Goal: Task Accomplishment & Management: Manage account settings

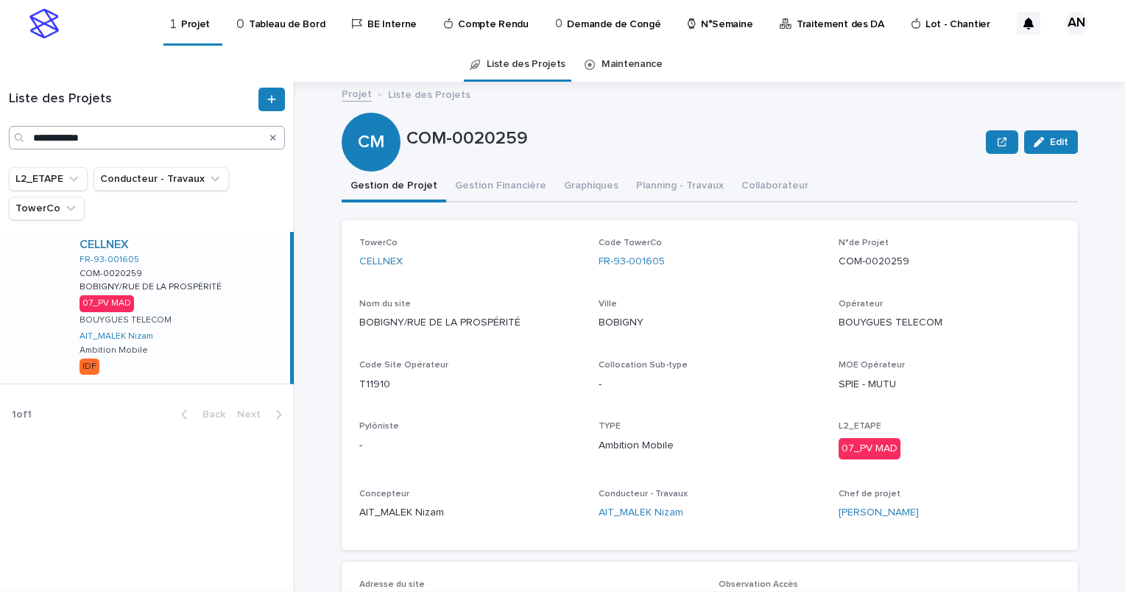
click at [271, 138] on icon "Search" at bounding box center [273, 137] width 6 height 9
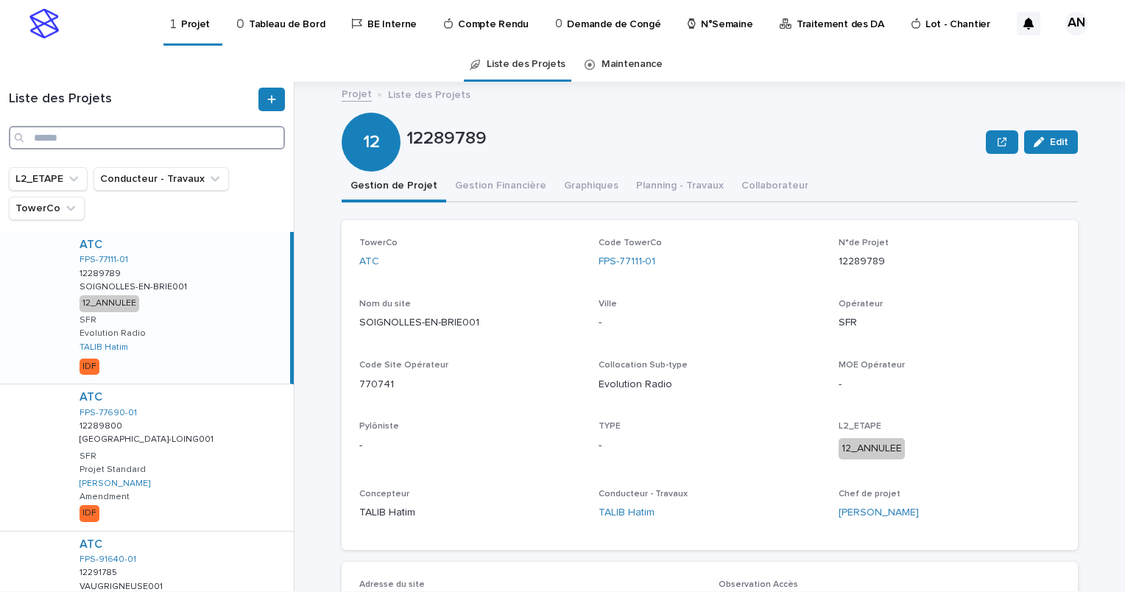
click at [211, 141] on input "Search" at bounding box center [147, 138] width 276 height 24
paste input "**********"
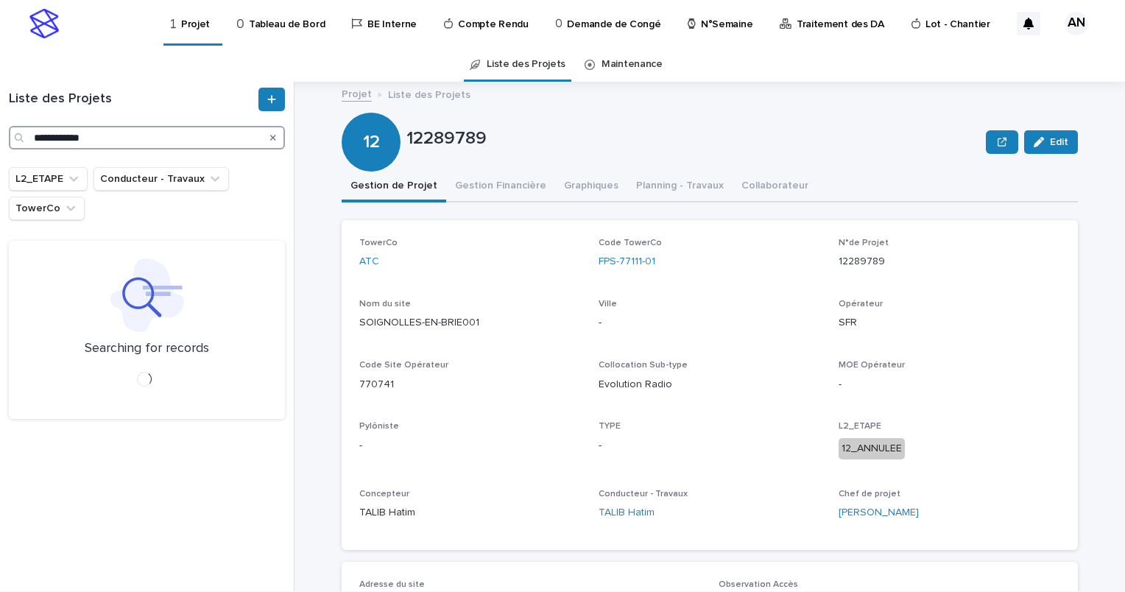
type input "**********"
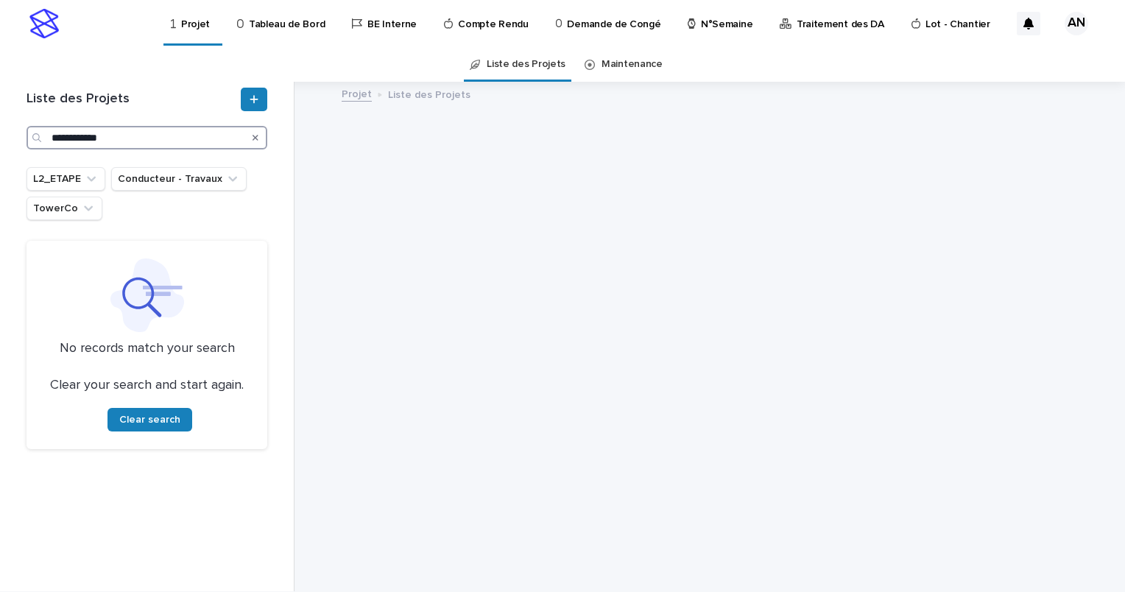
click at [51, 136] on input "**********" at bounding box center [147, 138] width 241 height 24
click at [139, 135] on input "**********" at bounding box center [147, 138] width 241 height 24
click at [53, 136] on input "**********" at bounding box center [147, 138] width 241 height 24
click at [141, 136] on input "**********" at bounding box center [147, 138] width 241 height 24
click at [256, 139] on icon "Search" at bounding box center [256, 138] width 6 height 6
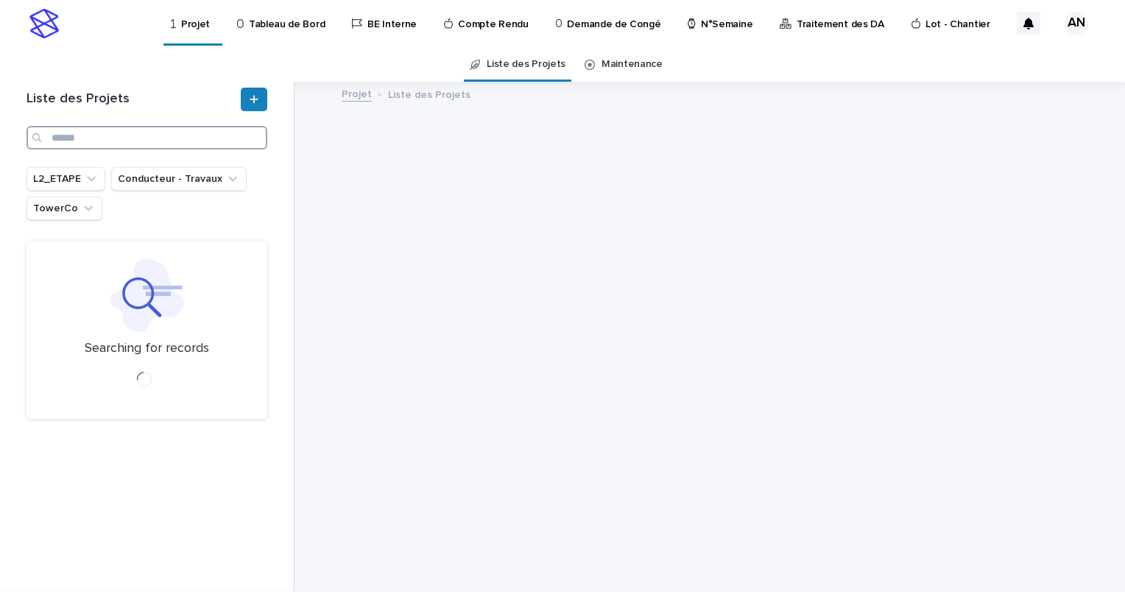
click at [137, 144] on input "Search" at bounding box center [147, 138] width 241 height 24
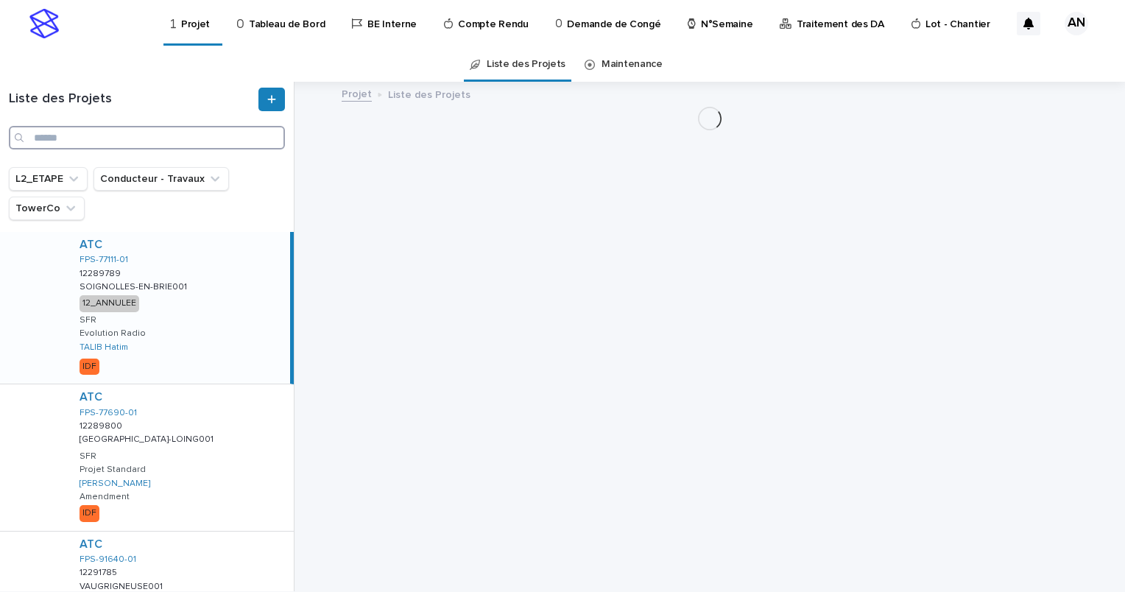
paste input "**********"
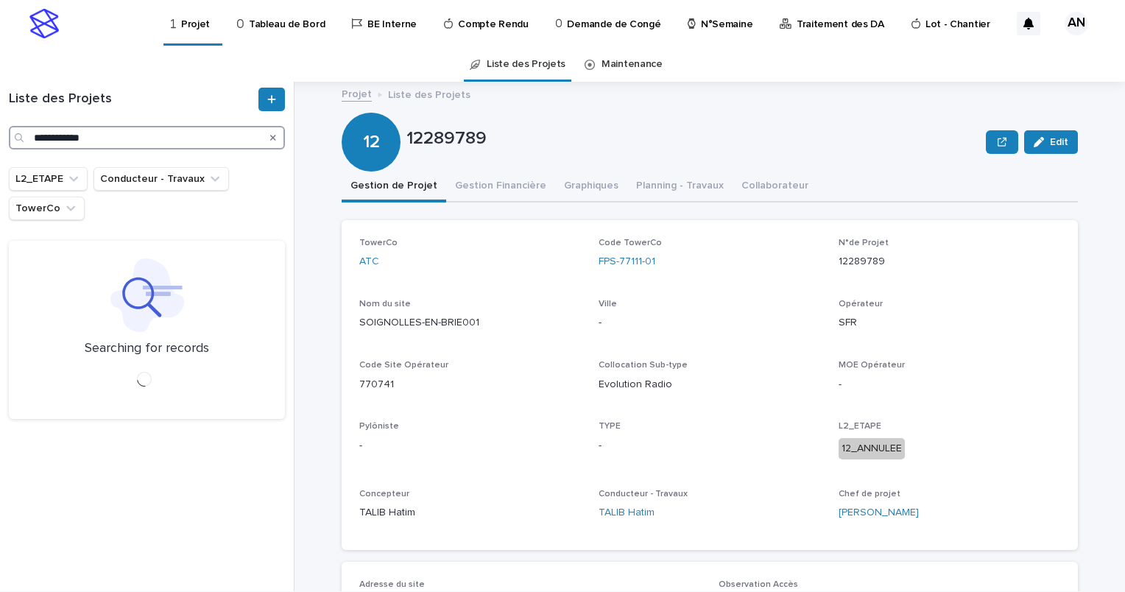
type input "**********"
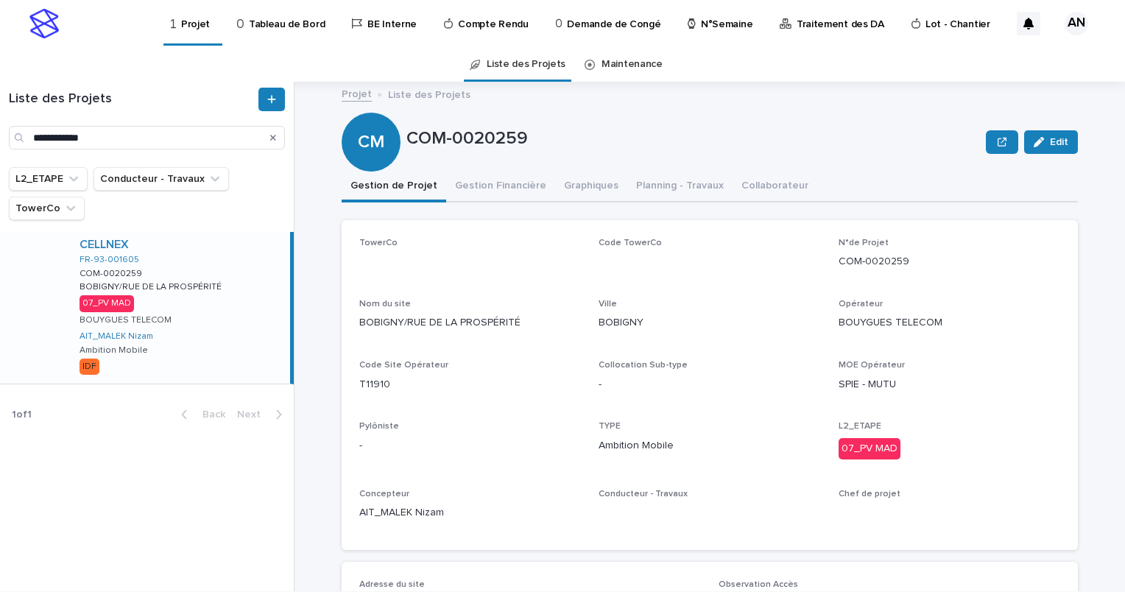
click at [200, 274] on div "CELLNEX FR-93-001605 COM-0020259 COM-0020259 BOBIGNY/[GEOGRAPHIC_DATA] BOBIGNY/…" at bounding box center [179, 308] width 222 height 152
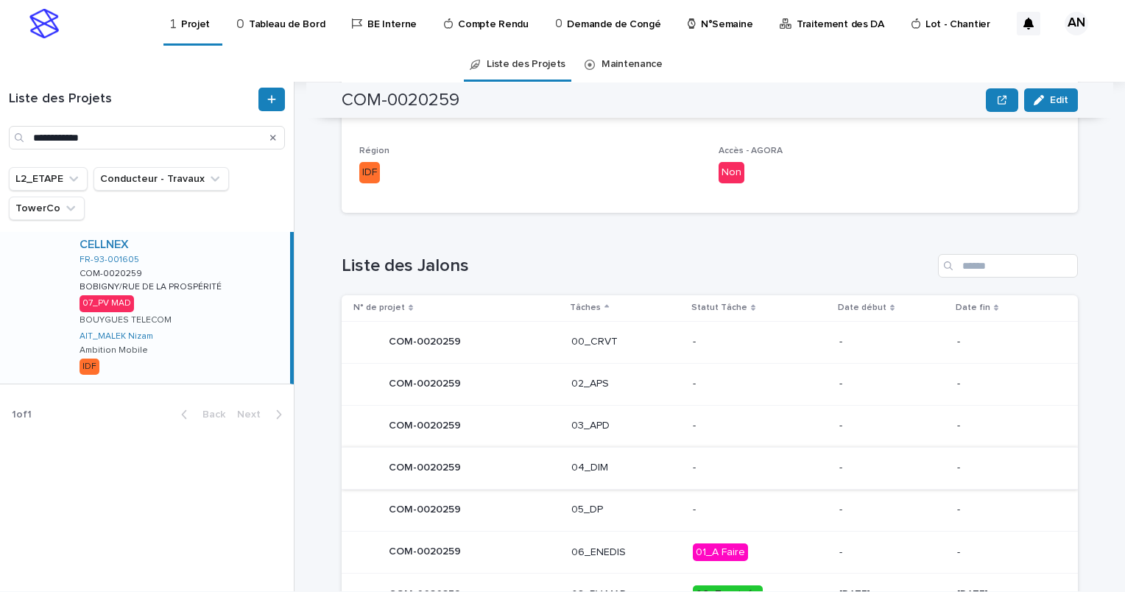
scroll to position [697, 0]
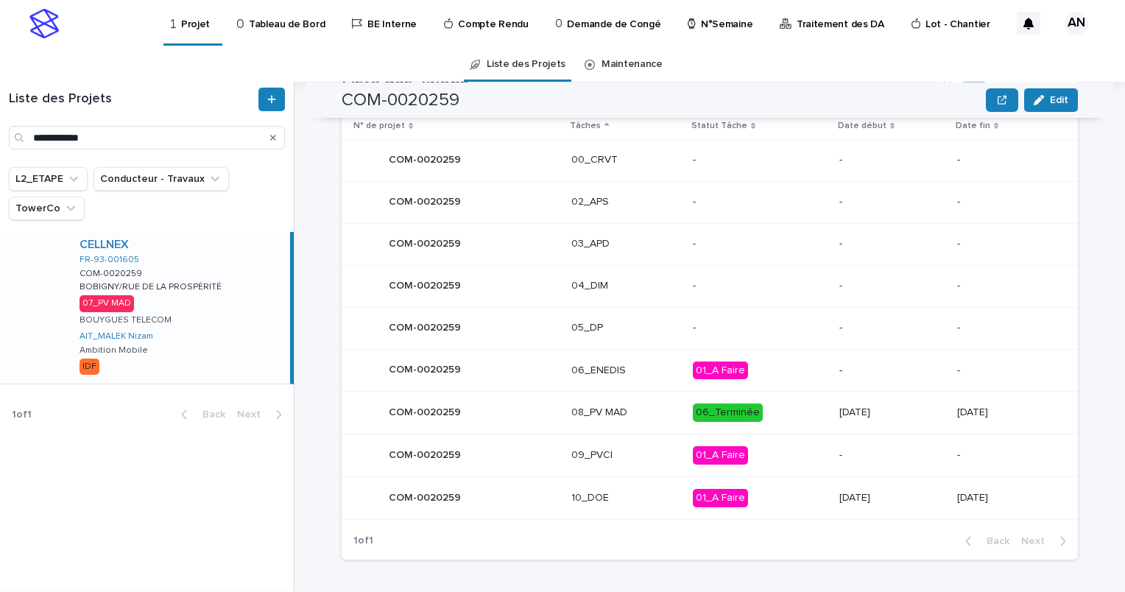
click at [620, 495] on p "10_DOE" at bounding box center [626, 498] width 110 height 13
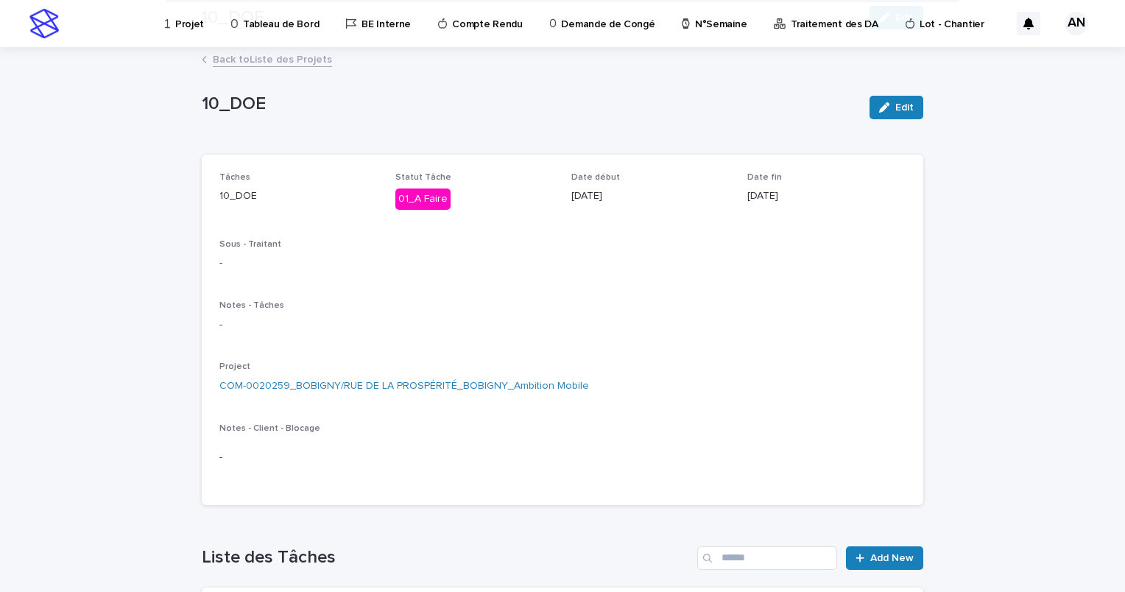
scroll to position [231, 0]
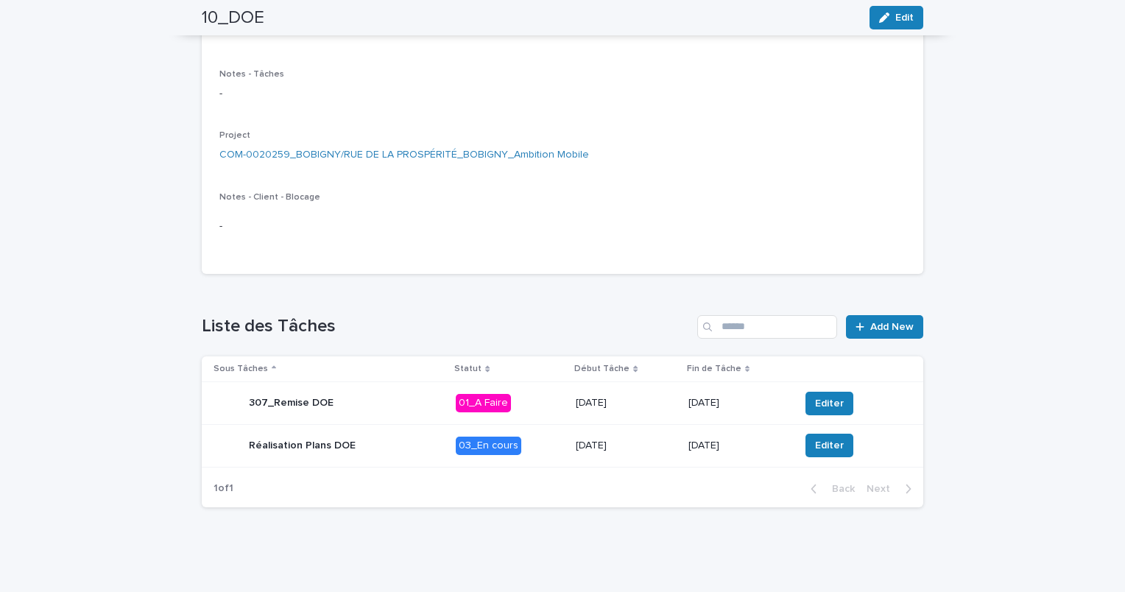
click at [399, 447] on div "Réalisation Plans DOE" at bounding box center [329, 445] width 231 height 29
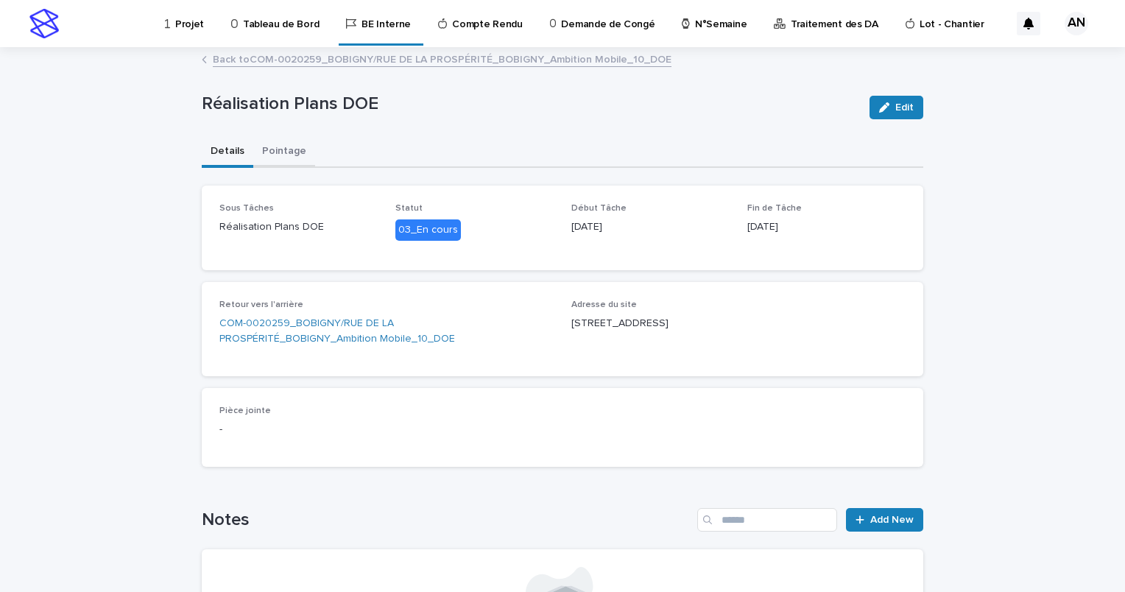
click at [281, 158] on button "Pointage" at bounding box center [284, 152] width 62 height 31
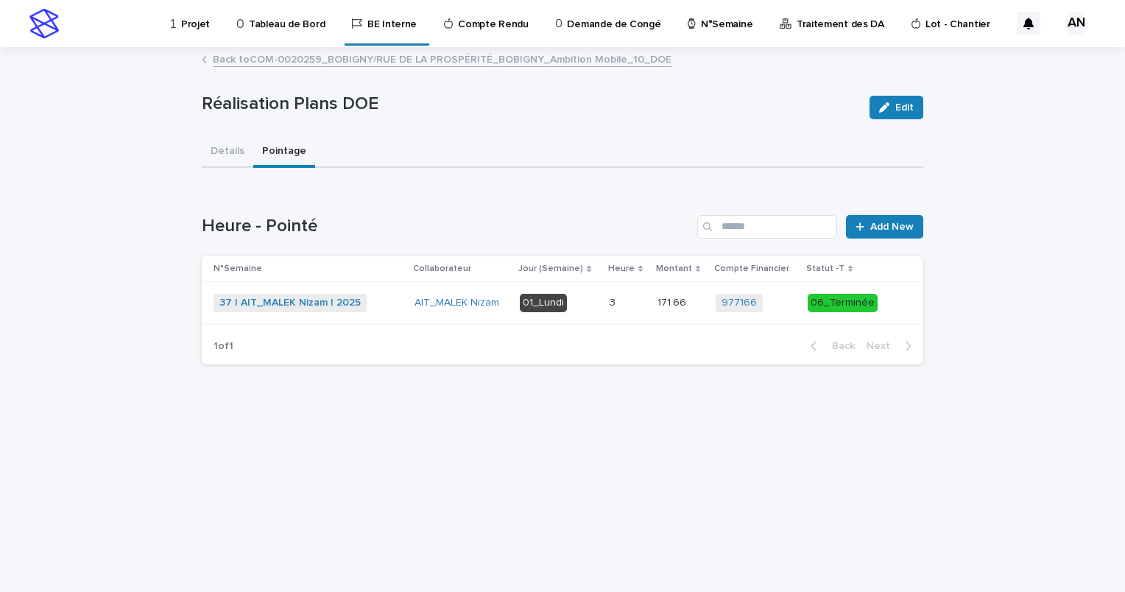
click at [385, 306] on div "37 | AIT_MALEK Nizam | 2025 + 0" at bounding box center [308, 303] width 189 height 18
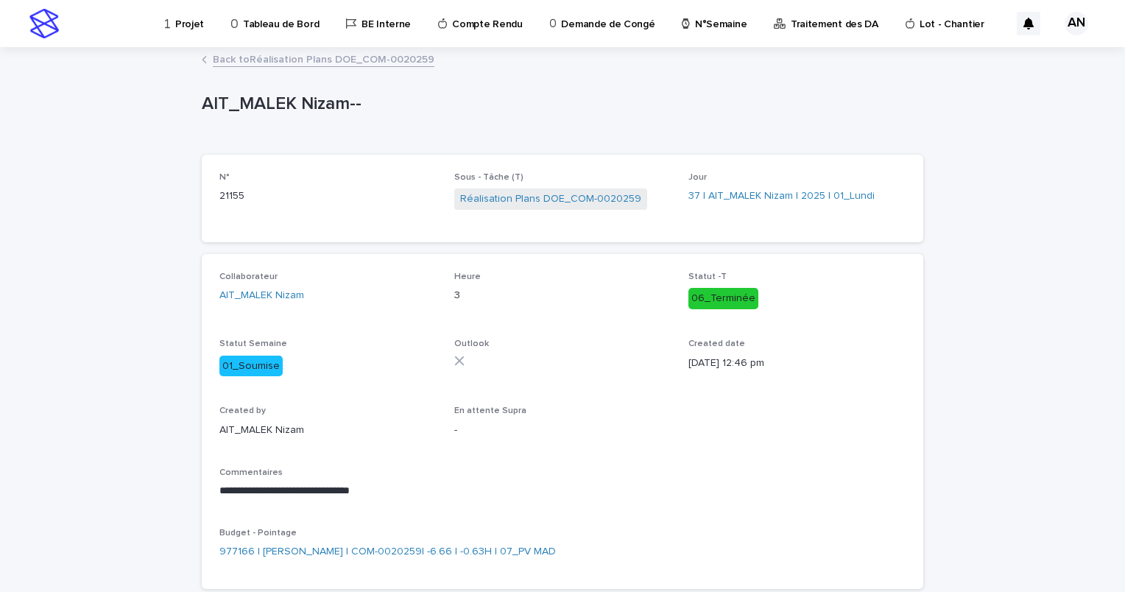
click at [287, 56] on link "Back to Réalisation Plans DOE_COM-0020259" at bounding box center [324, 58] width 222 height 17
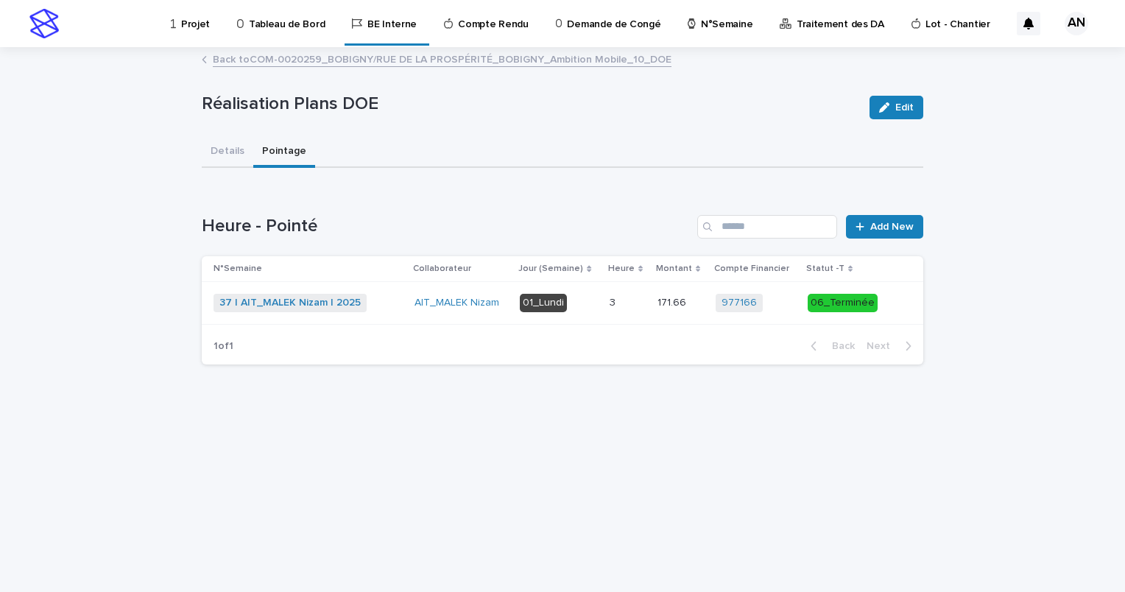
click at [286, 59] on link "Back to COM-0020259_BOBIGNY/RUE DE LA PROSPÉRITÉ_BOBIGNY_Ambition Mobile_10_DOE" at bounding box center [442, 58] width 459 height 17
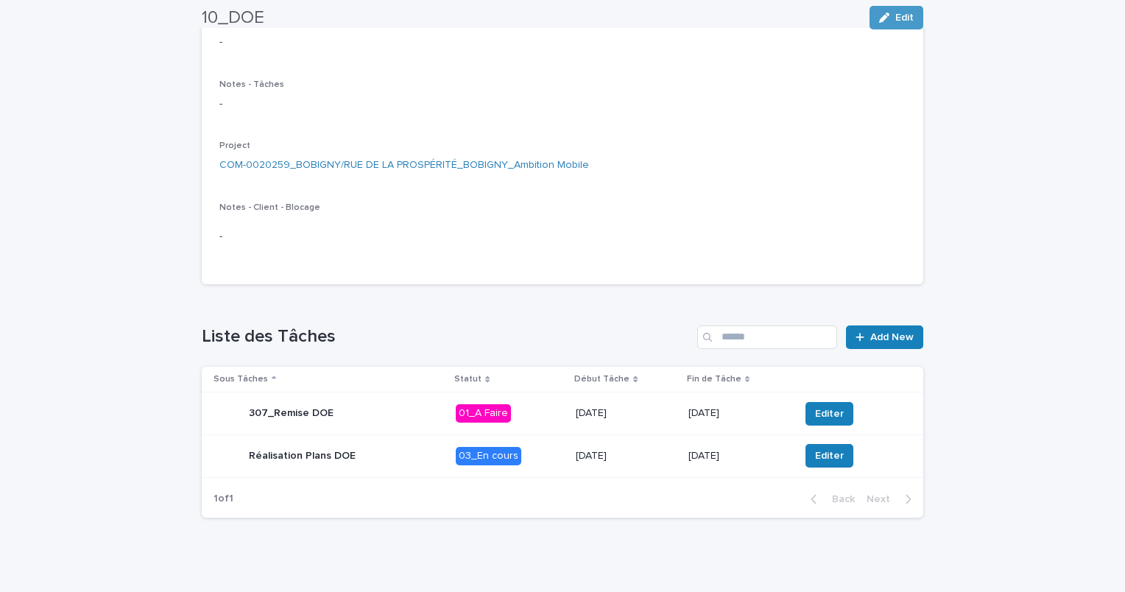
scroll to position [231, 0]
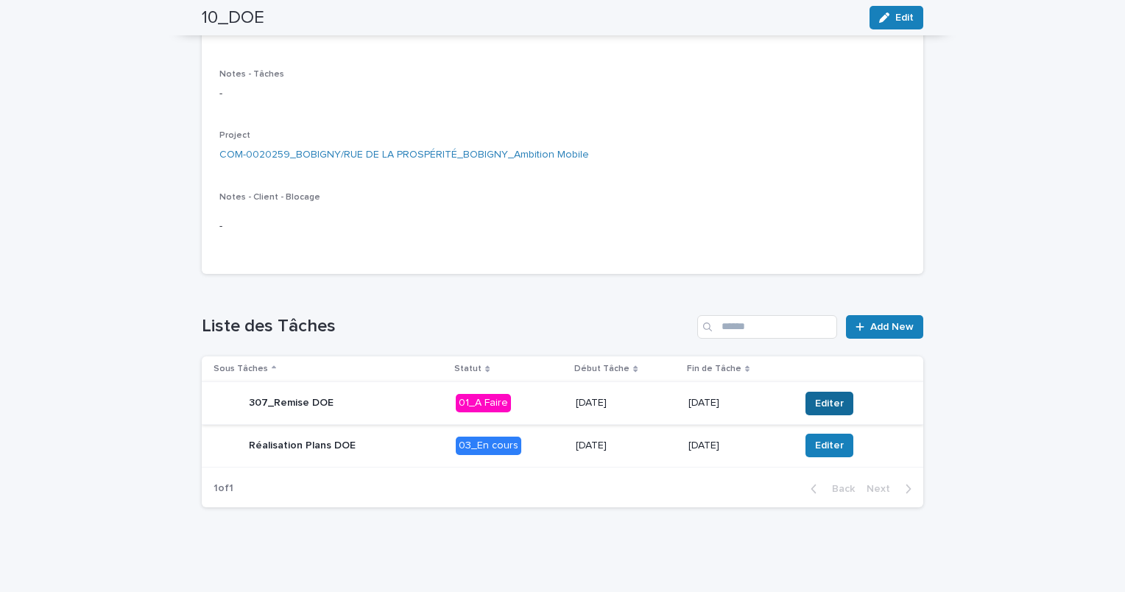
click at [825, 401] on span "Editer" at bounding box center [829, 403] width 29 height 15
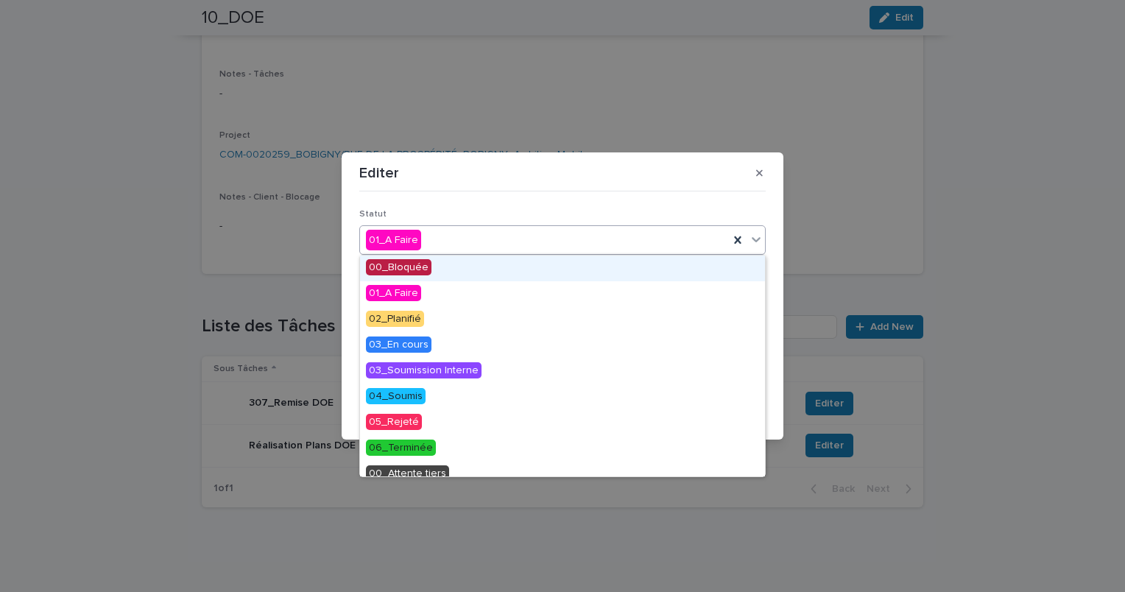
click at [754, 239] on icon at bounding box center [756, 239] width 15 height 15
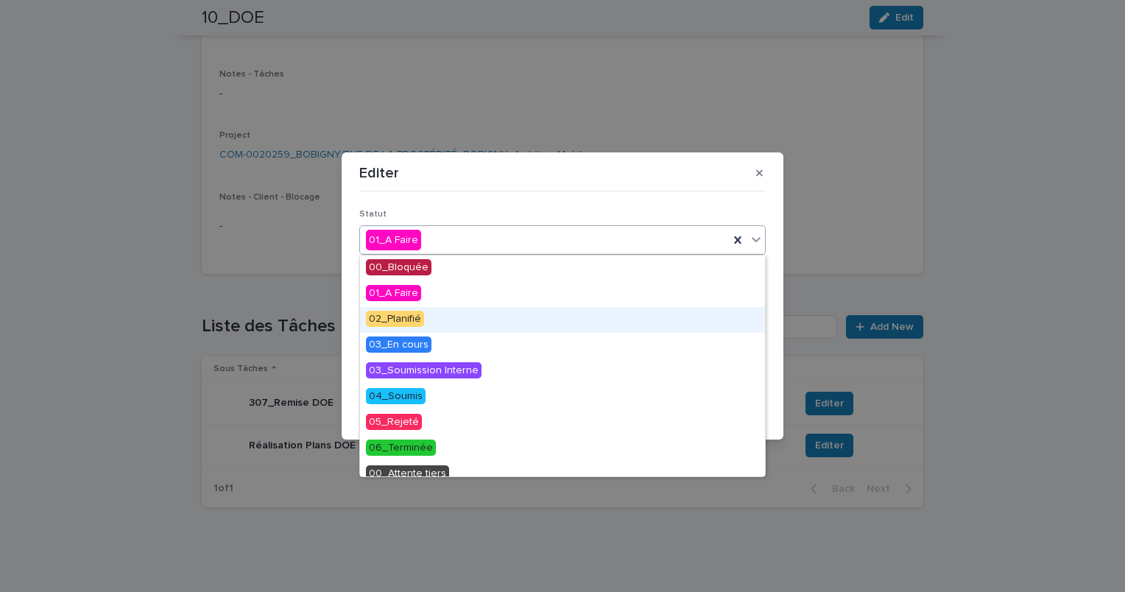
click at [438, 323] on div "02_Planifié" at bounding box center [562, 320] width 405 height 26
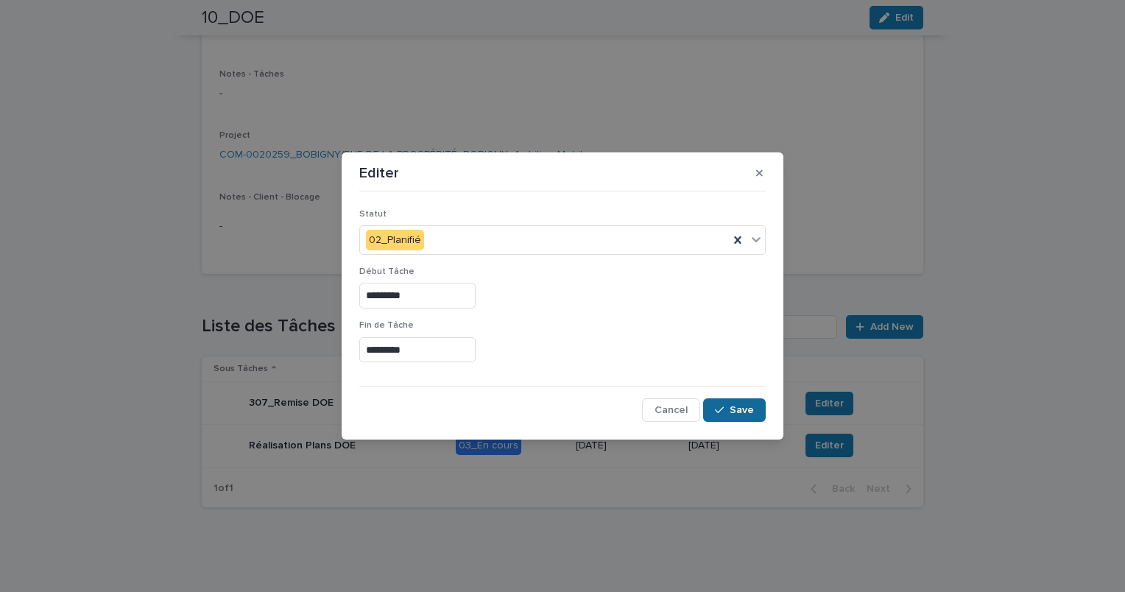
click at [739, 415] on button "Save" at bounding box center [734, 410] width 63 height 24
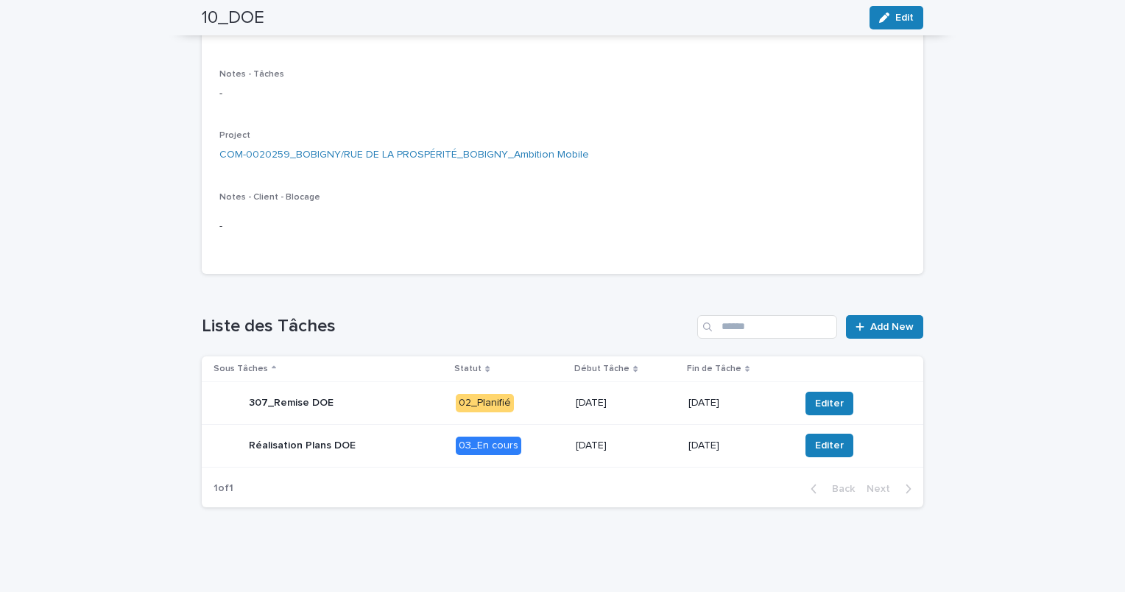
scroll to position [0, 0]
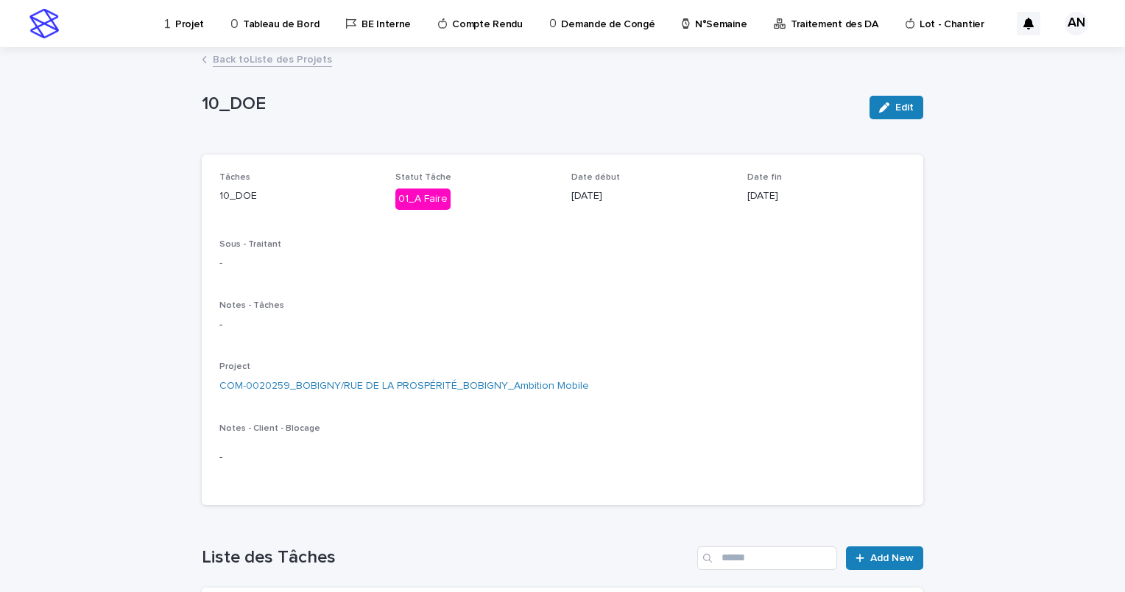
click at [194, 33] on link "Projet" at bounding box center [186, 23] width 47 height 46
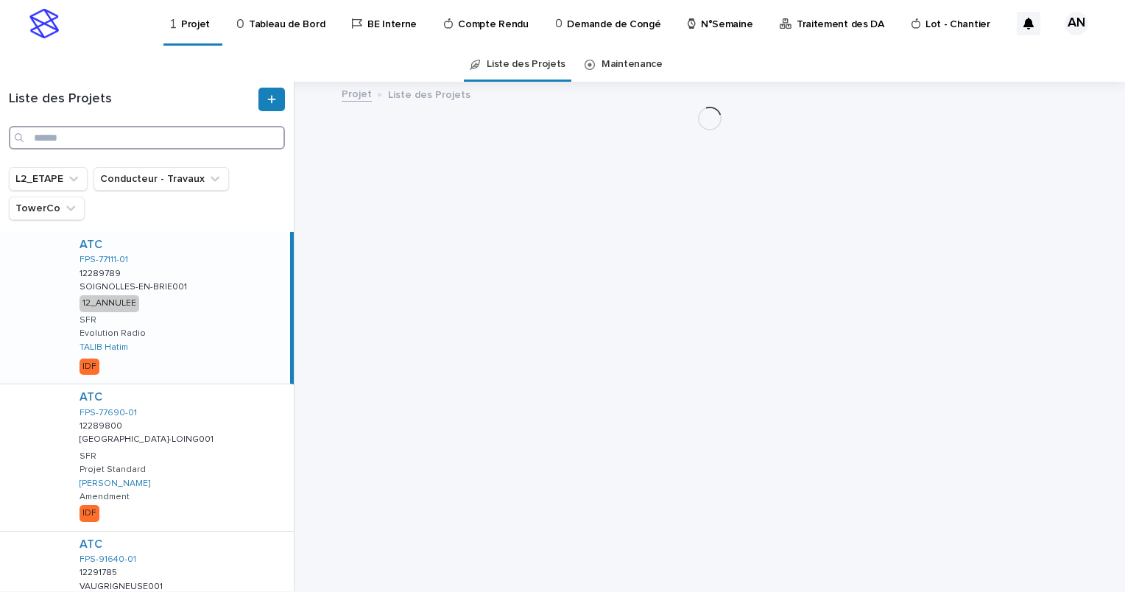
click at [101, 129] on input "Search" at bounding box center [147, 138] width 276 height 24
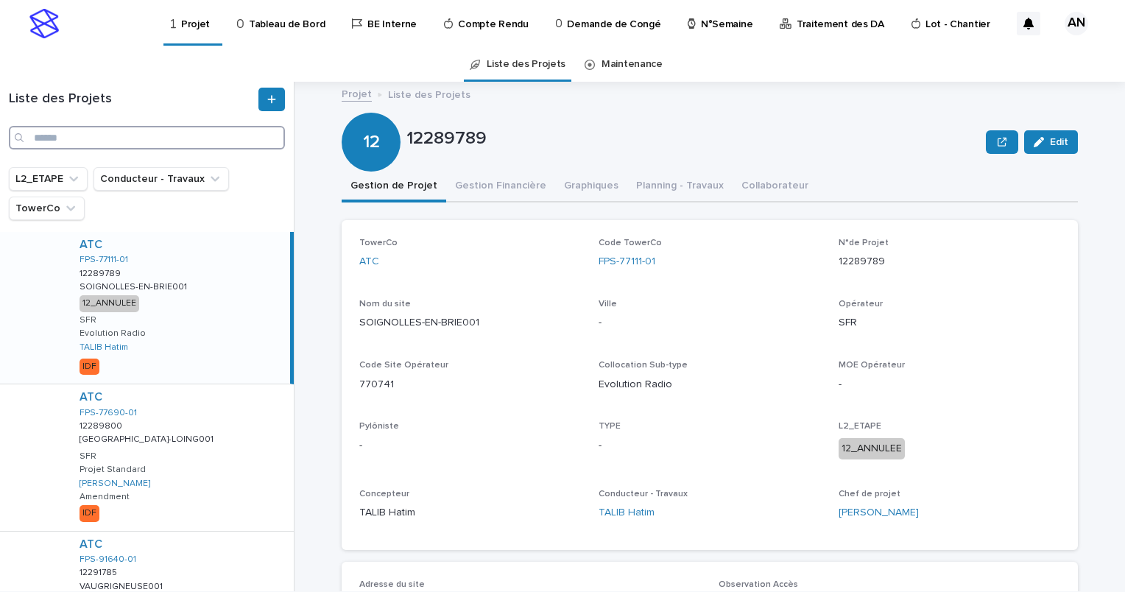
click at [202, 141] on input "Search" at bounding box center [147, 138] width 276 height 24
click at [105, 133] on input "Search" at bounding box center [147, 138] width 276 height 24
click at [141, 141] on input "Search" at bounding box center [147, 138] width 276 height 24
paste input "**********"
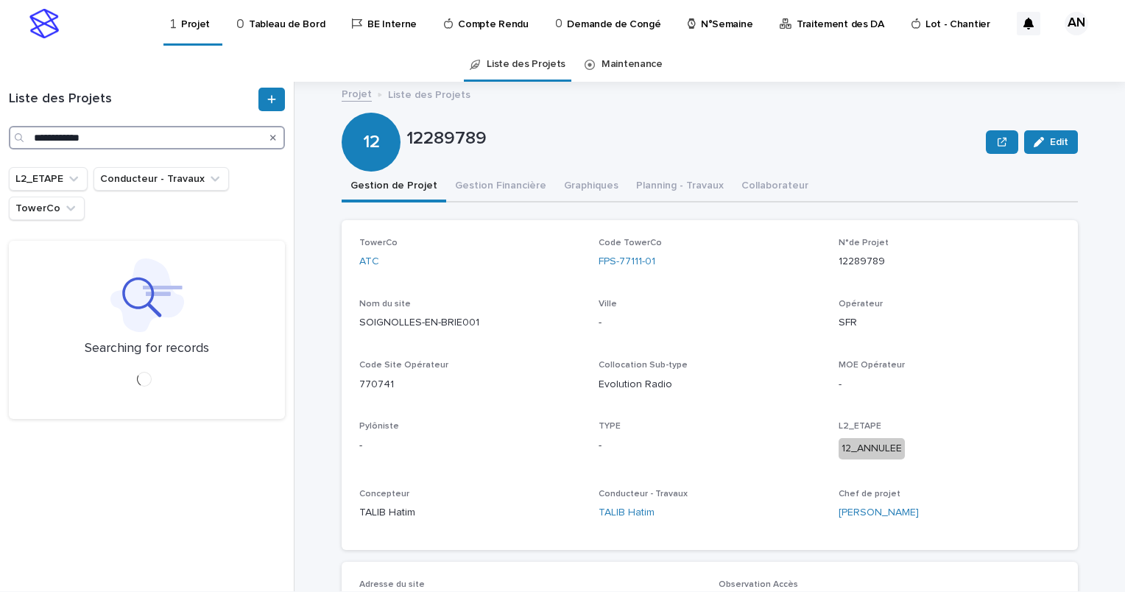
type input "**********"
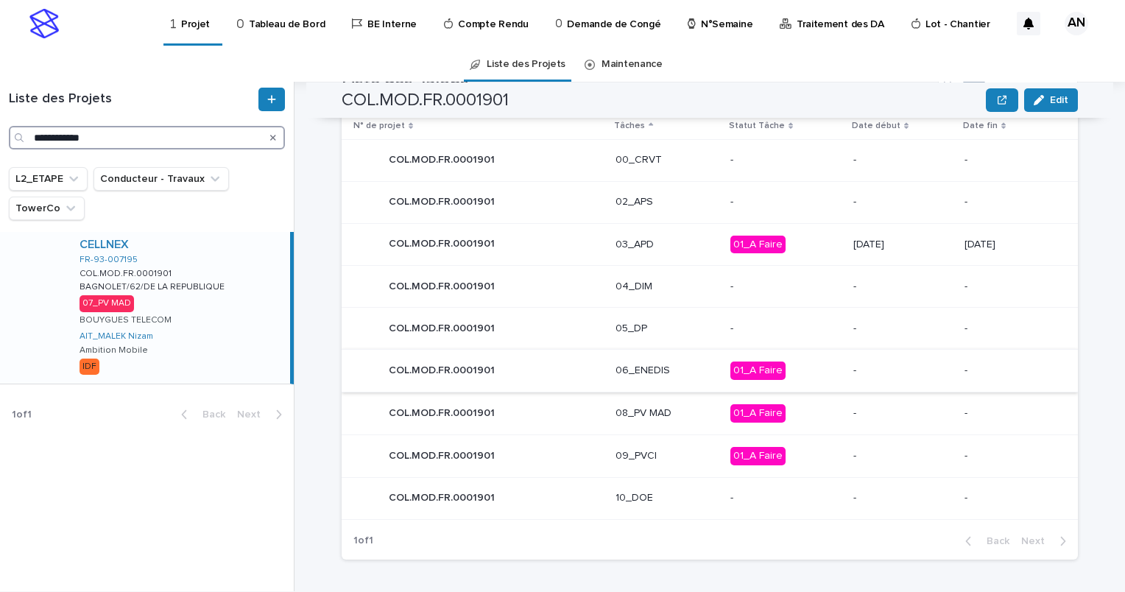
scroll to position [624, 0]
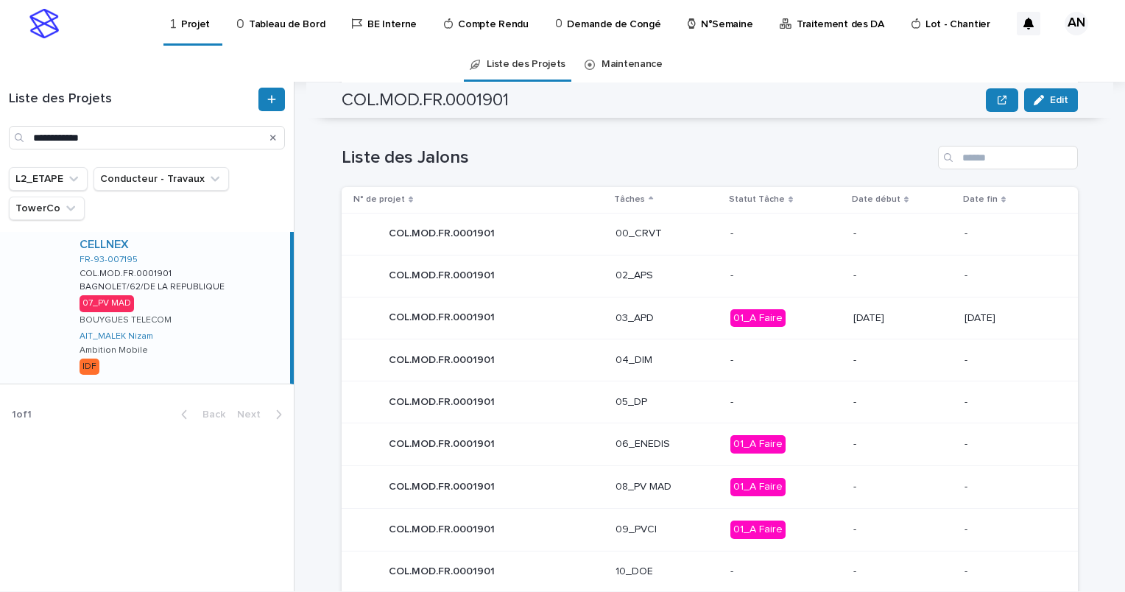
click at [681, 324] on div "03_APD" at bounding box center [667, 318] width 102 height 24
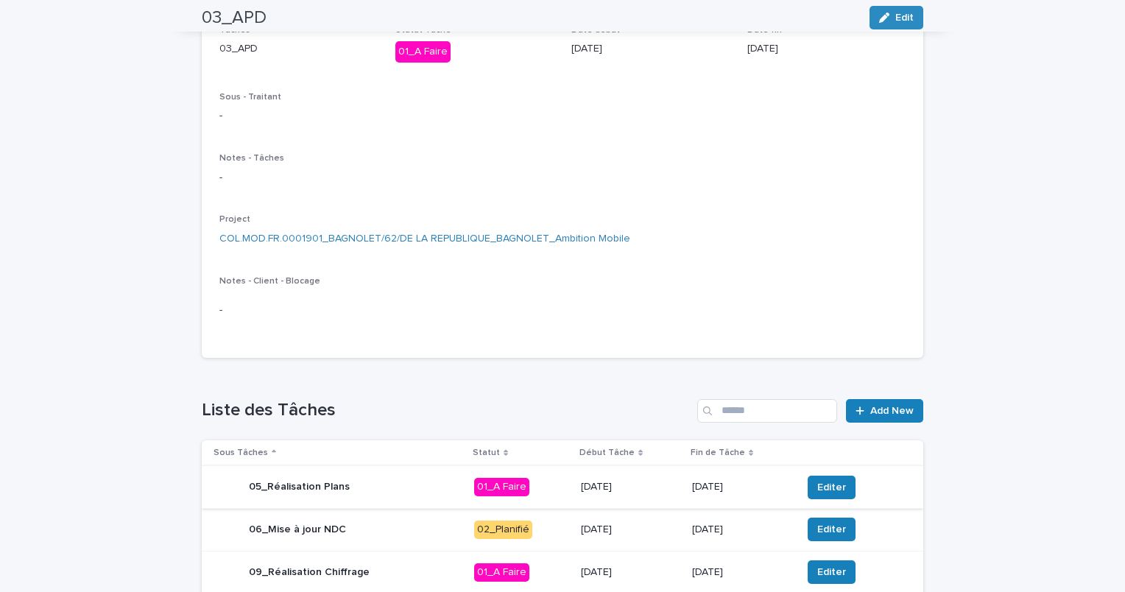
scroll to position [316, 0]
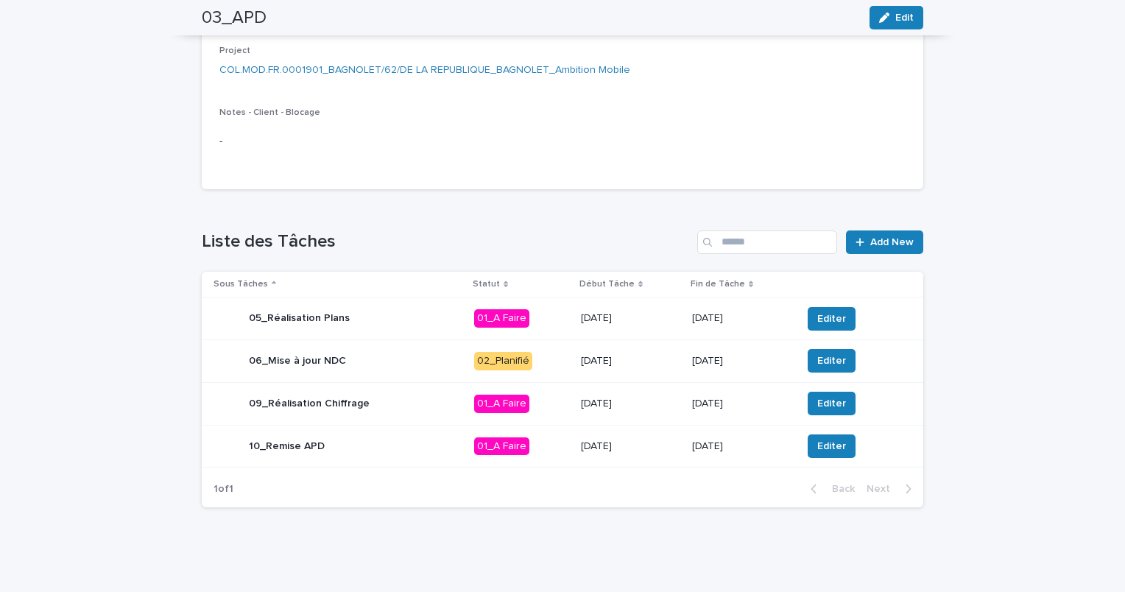
click at [401, 364] on div "06_Mise à jour NDC" at bounding box center [338, 360] width 249 height 29
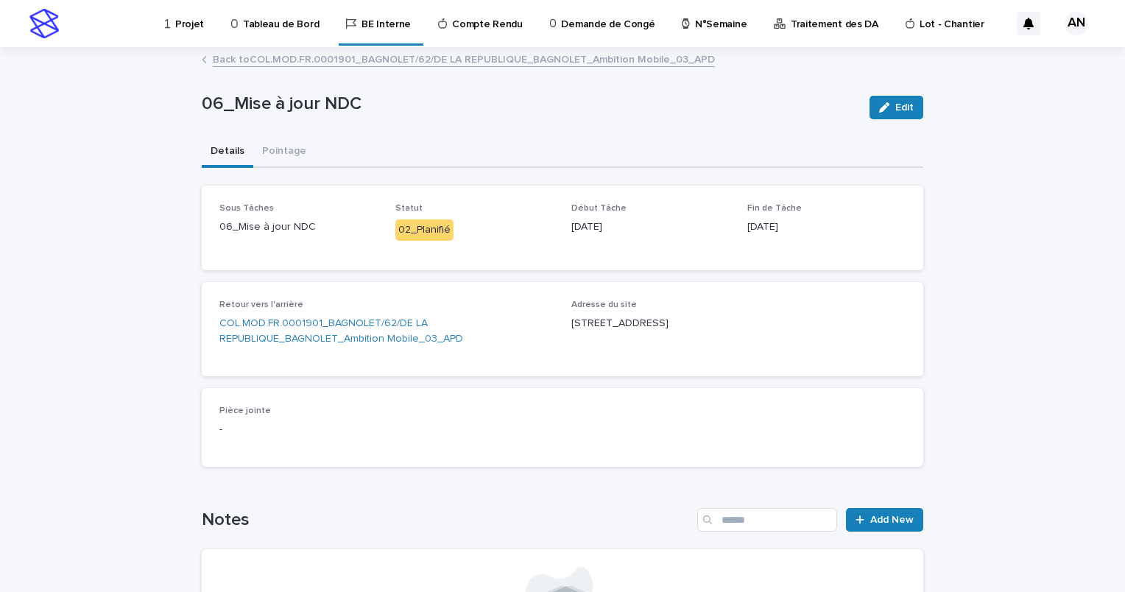
click at [264, 56] on link "Back to COL.MOD.FR.0001901_BAGNOLET/62/DE LA REPUBLIQUE_BAGNOLET_Ambition Mobil…" at bounding box center [464, 58] width 502 height 17
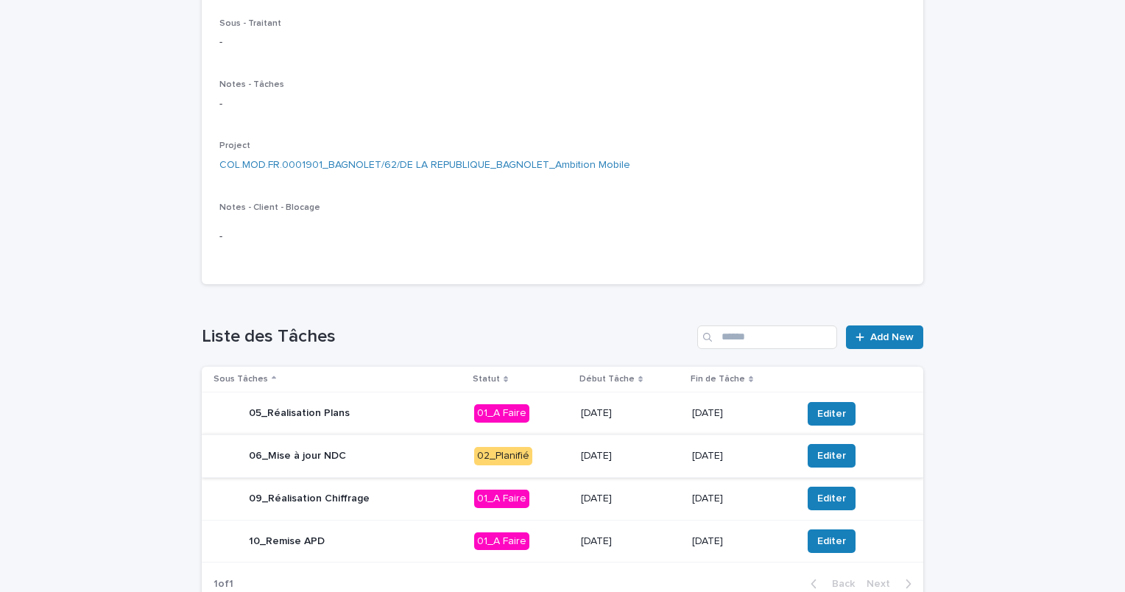
scroll to position [295, 0]
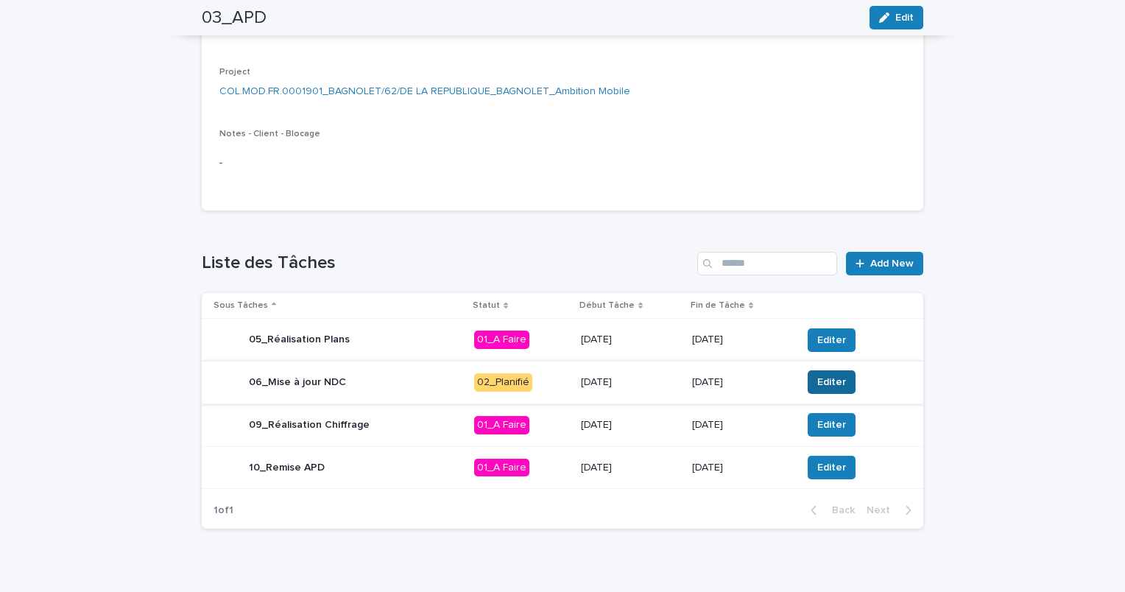
click at [822, 383] on span "Editer" at bounding box center [831, 382] width 29 height 15
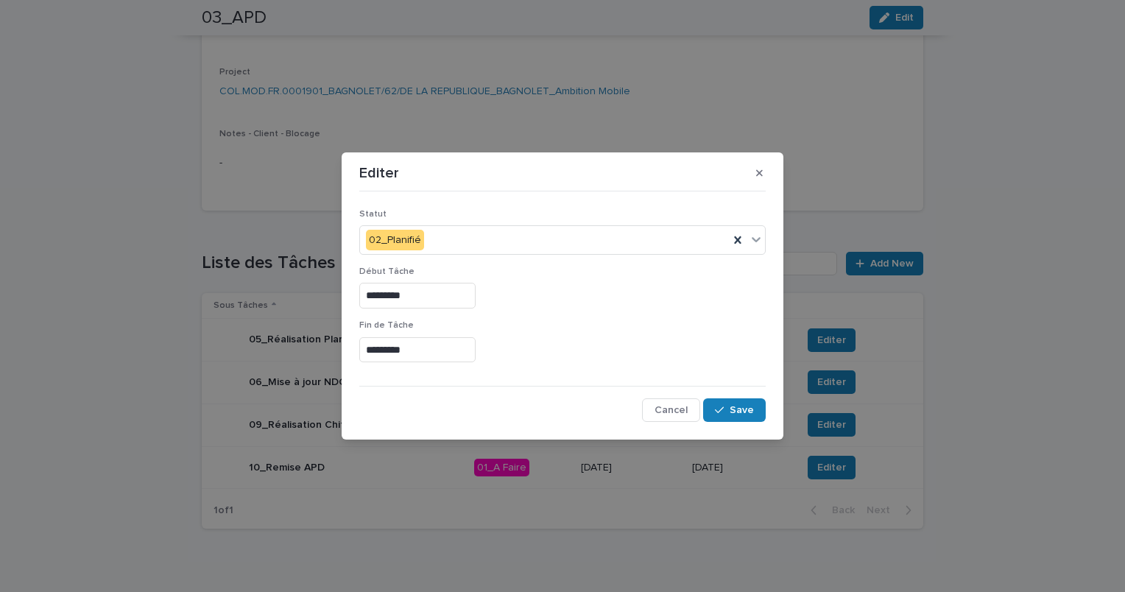
click at [424, 355] on input "*********" at bounding box center [417, 350] width 116 height 26
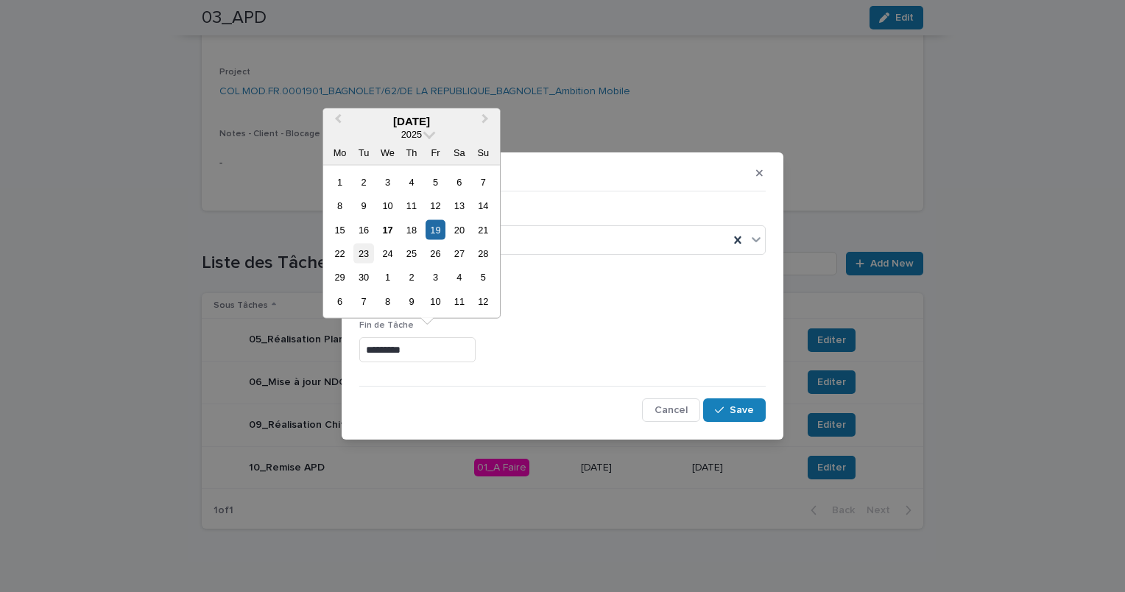
click at [356, 252] on div "23" at bounding box center [364, 254] width 20 height 20
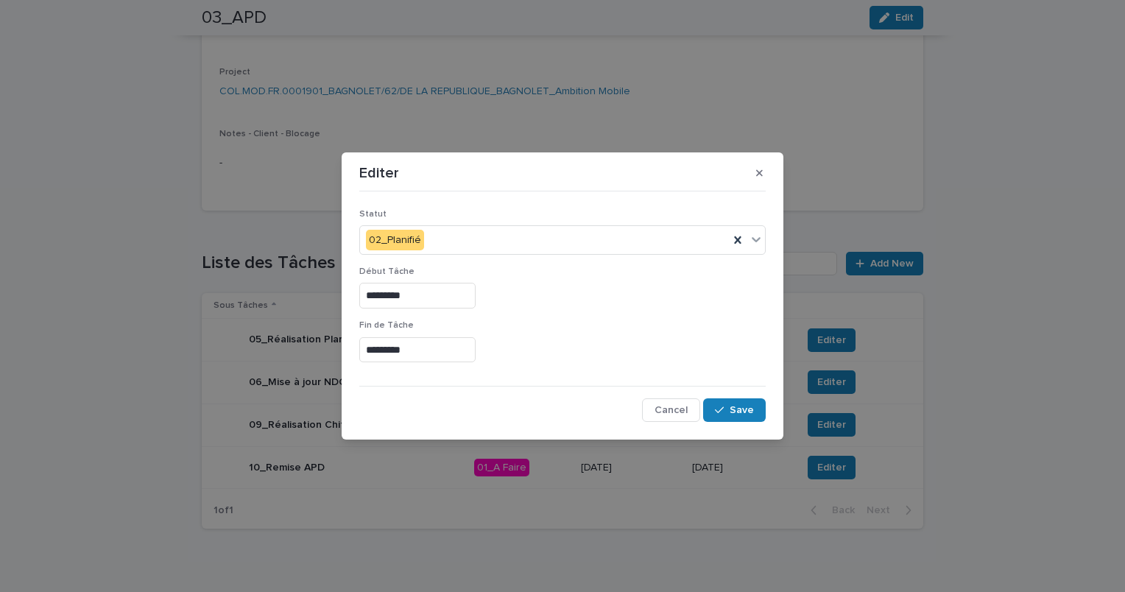
type input "*********"
click at [743, 409] on span "Save" at bounding box center [742, 410] width 24 height 10
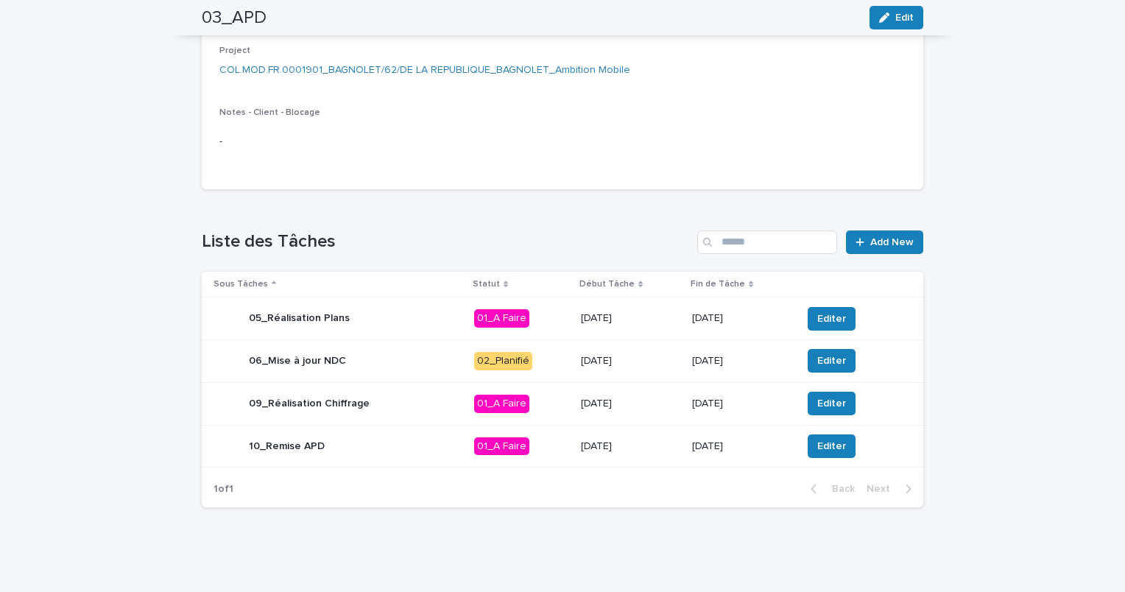
scroll to position [0, 0]
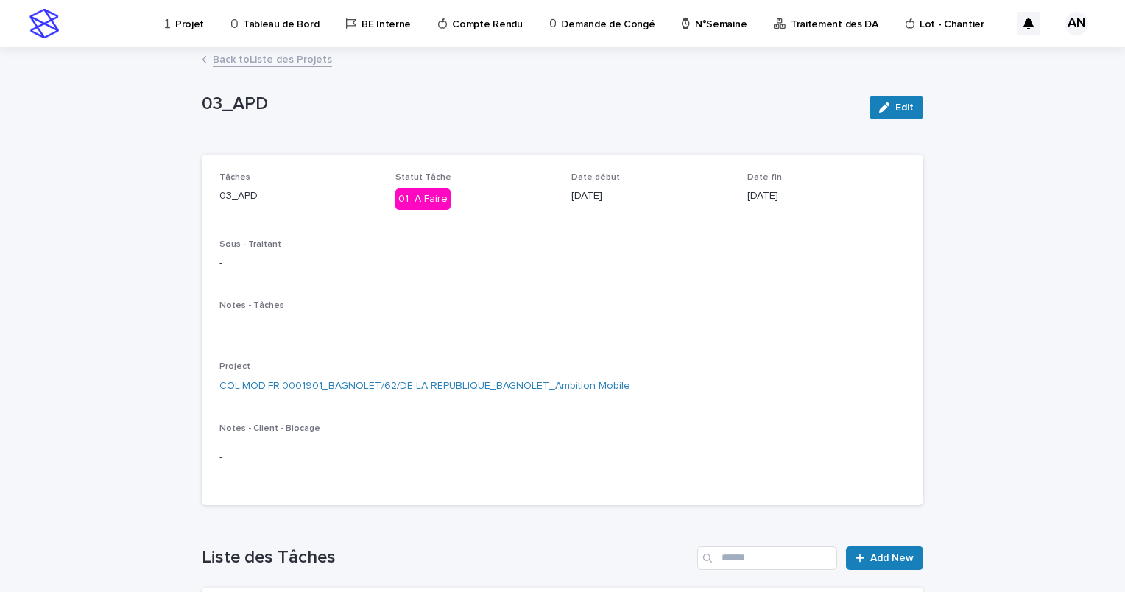
click at [275, 61] on link "Back to Liste des Projets" at bounding box center [272, 58] width 119 height 17
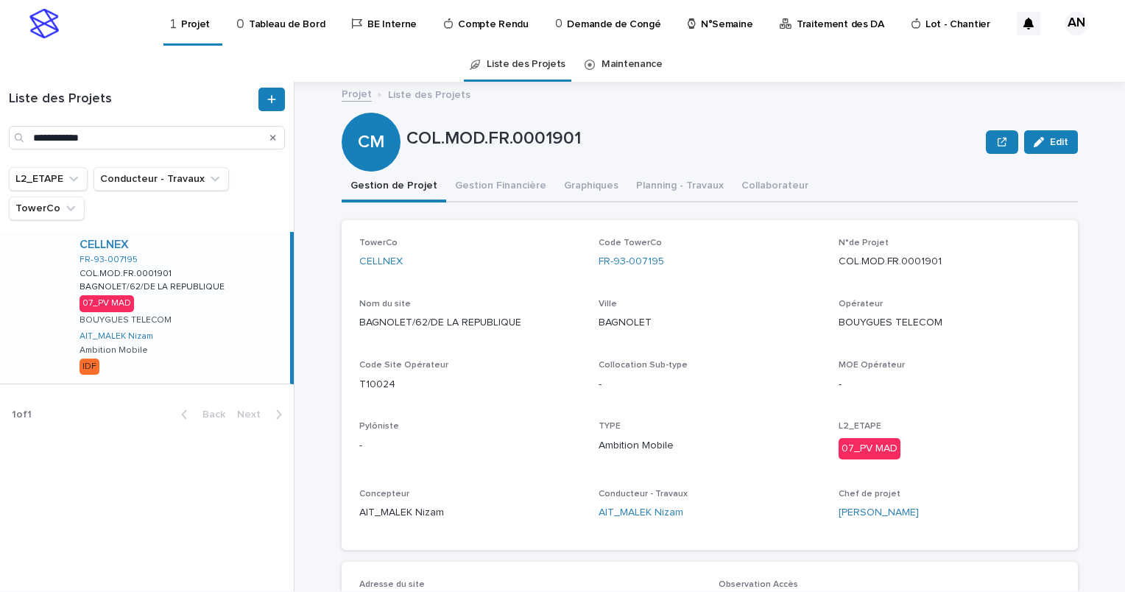
click at [274, 138] on icon "Search" at bounding box center [273, 138] width 6 height 6
click at [133, 140] on input "Search" at bounding box center [147, 138] width 276 height 24
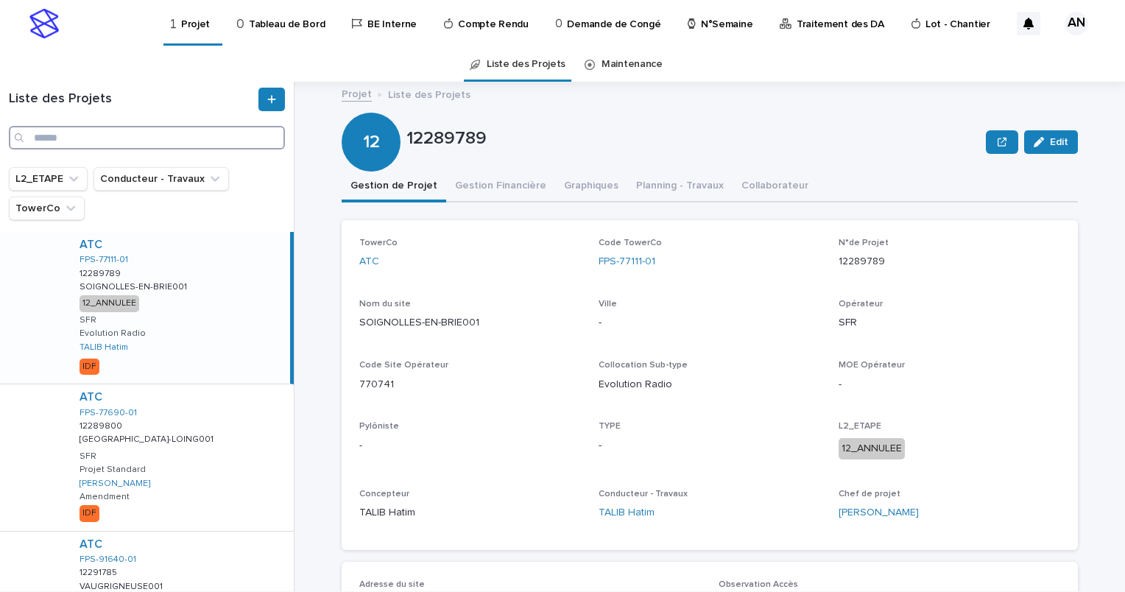
paste input "**********"
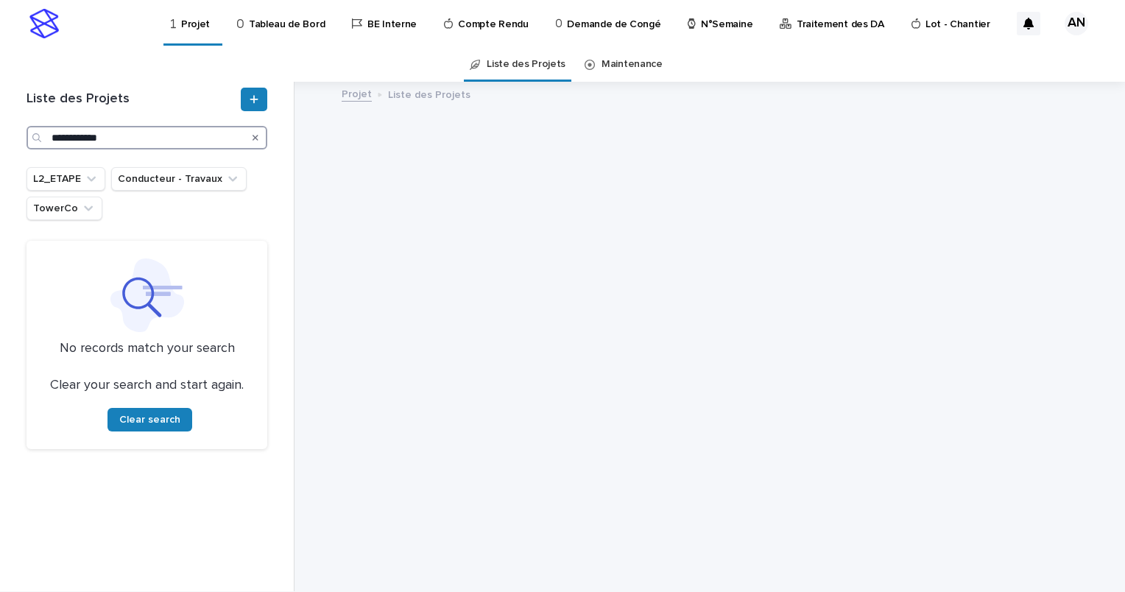
type input "**********"
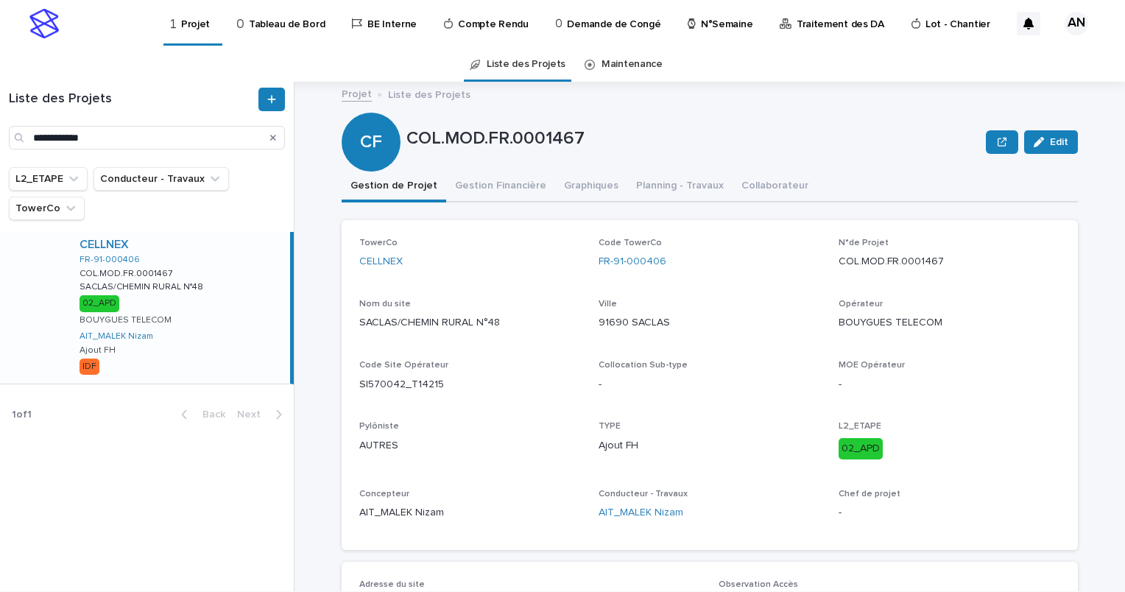
click at [245, 298] on div "CELLNEX FR-91-000406 COL.MOD.FR.0001467 COL.MOD.FR.0001467 SACLAS/CHEMIN RURAL …" at bounding box center [179, 308] width 222 height 152
click at [504, 186] on button "Gestion Financière" at bounding box center [500, 187] width 109 height 31
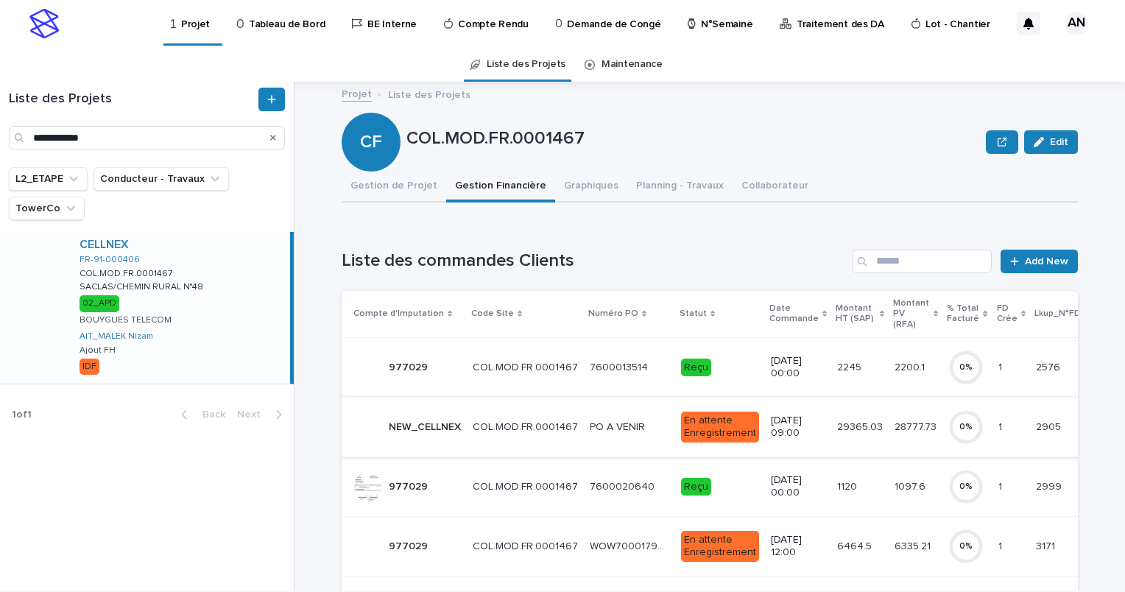
scroll to position [147, 0]
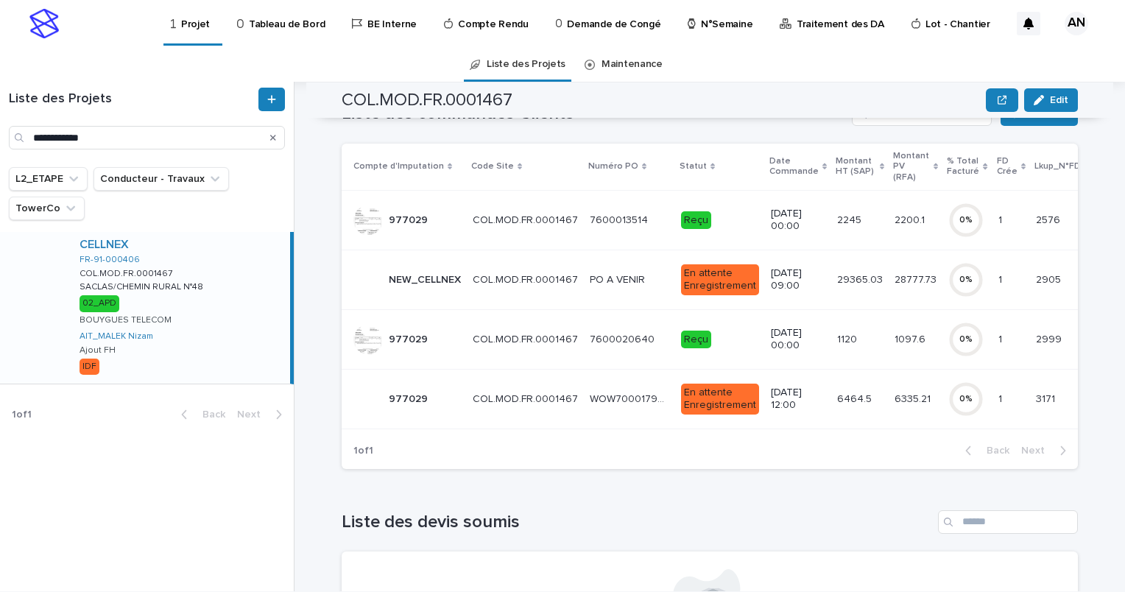
click at [569, 358] on td "COL.MOD.FR.0001467 COL.MOD.FR.0001467" at bounding box center [525, 339] width 117 height 60
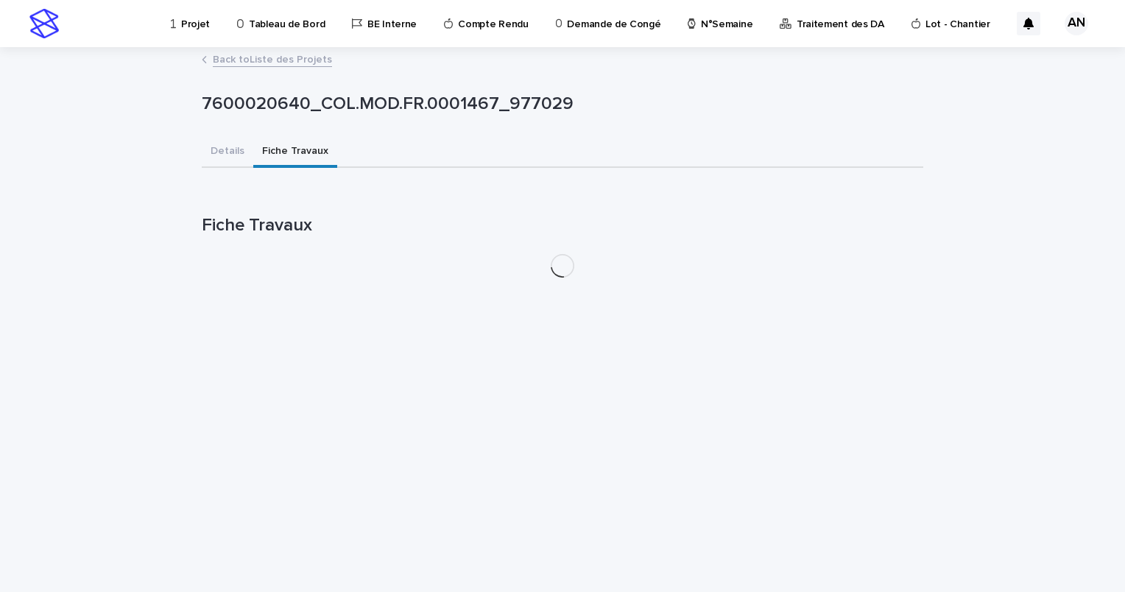
click at [293, 155] on button "Fiche Travaux" at bounding box center [295, 152] width 84 height 31
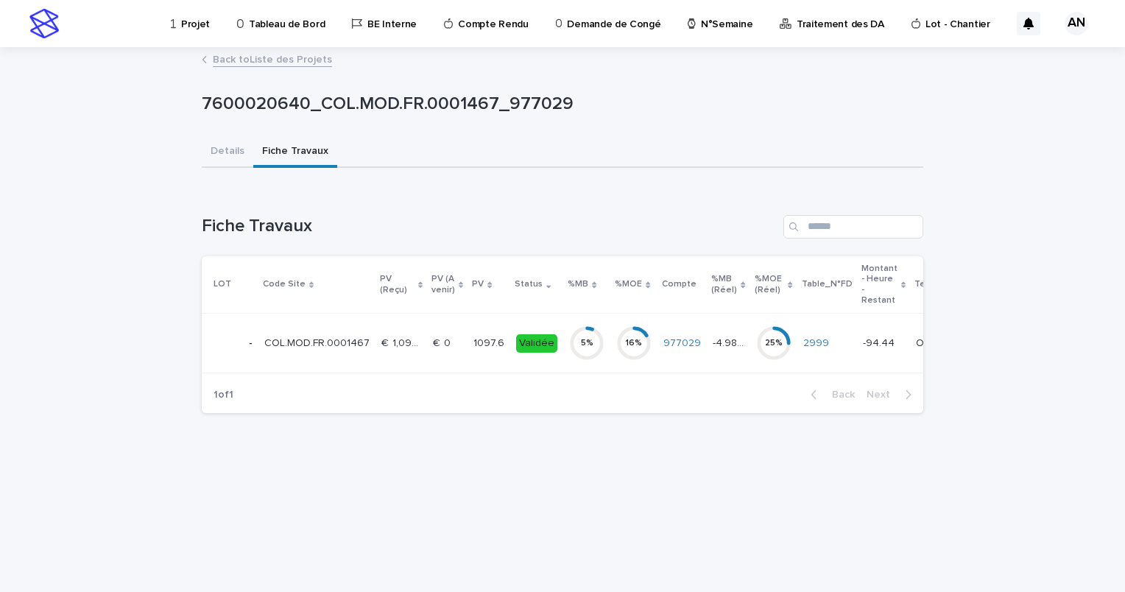
click at [447, 348] on p at bounding box center [447, 343] width 29 height 13
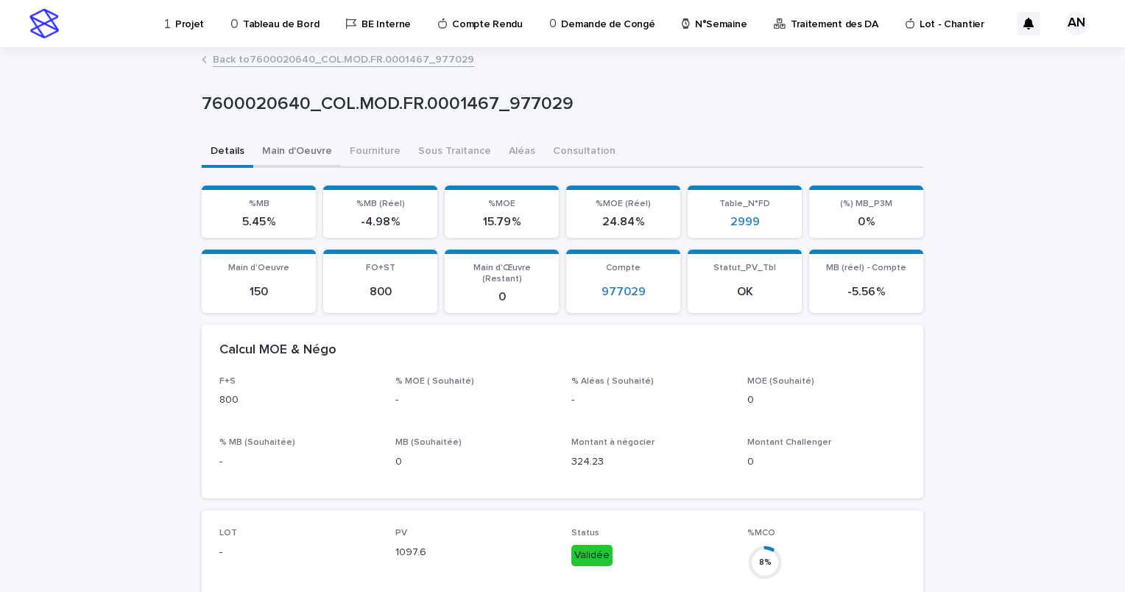
click at [300, 146] on button "Main d'Oeuvre" at bounding box center [297, 152] width 88 height 31
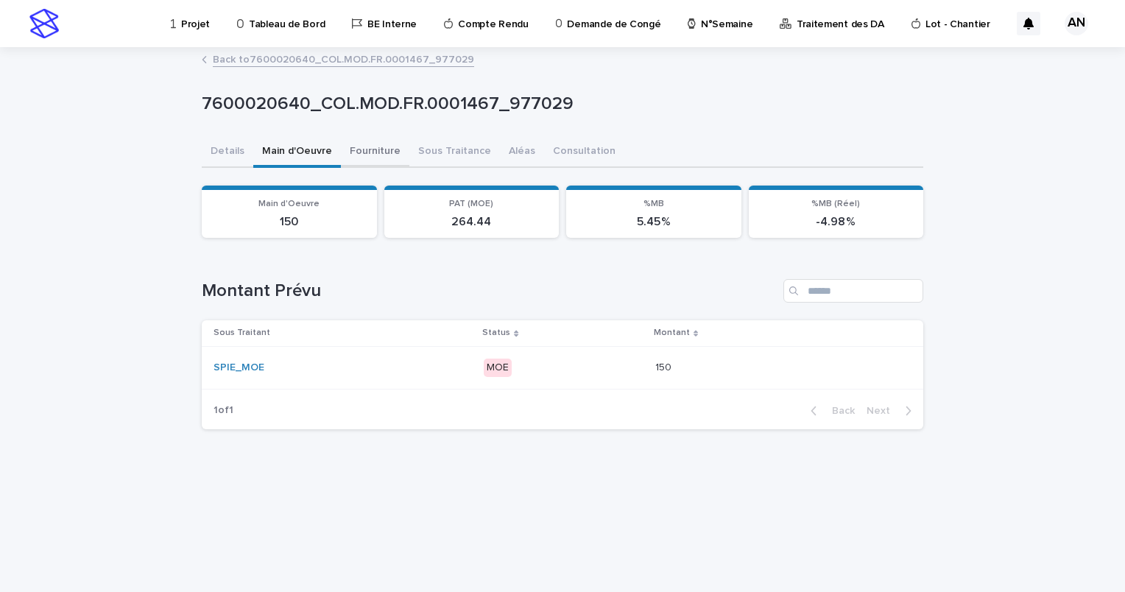
click at [354, 153] on button "Fourniture" at bounding box center [375, 152] width 68 height 31
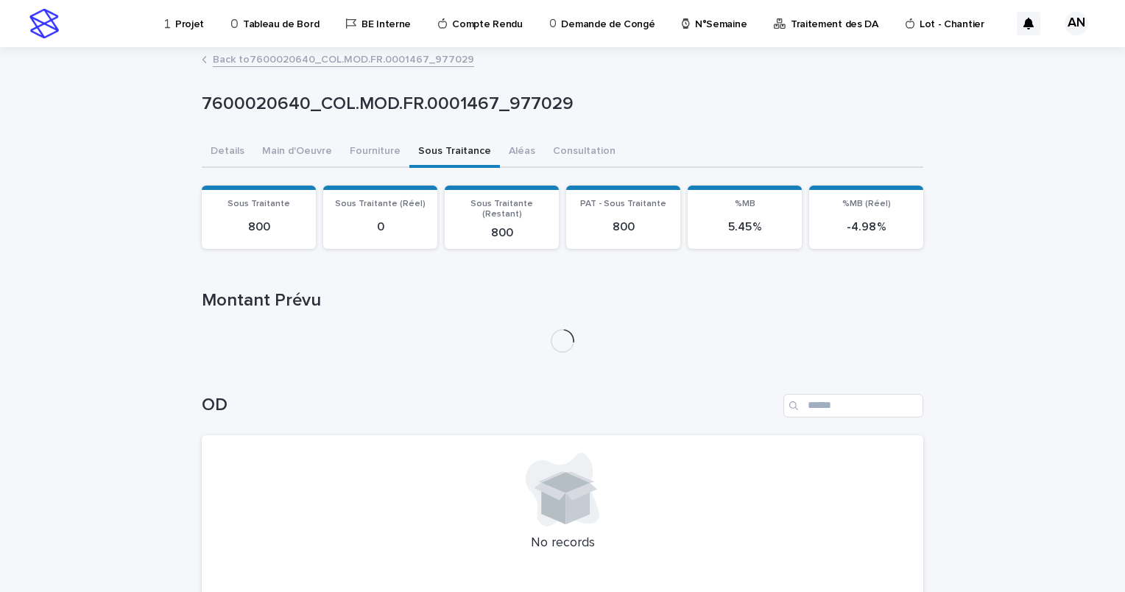
click at [428, 148] on button "Sous Traitance" at bounding box center [454, 152] width 91 height 31
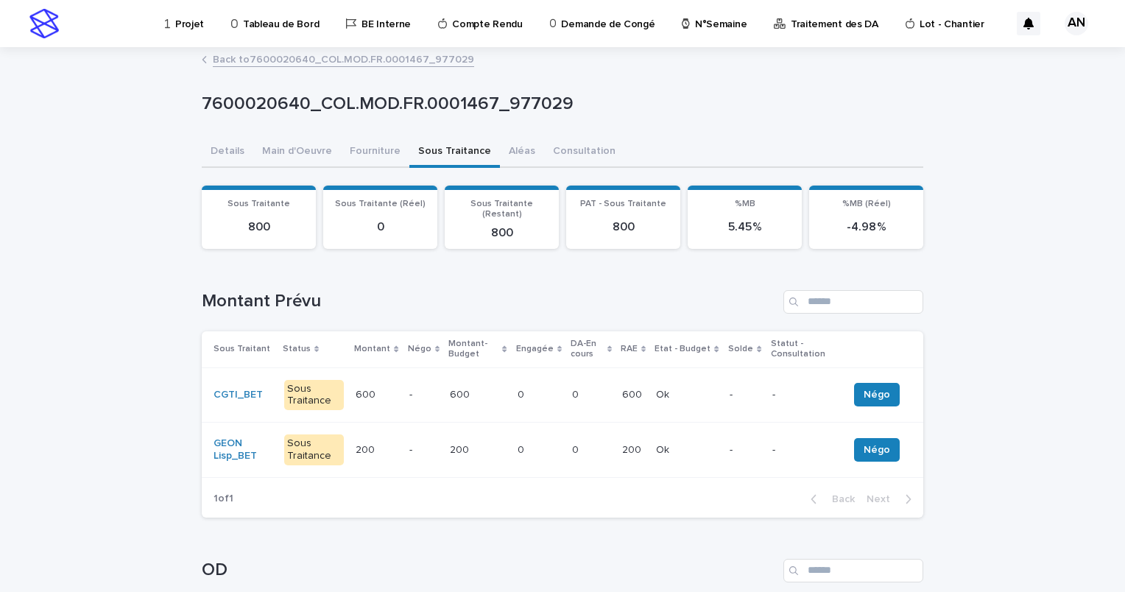
click at [414, 389] on p "-" at bounding box center [423, 395] width 29 height 13
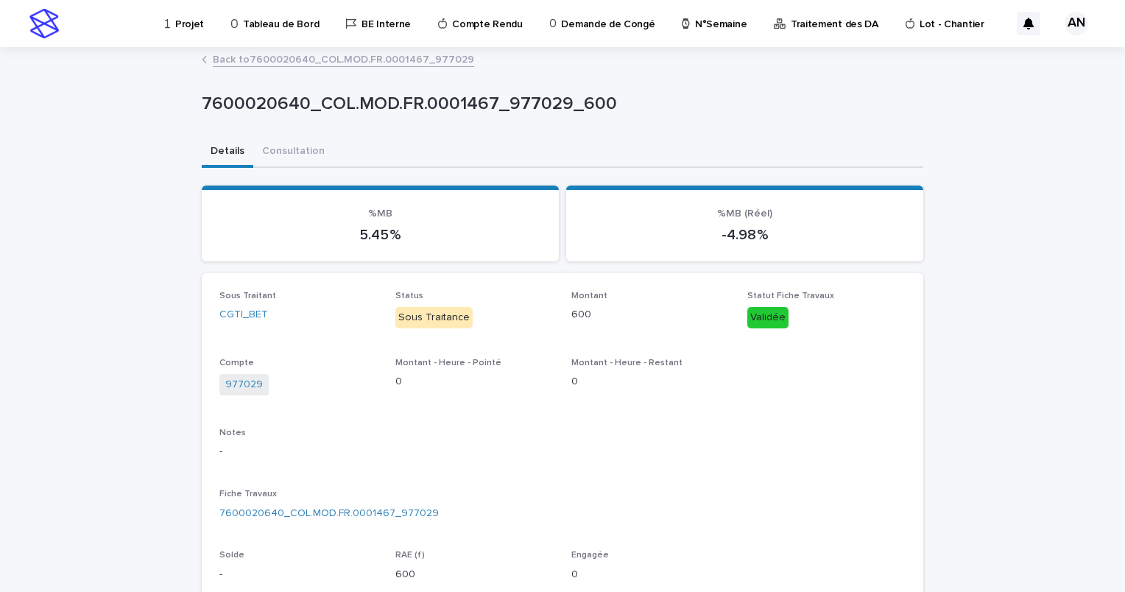
click at [312, 63] on link "Back to 7600020640_COL.MOD.FR.0001467_977029" at bounding box center [343, 58] width 261 height 17
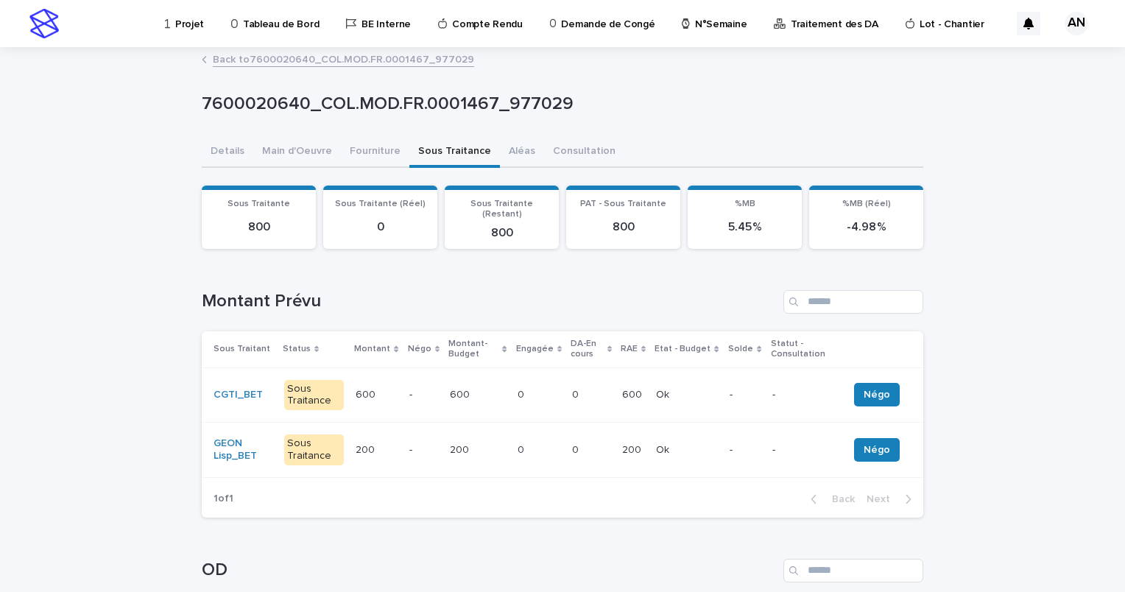
click at [315, 62] on link "Back to 7600020640_COL.MOD.FR.0001467_977029" at bounding box center [343, 58] width 261 height 17
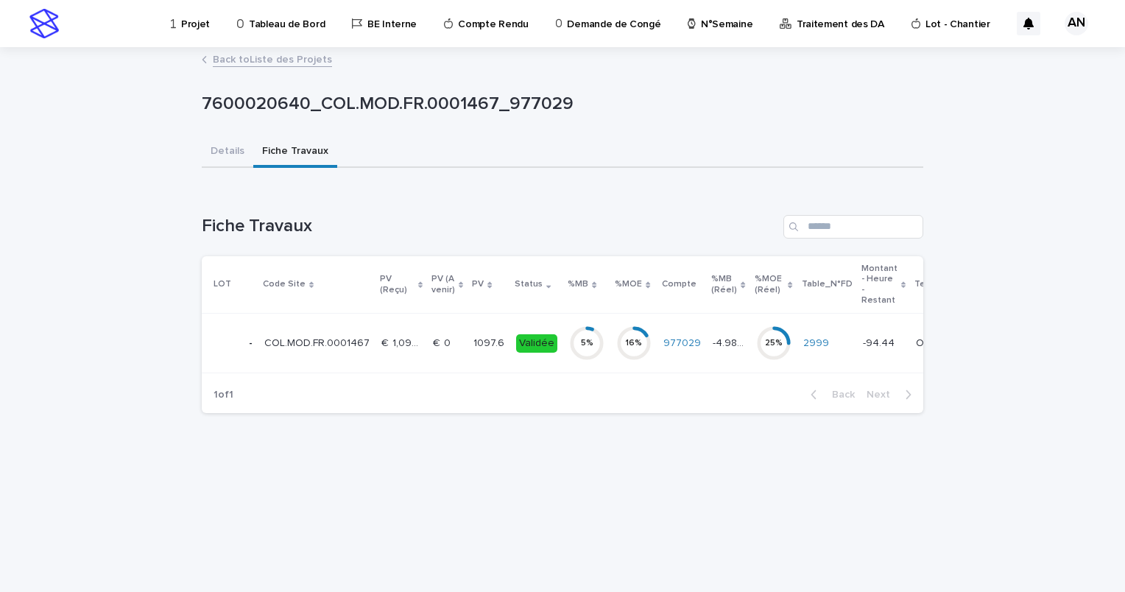
click at [265, 60] on link "Back to Liste des Projets" at bounding box center [272, 58] width 119 height 17
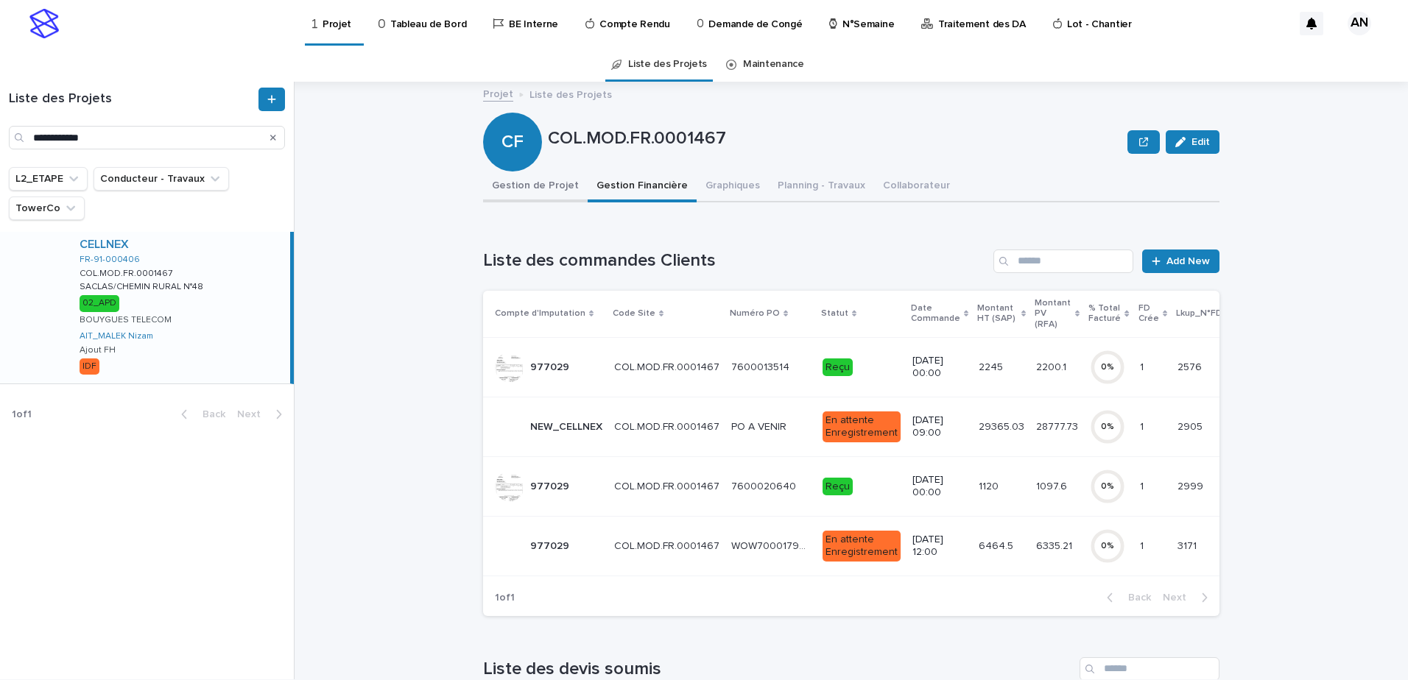
click at [538, 190] on button "Gestion de Projet" at bounding box center [535, 187] width 105 height 31
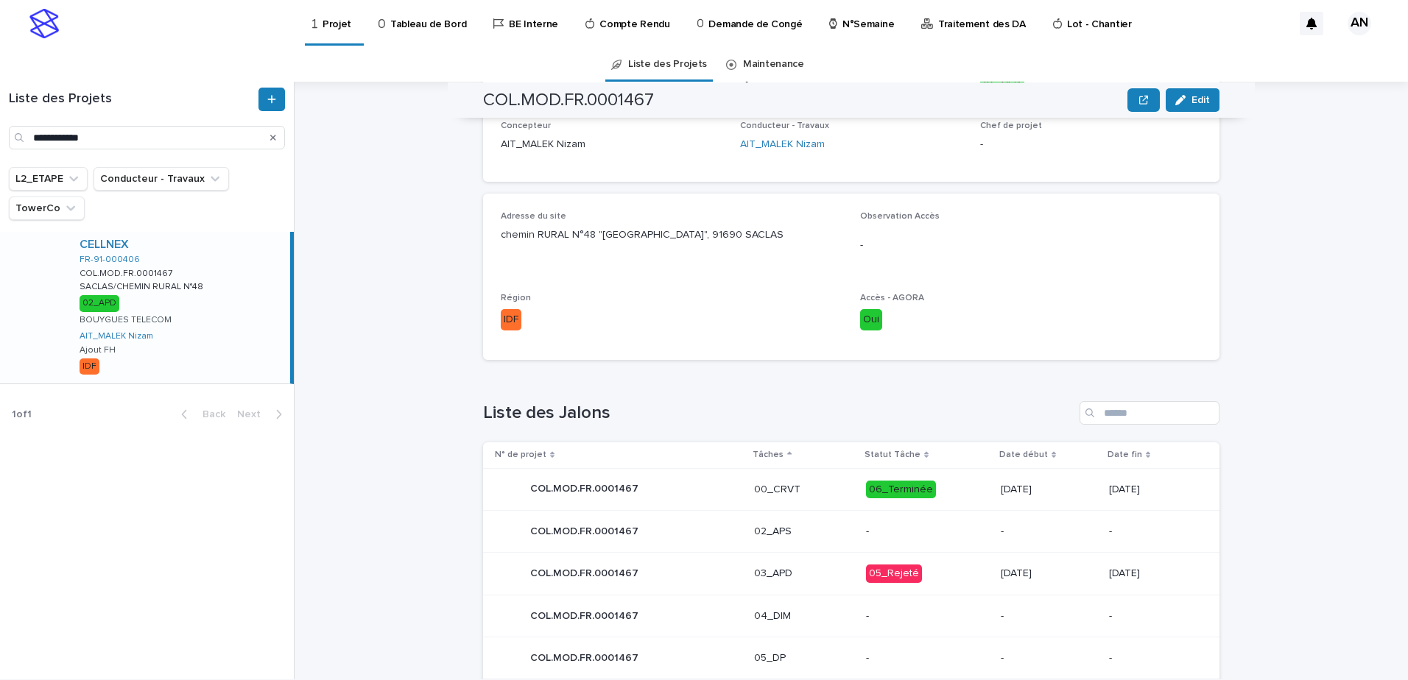
scroll to position [611, 0]
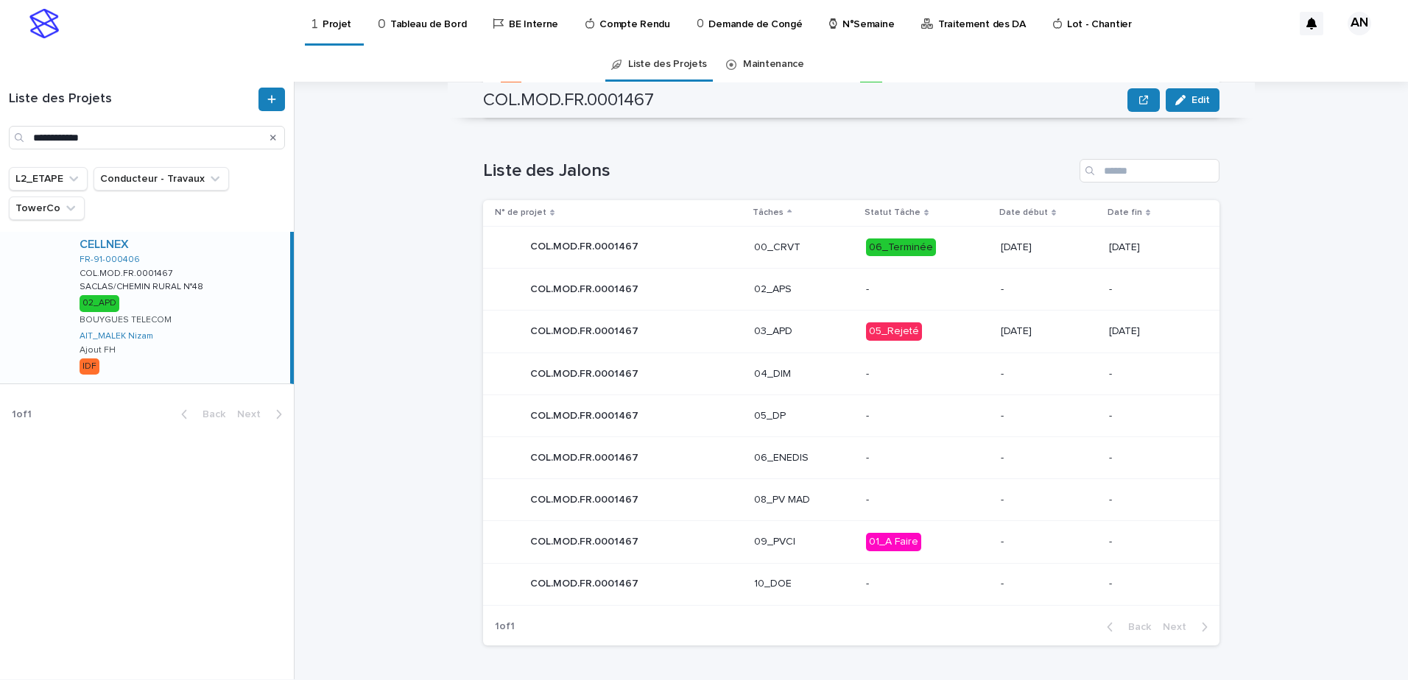
click at [789, 328] on p "03_APD" at bounding box center [803, 332] width 99 height 13
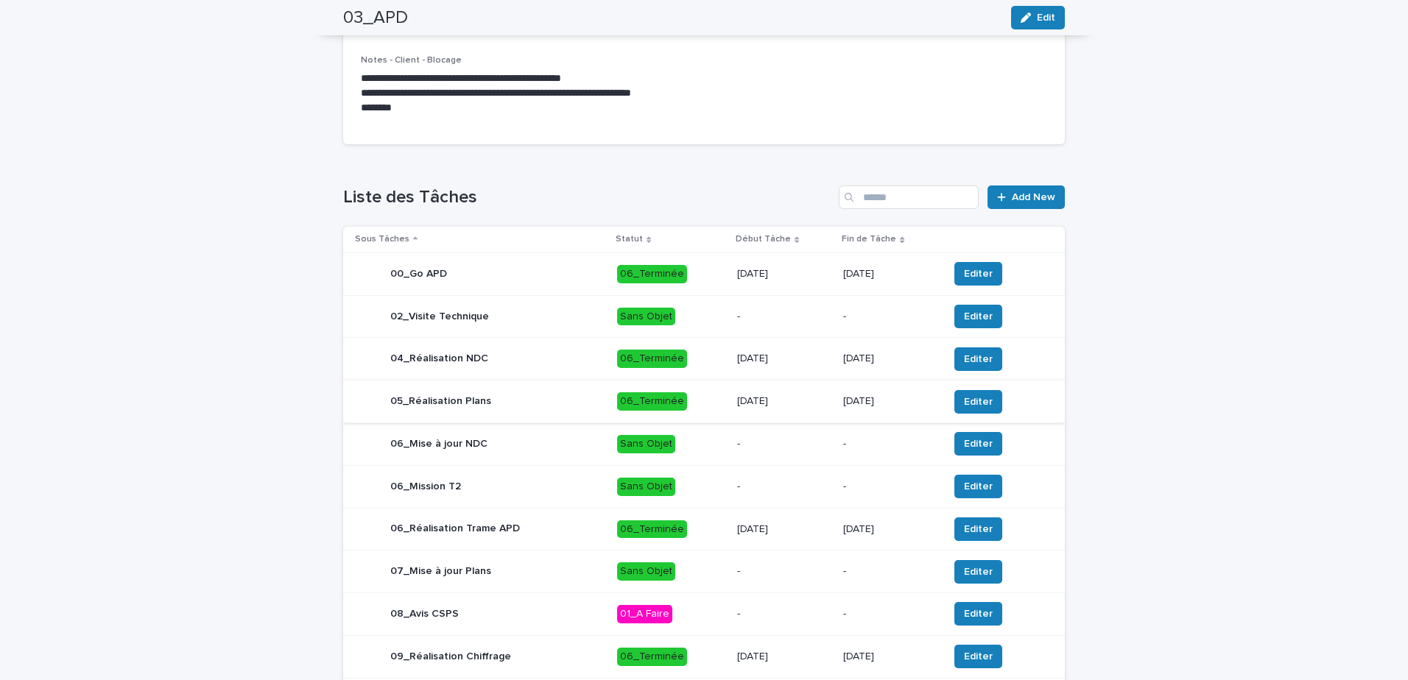
scroll to position [507, 0]
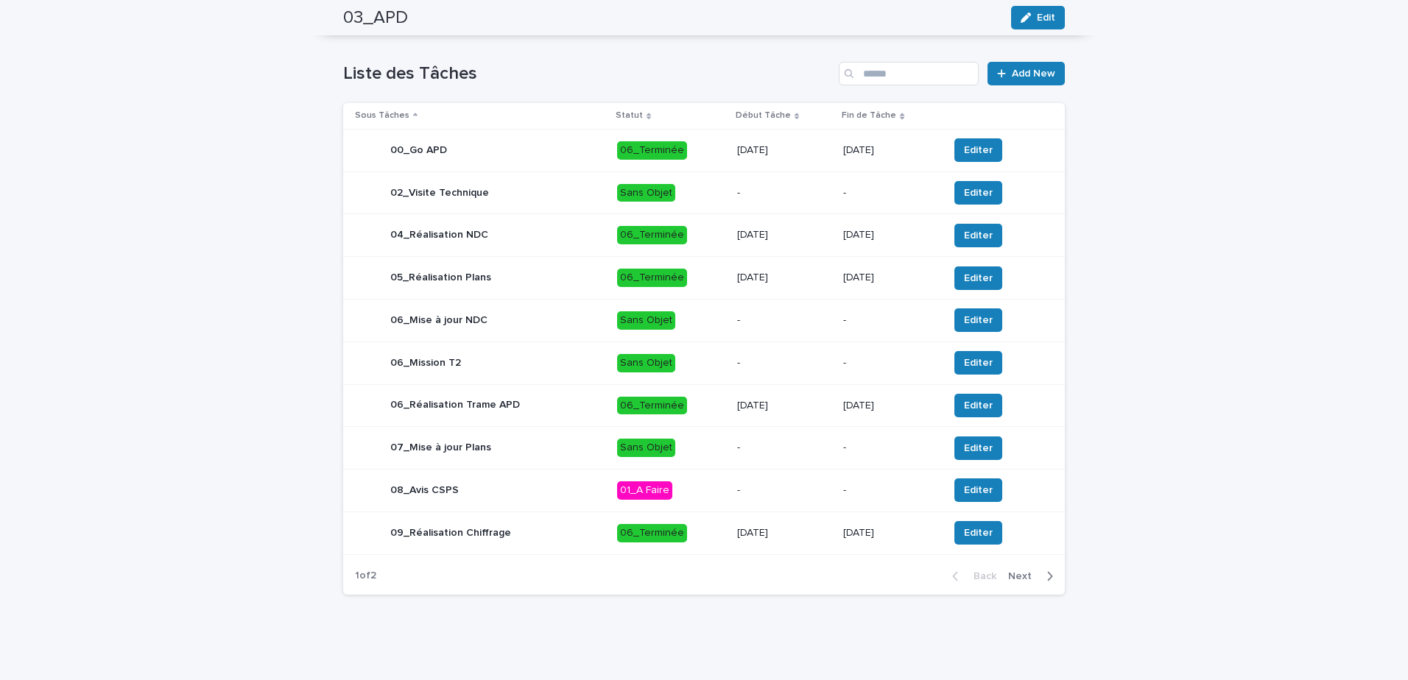
click at [1016, 577] on span "Next" at bounding box center [1024, 576] width 32 height 10
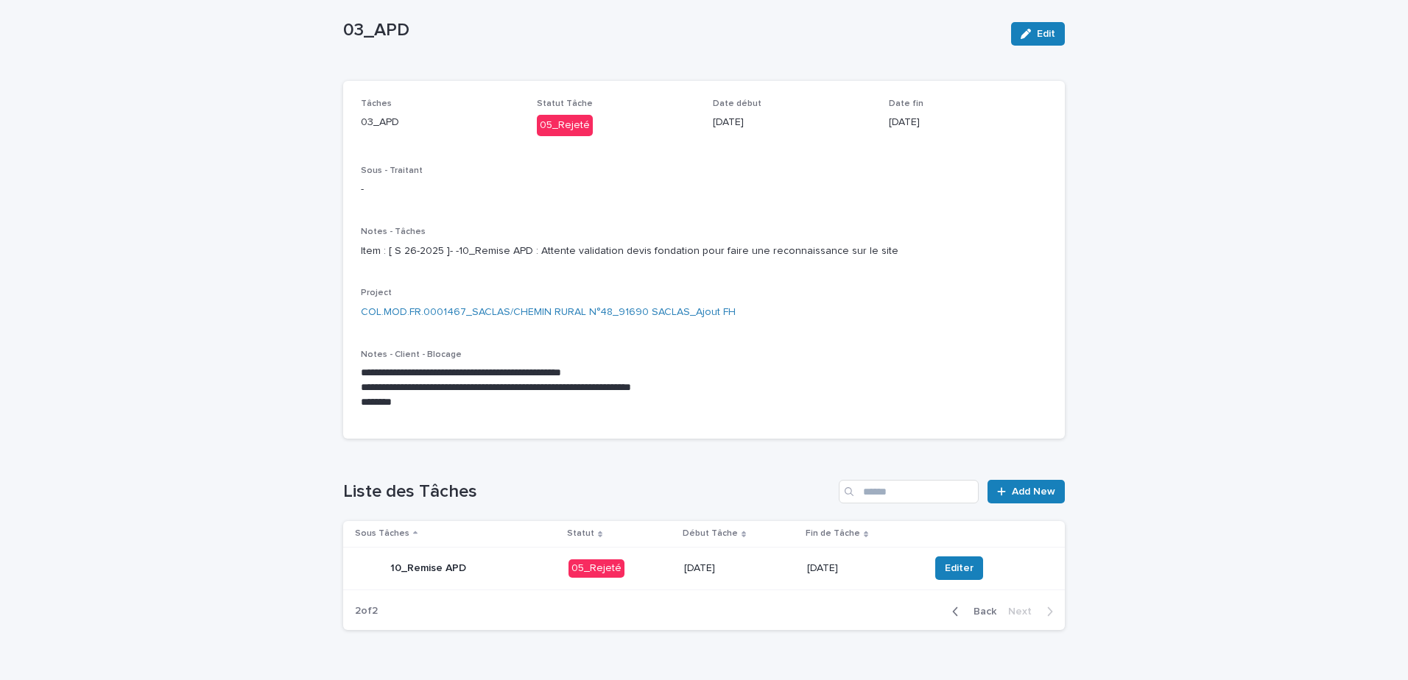
scroll to position [0, 0]
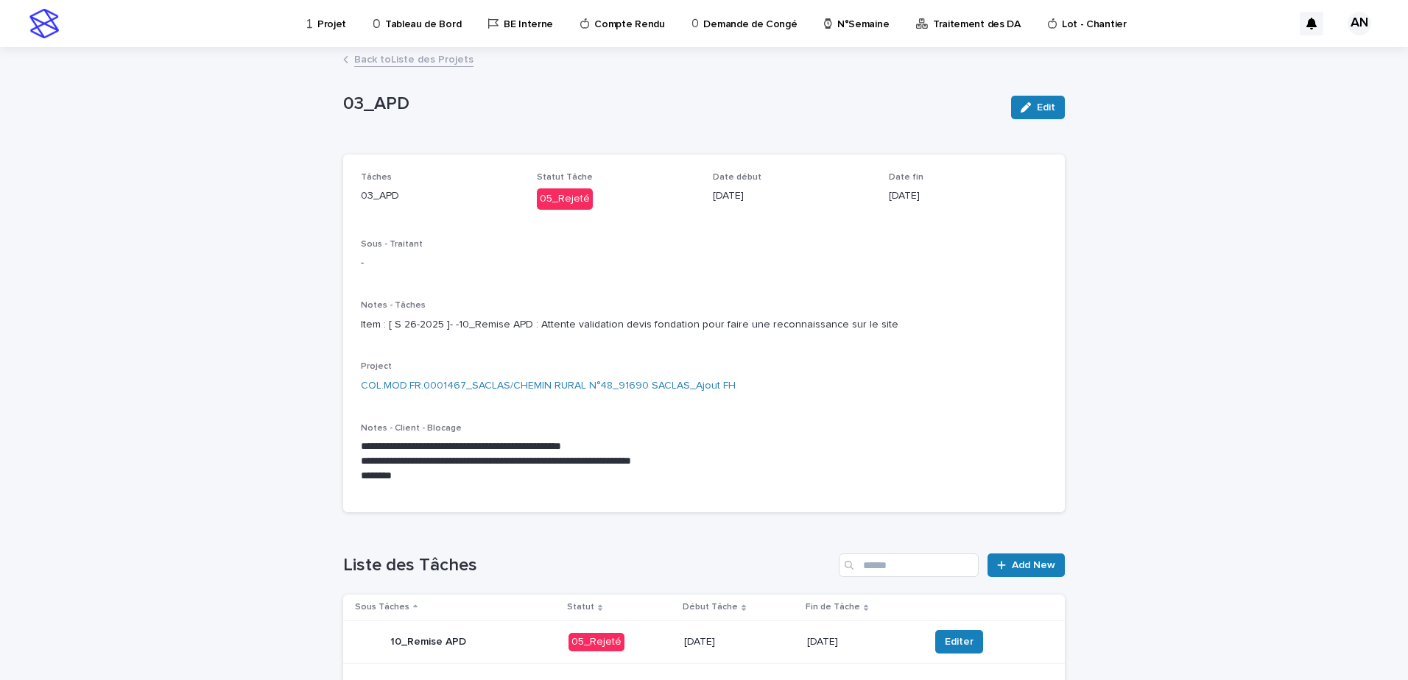
click at [597, 366] on div "**********" at bounding box center [704, 333] width 686 height 323
drag, startPoint x: 748, startPoint y: 339, endPoint x: 821, endPoint y: 346, distance: 73.3
click at [821, 333] on p "Item : [ S 26-2025 ]- -10_Remise APD : Attente validation devis fondation pour …" at bounding box center [704, 324] width 686 height 15
drag, startPoint x: 821, startPoint y: 346, endPoint x: 702, endPoint y: 376, distance: 123.1
click at [702, 376] on div "**********" at bounding box center [704, 333] width 686 height 323
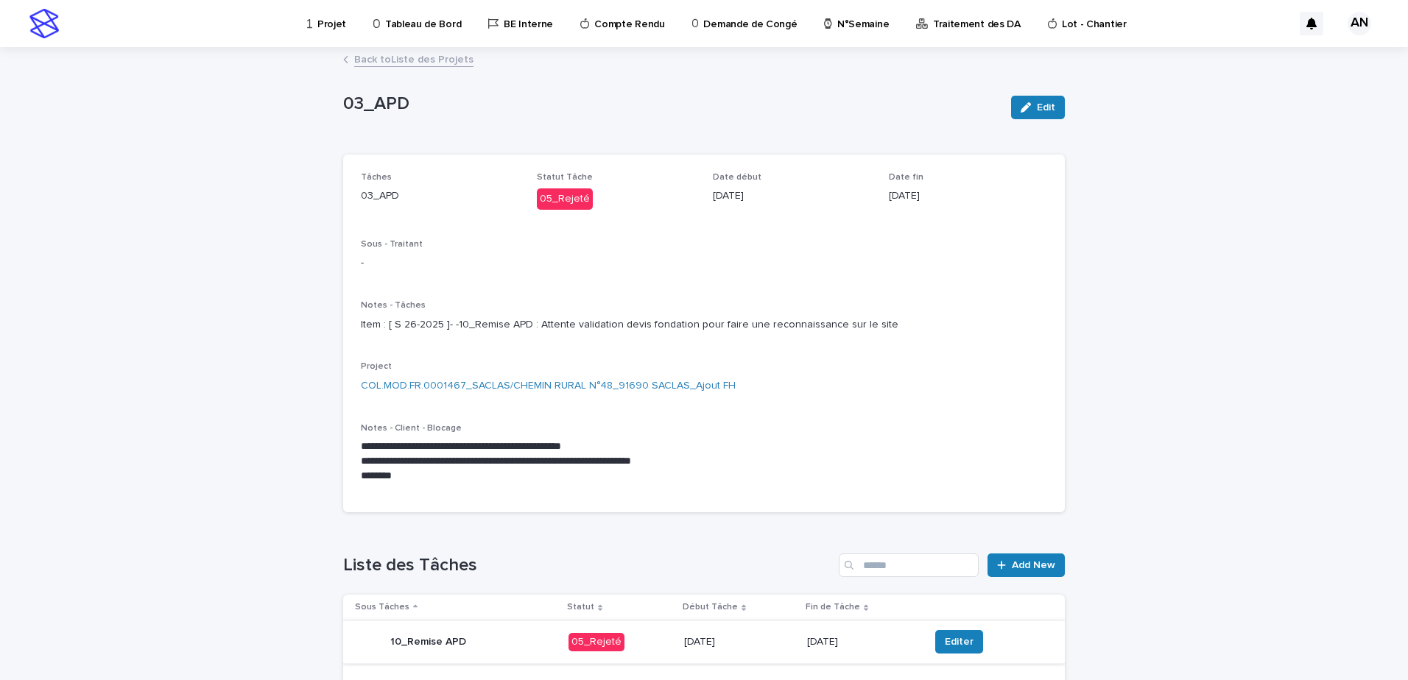
scroll to position [124, 0]
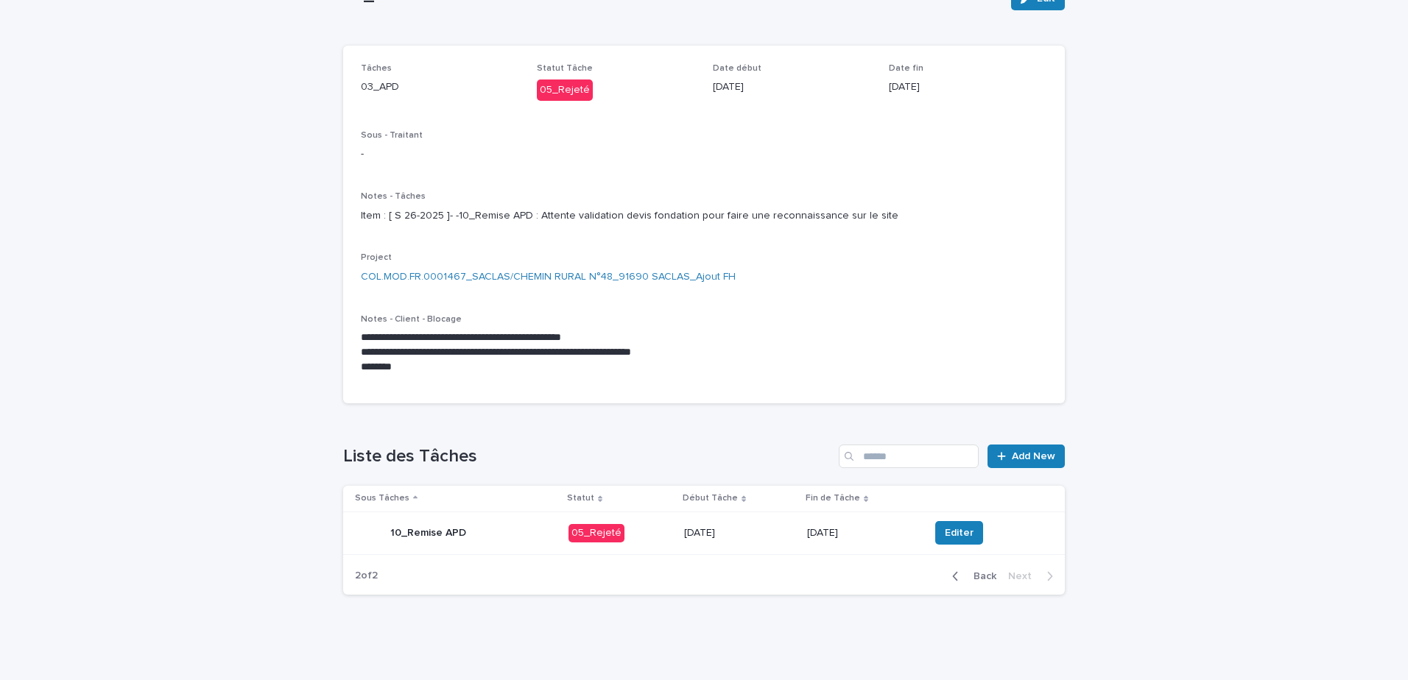
click at [503, 532] on div "10_Remise APD" at bounding box center [456, 532] width 202 height 29
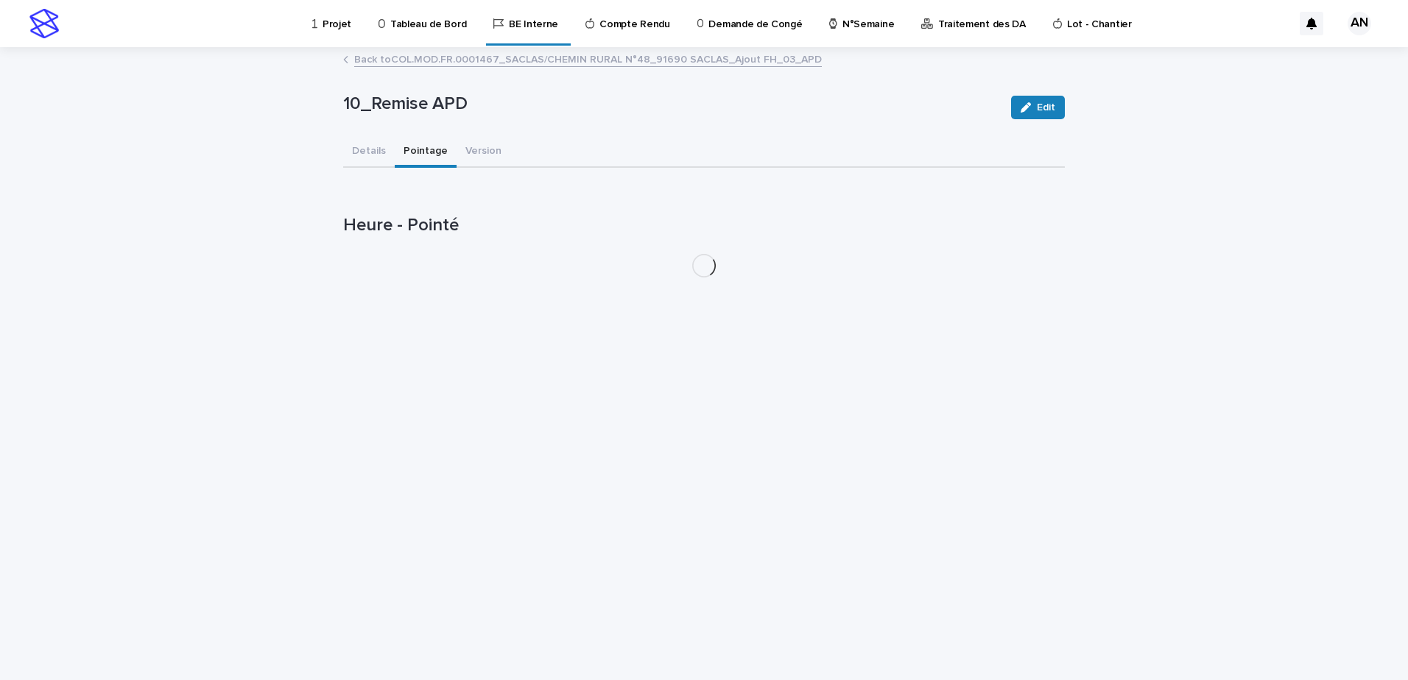
click at [419, 151] on button "Pointage" at bounding box center [426, 152] width 62 height 31
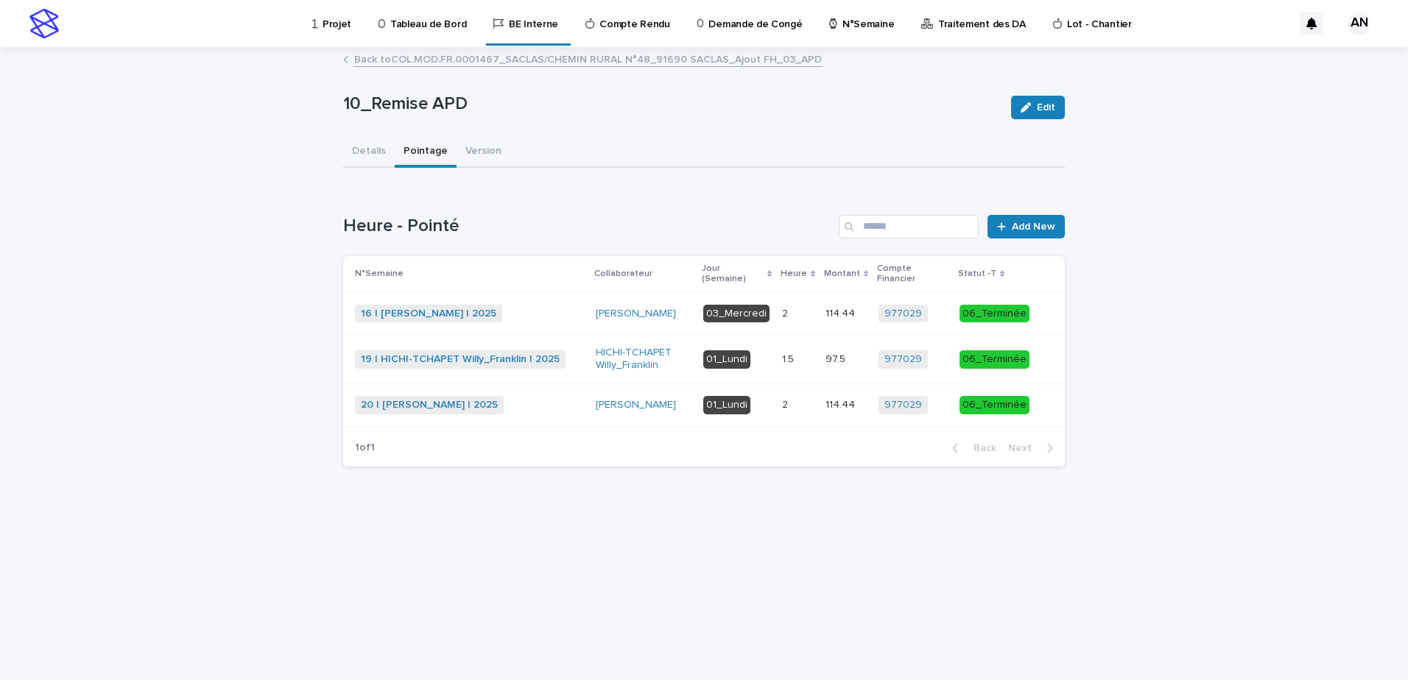
click at [498, 55] on link "Back to COL.MOD.FR.0001467_SACLAS/CHEMIN RURAL N°48_91690 SACLAS_Ajout FH_03_APD" at bounding box center [588, 58] width 468 height 17
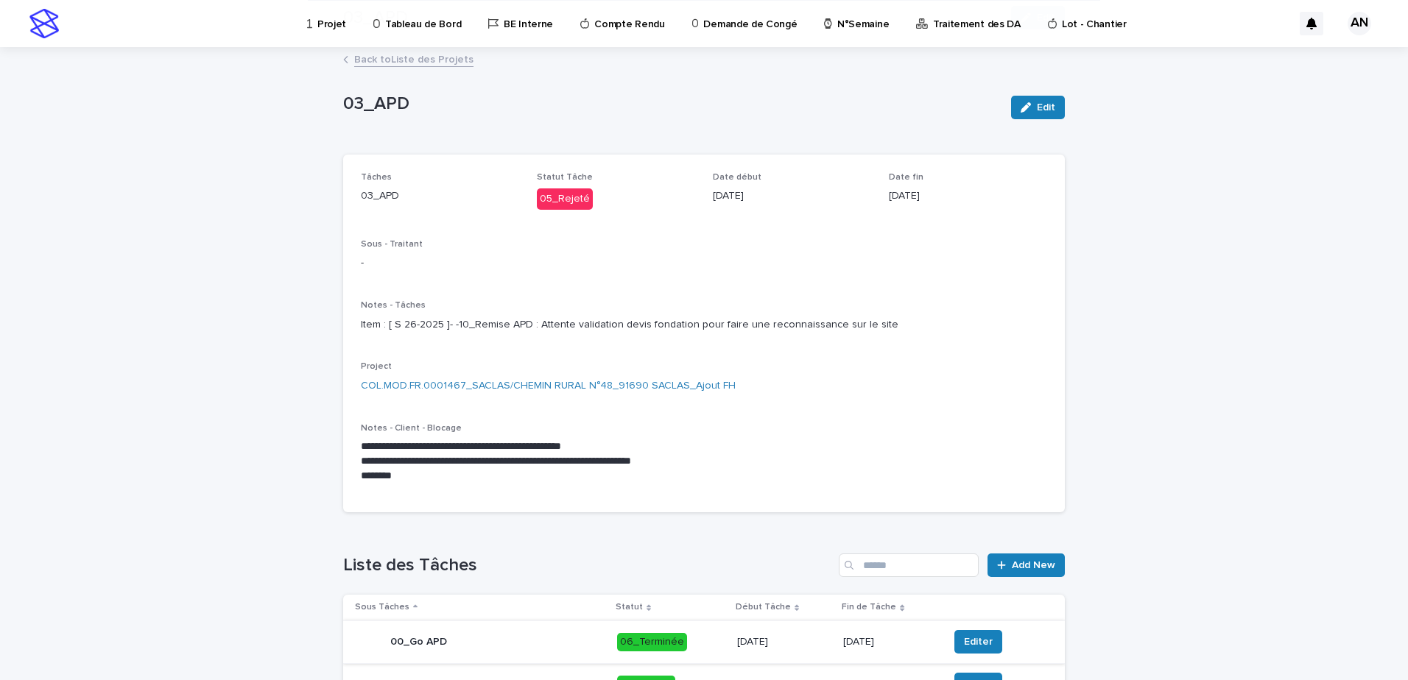
scroll to position [295, 0]
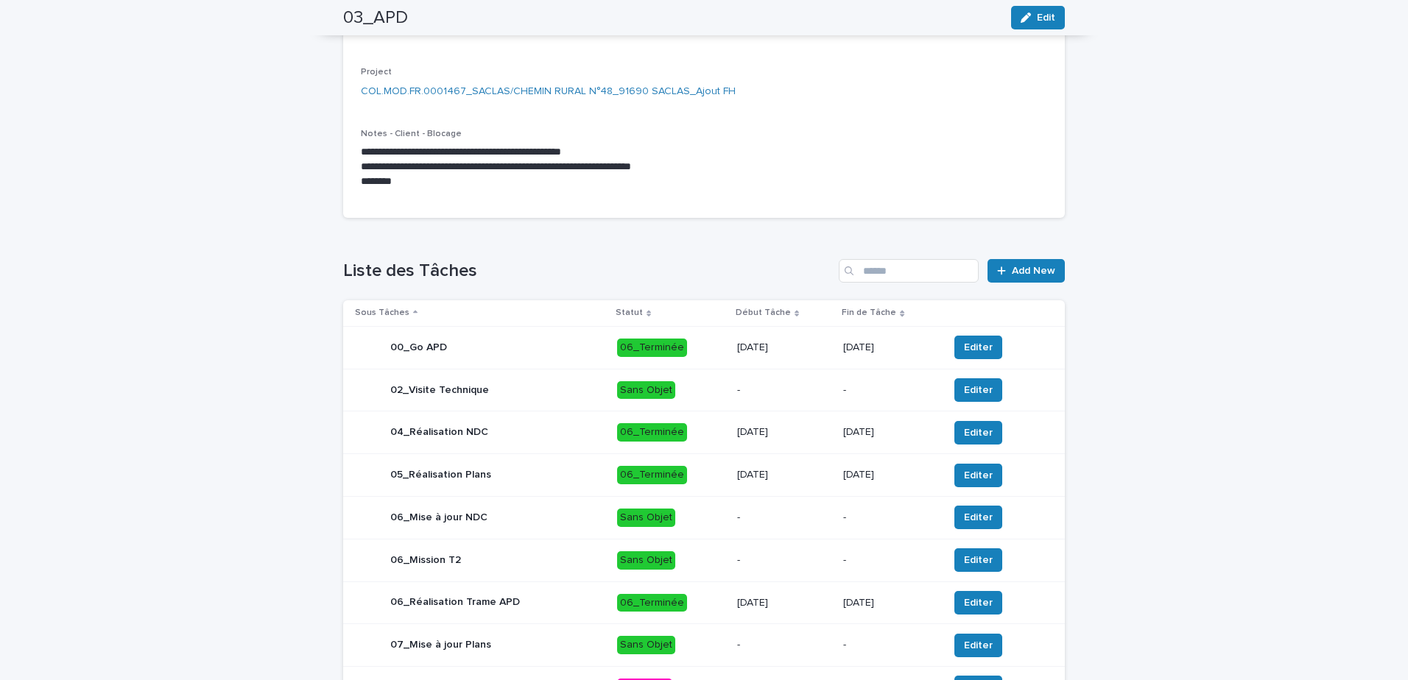
click at [814, 439] on p "[DATE]" at bounding box center [784, 432] width 94 height 13
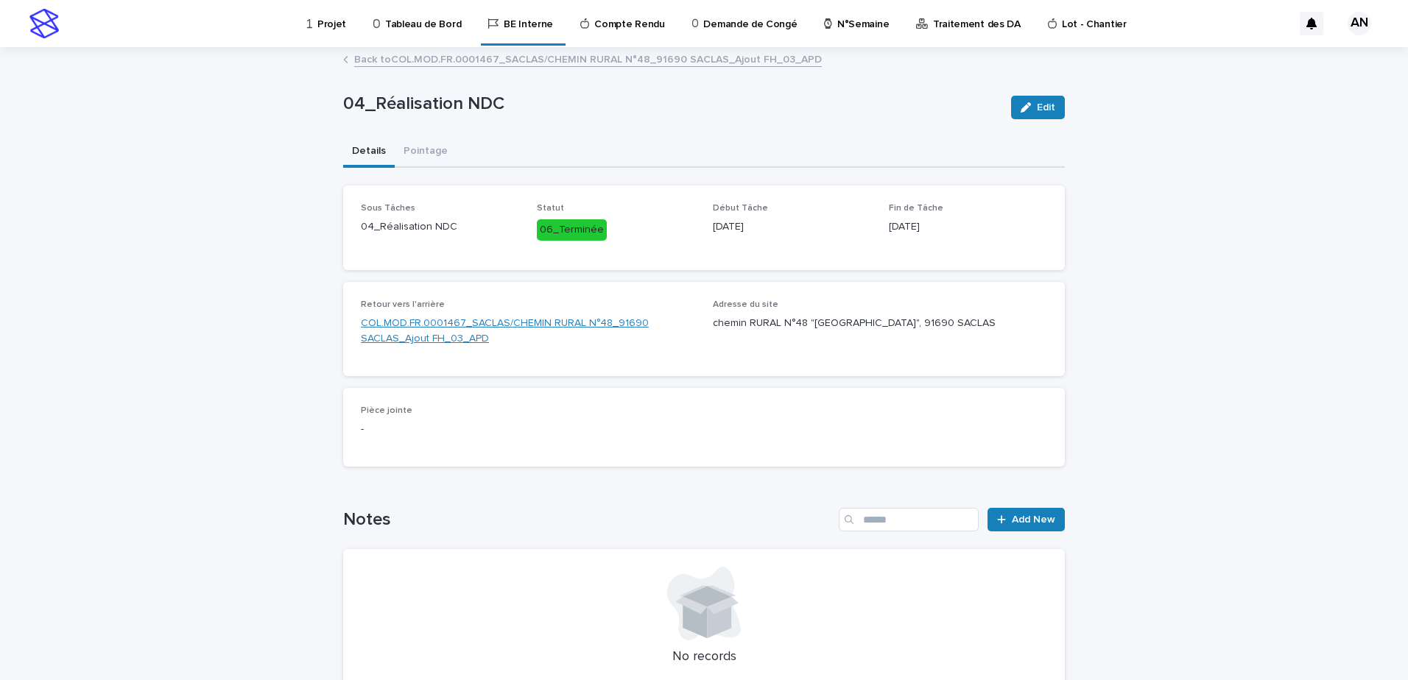
scroll to position [74, 0]
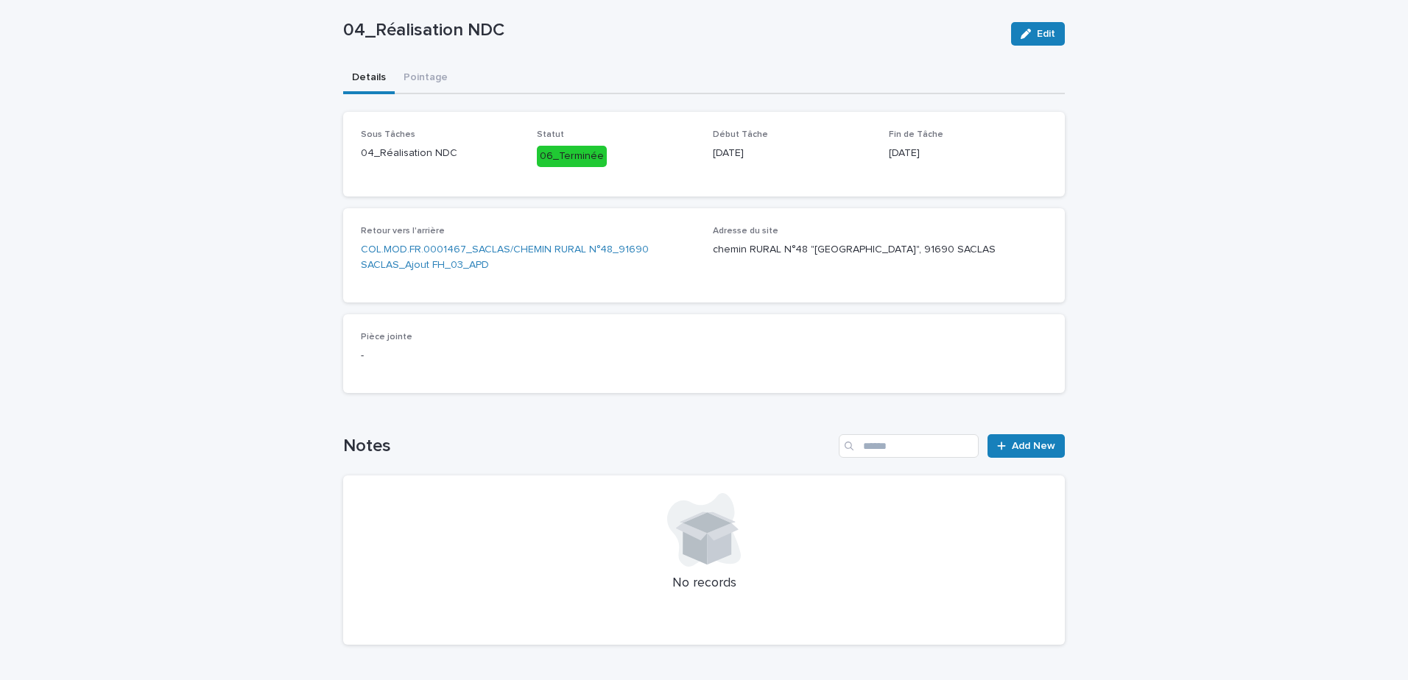
click at [419, 88] on div "04_Réalisation NDC Edit 04_Réalisation NDC Edit Sorry, there was an error savin…" at bounding box center [704, 316] width 722 height 682
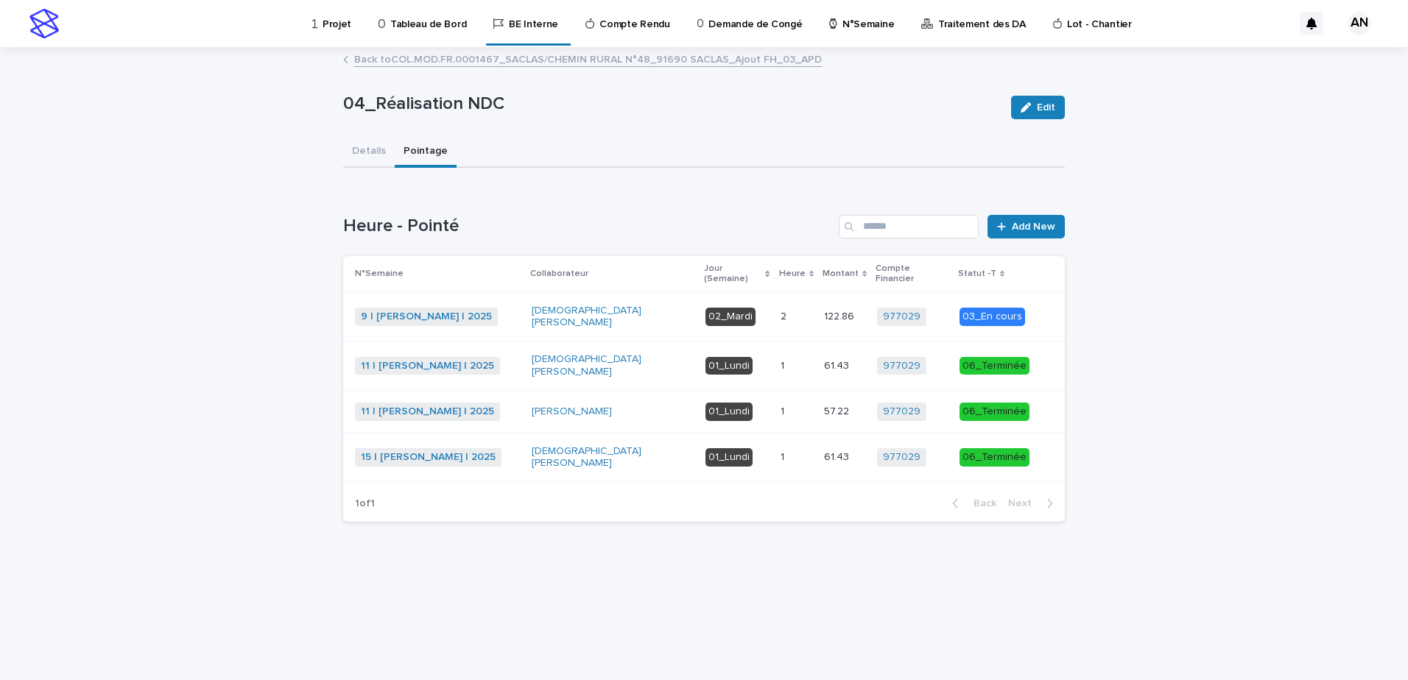
click at [806, 311] on p at bounding box center [797, 317] width 32 height 13
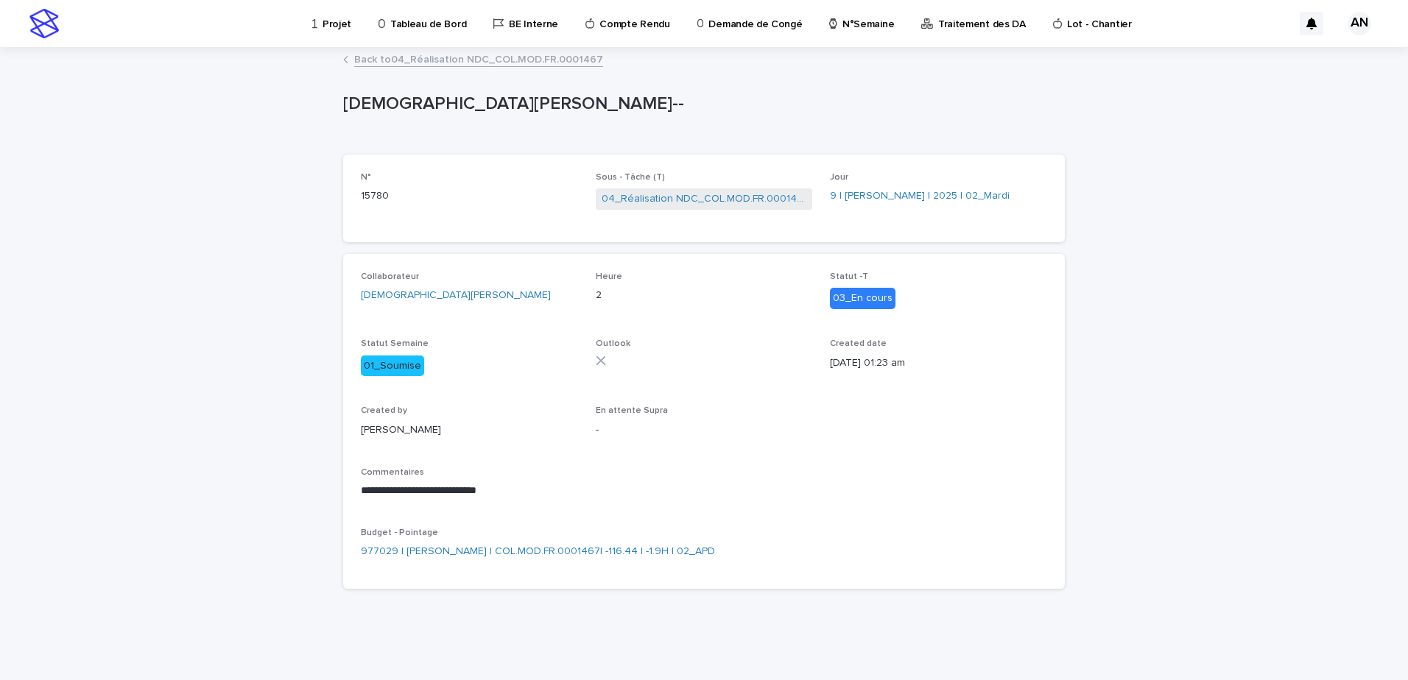
click at [480, 54] on link "Back to 04_Réalisation NDC_COL.MOD.FR.0001467" at bounding box center [478, 58] width 249 height 17
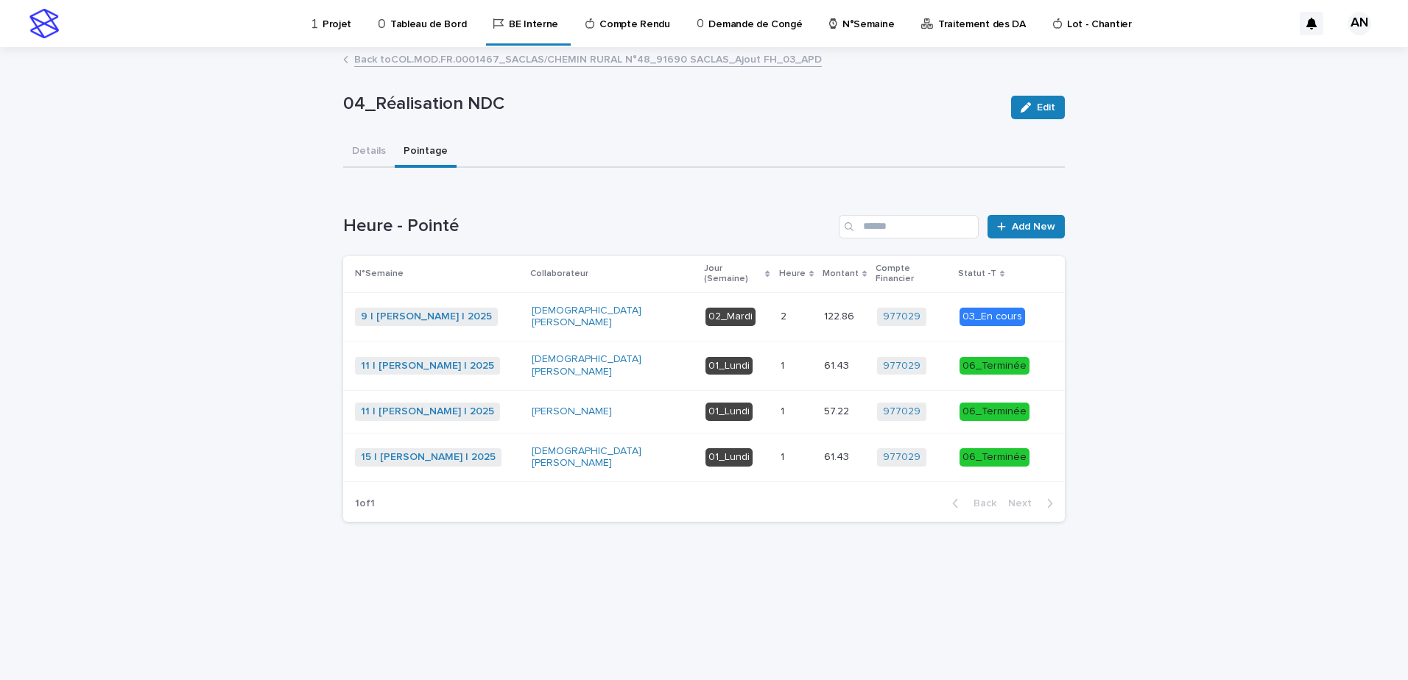
click at [794, 360] on p at bounding box center [797, 366] width 32 height 13
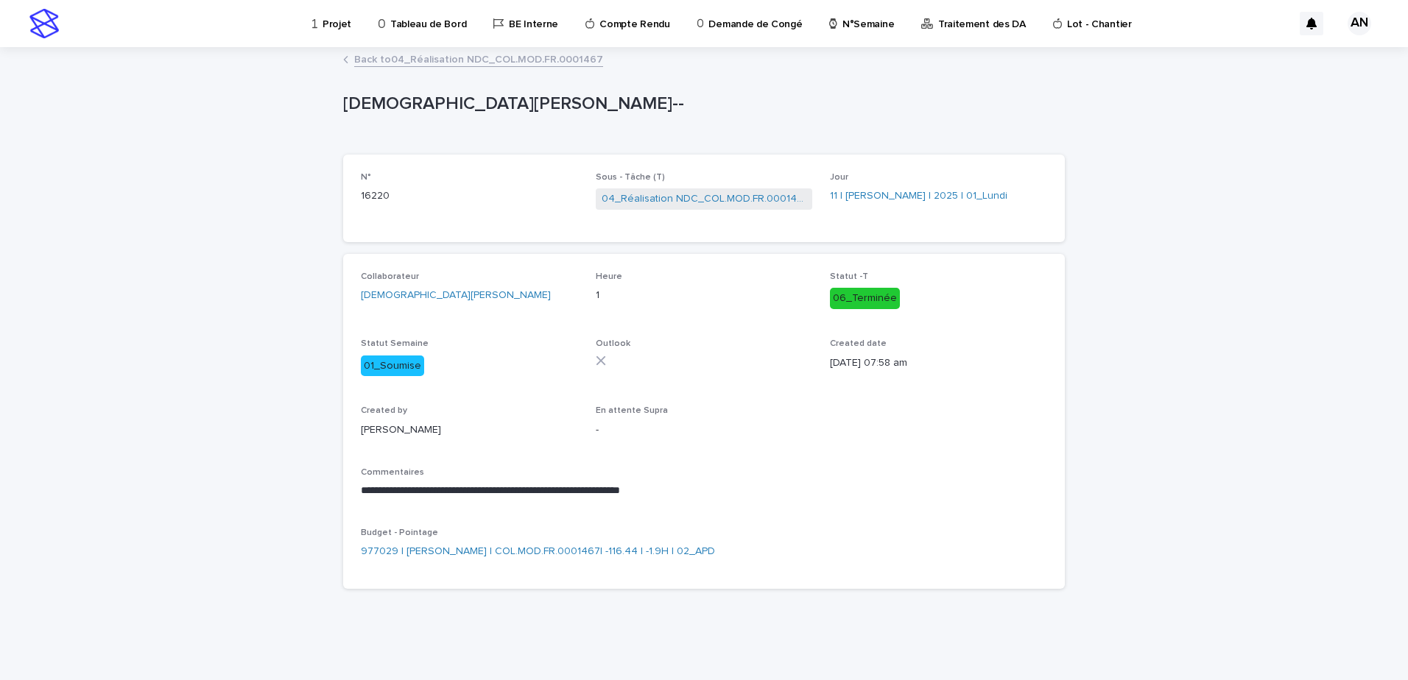
click at [510, 52] on link "Back to 04_Réalisation NDC_COL.MOD.FR.0001467" at bounding box center [478, 58] width 249 height 17
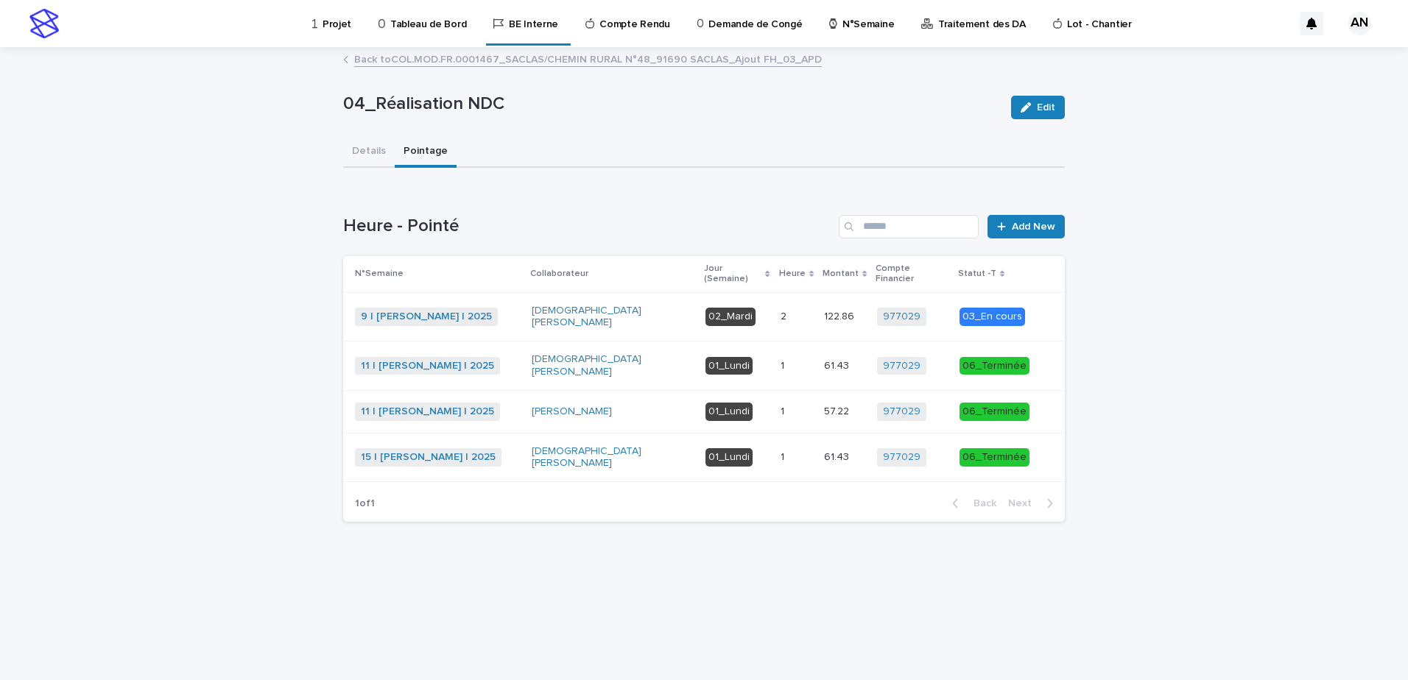
click at [794, 451] on p at bounding box center [797, 457] width 32 height 13
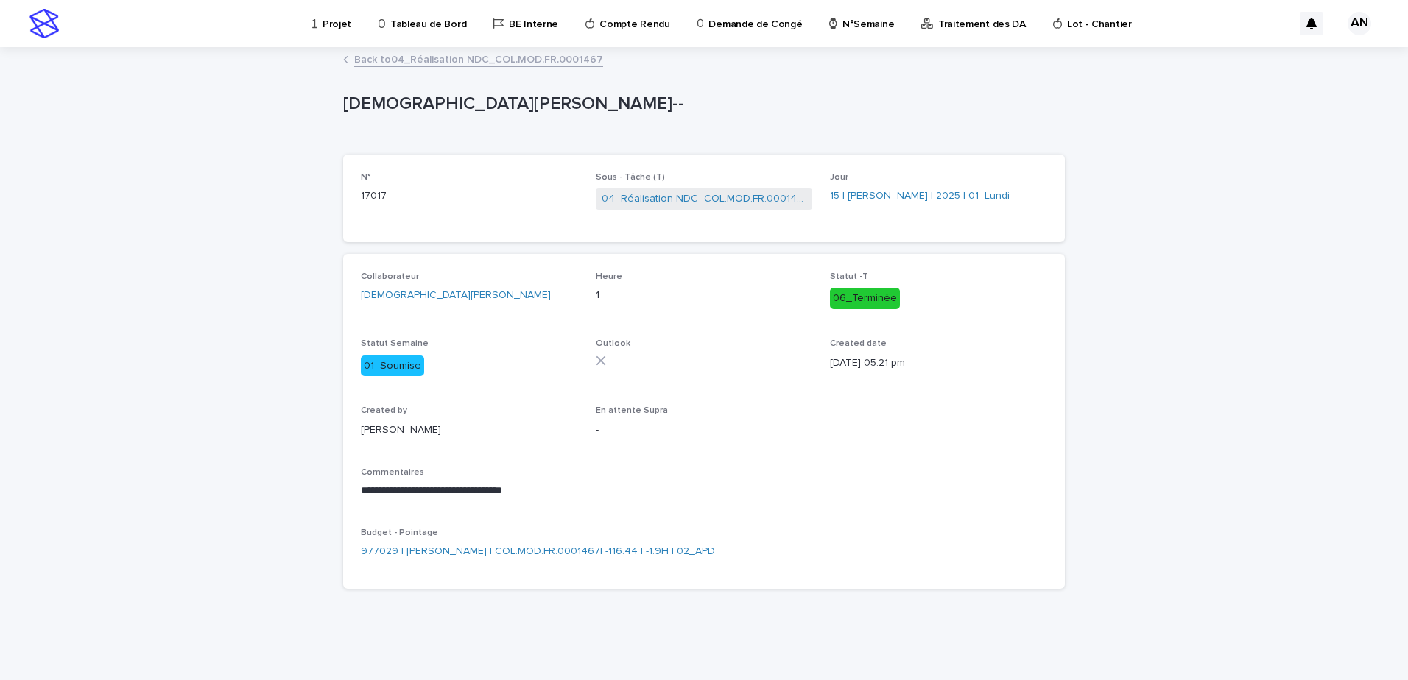
click at [505, 54] on link "Back to 04_Réalisation NDC_COL.MOD.FR.0001467" at bounding box center [478, 58] width 249 height 17
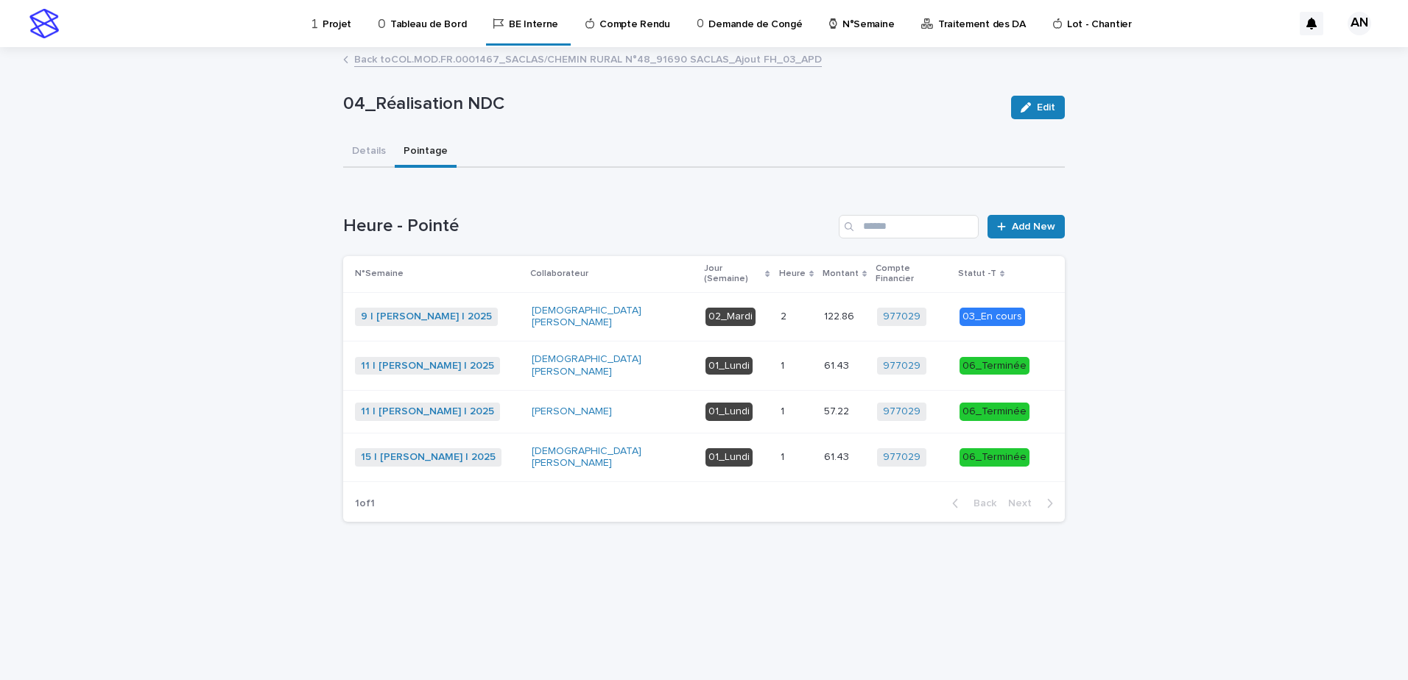
click at [518, 60] on link "Back to COL.MOD.FR.0001467_SACLAS/CHEMIN RURAL N°48_91690 SACLAS_Ajout FH_03_APD" at bounding box center [588, 58] width 468 height 17
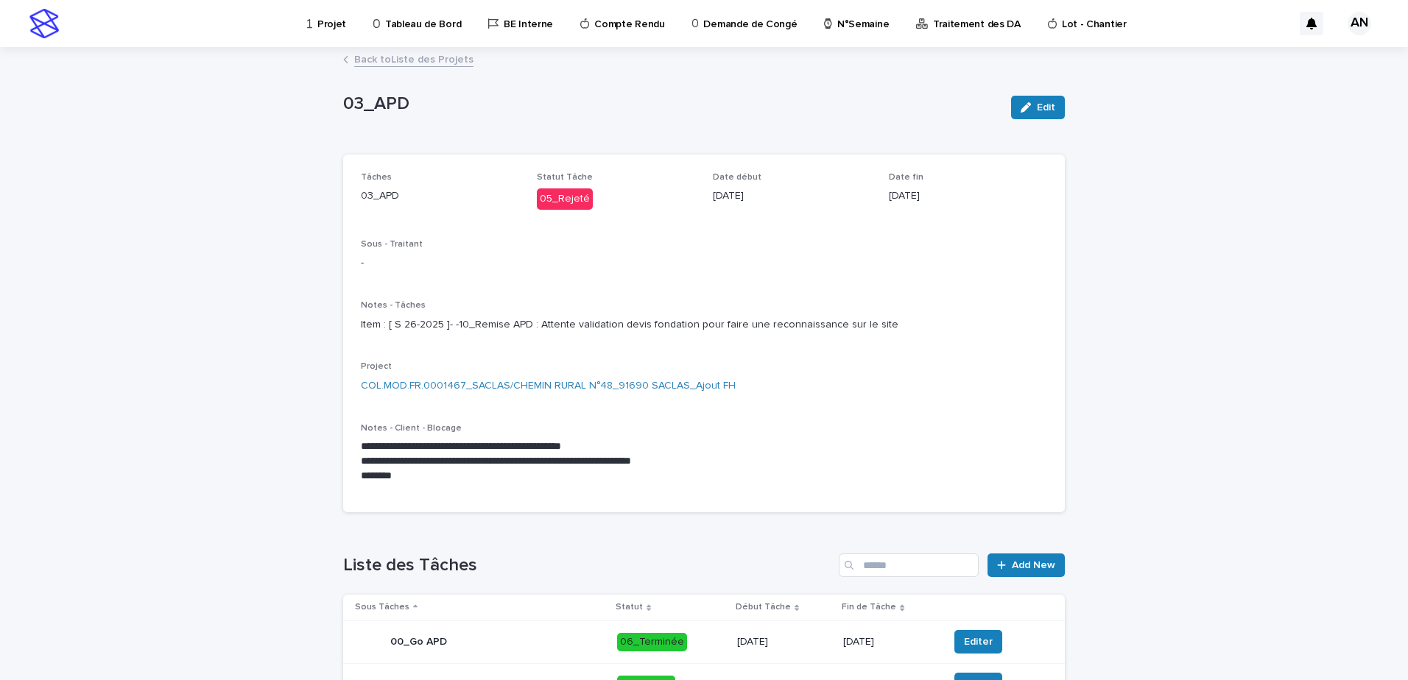
click at [407, 58] on link "Back to Liste des Projets" at bounding box center [413, 58] width 119 height 17
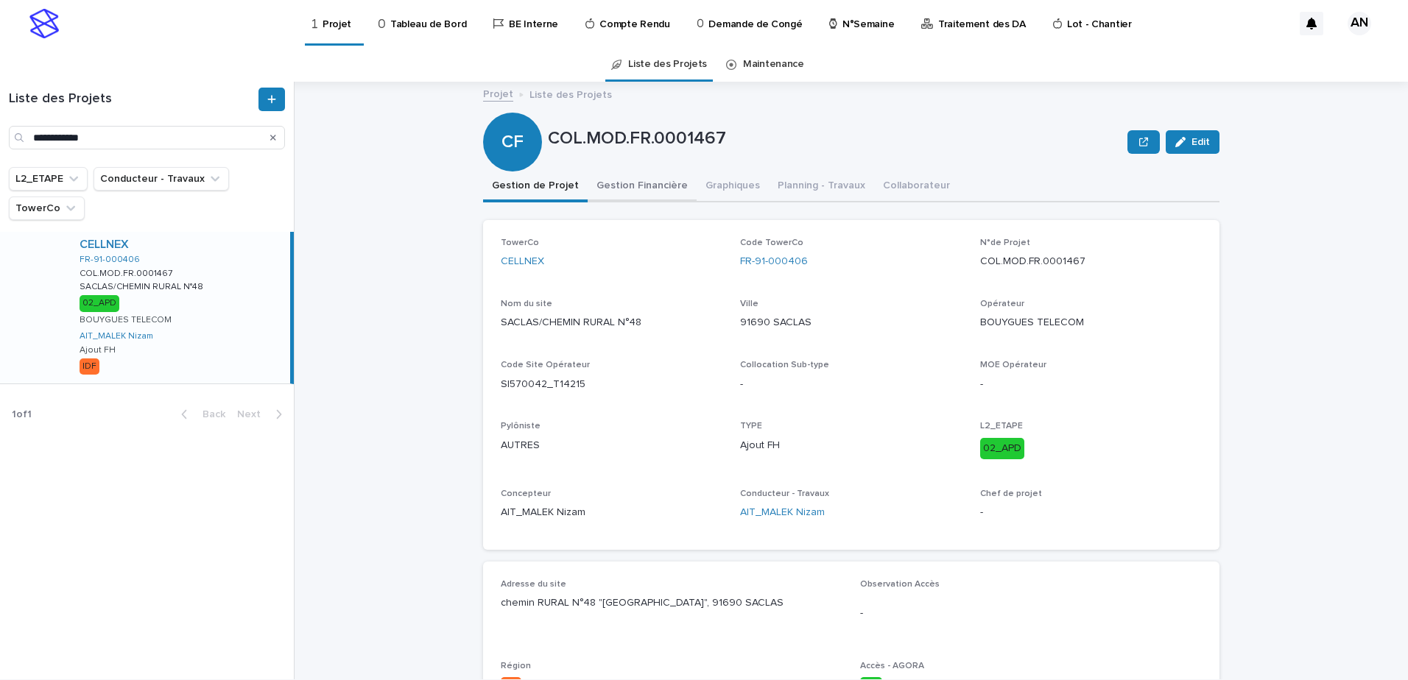
click at [625, 186] on button "Gestion Financière" at bounding box center [642, 187] width 109 height 31
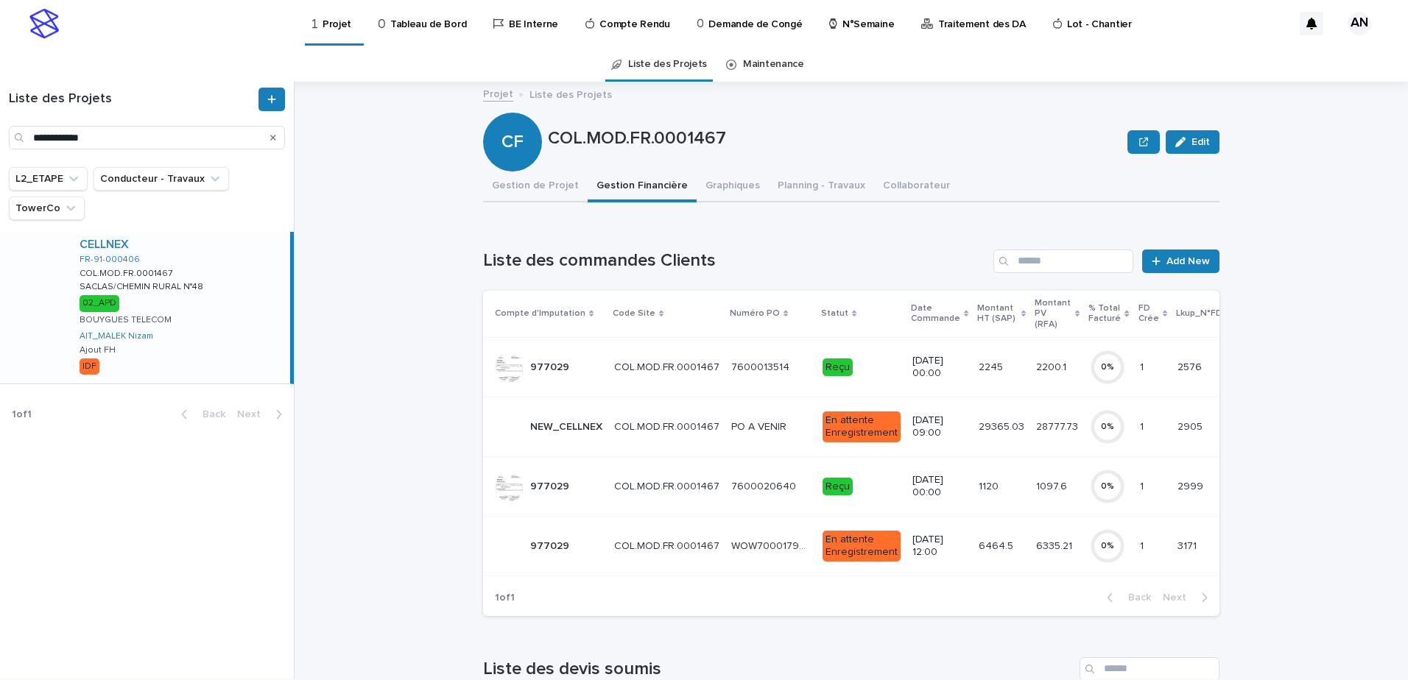
click at [865, 361] on p "Reçu" at bounding box center [862, 368] width 78 height 18
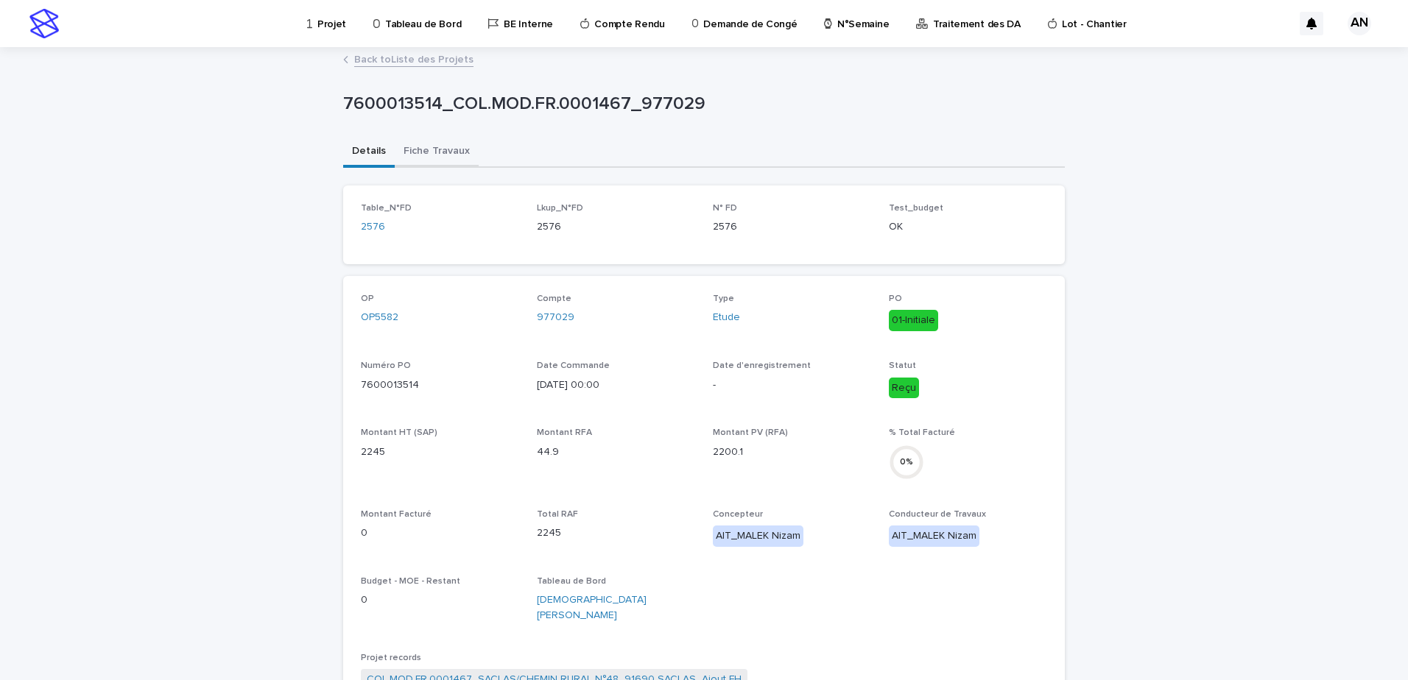
click at [449, 147] on button "Fiche Travaux" at bounding box center [437, 152] width 84 height 31
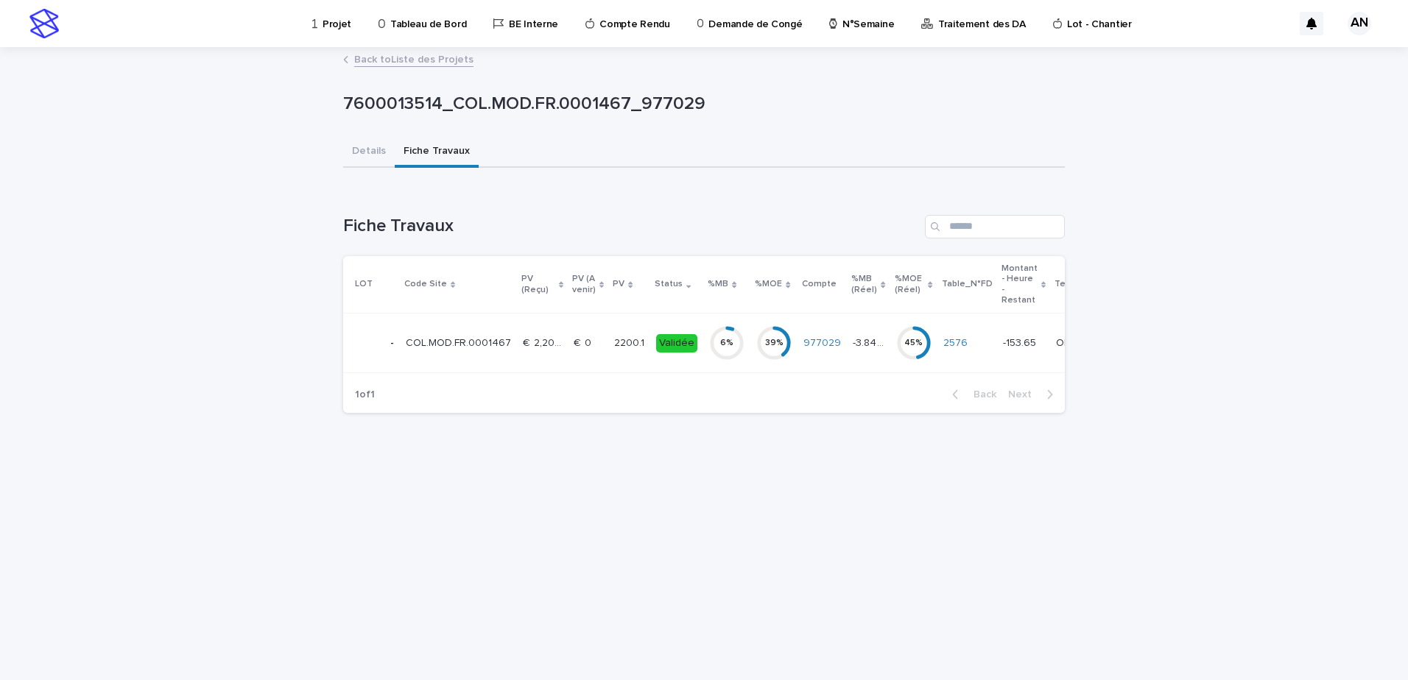
click at [602, 349] on tr "- COL.MOD.FR.0001467 COL.MOD.FR.0001467 €  2,200.10 €  2,200.10 €  0 €  0 2200.…" at bounding box center [782, 344] width 878 height 60
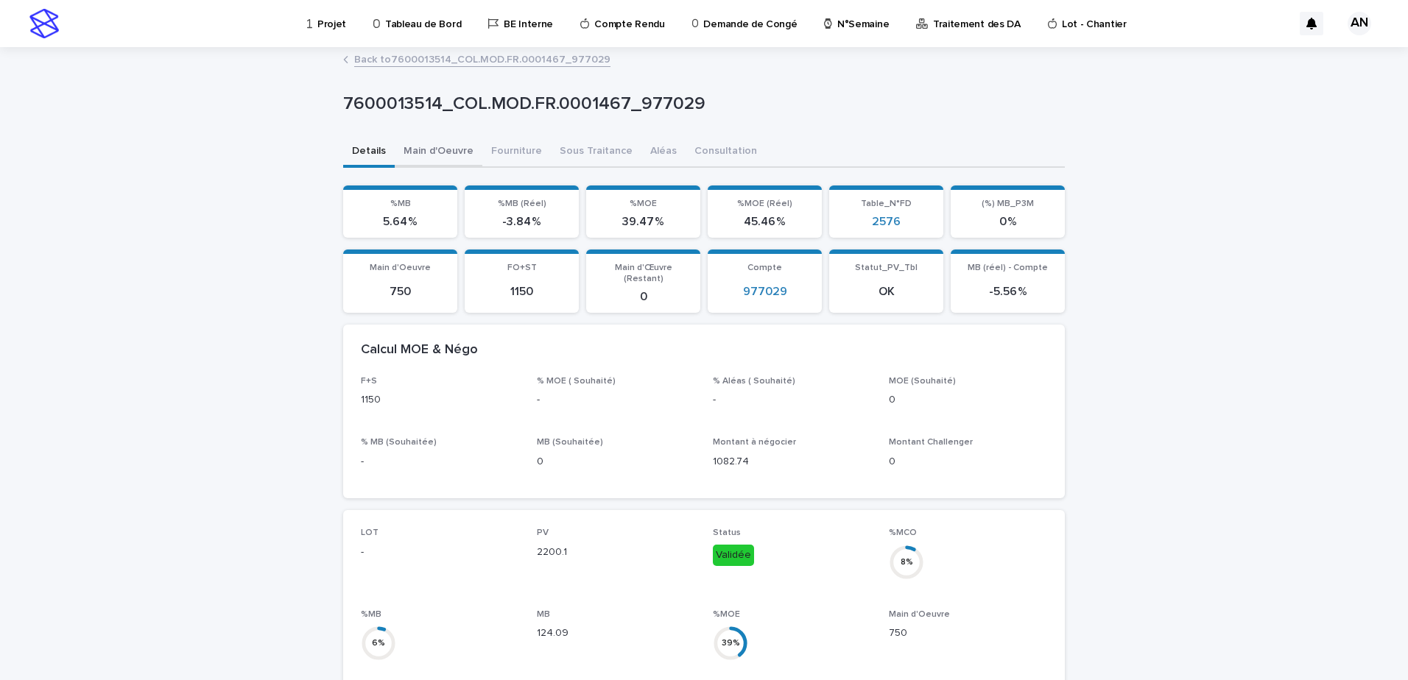
click at [432, 144] on button "Main d'Oeuvre" at bounding box center [439, 152] width 88 height 31
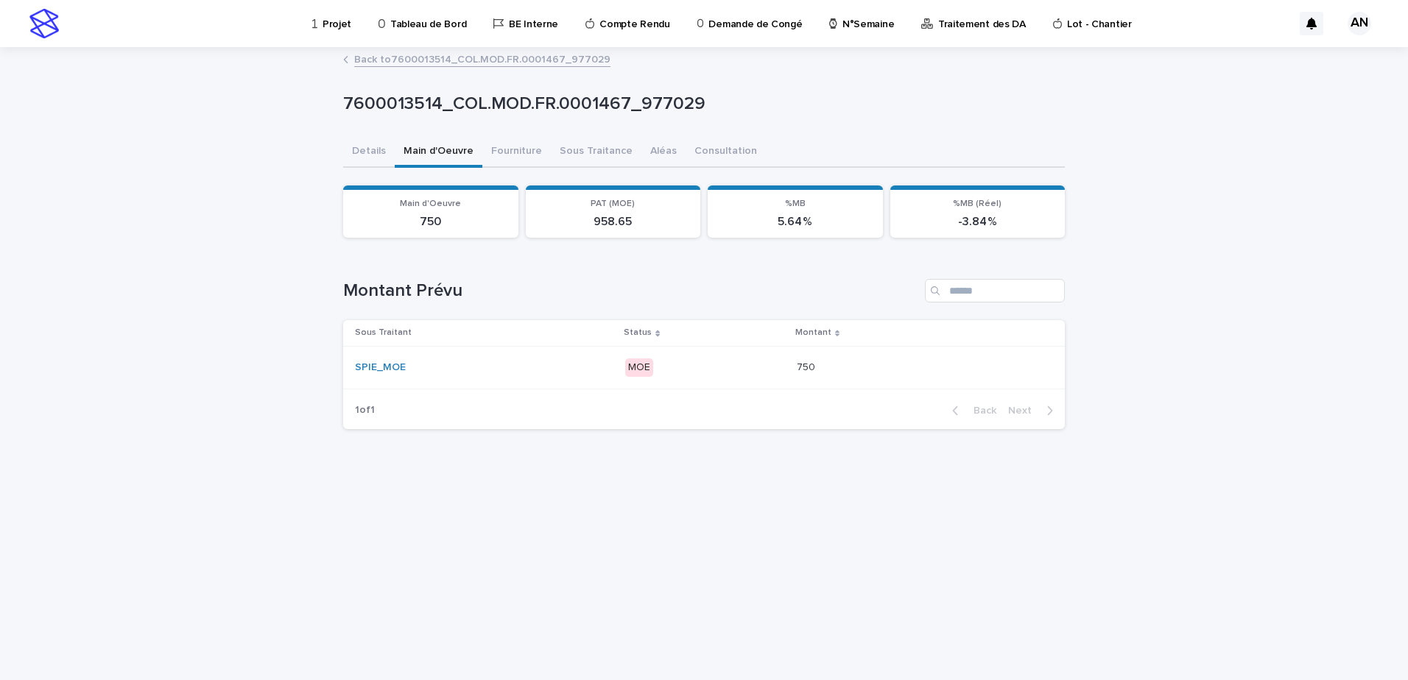
click at [714, 379] on div "MOE" at bounding box center [704, 368] width 159 height 30
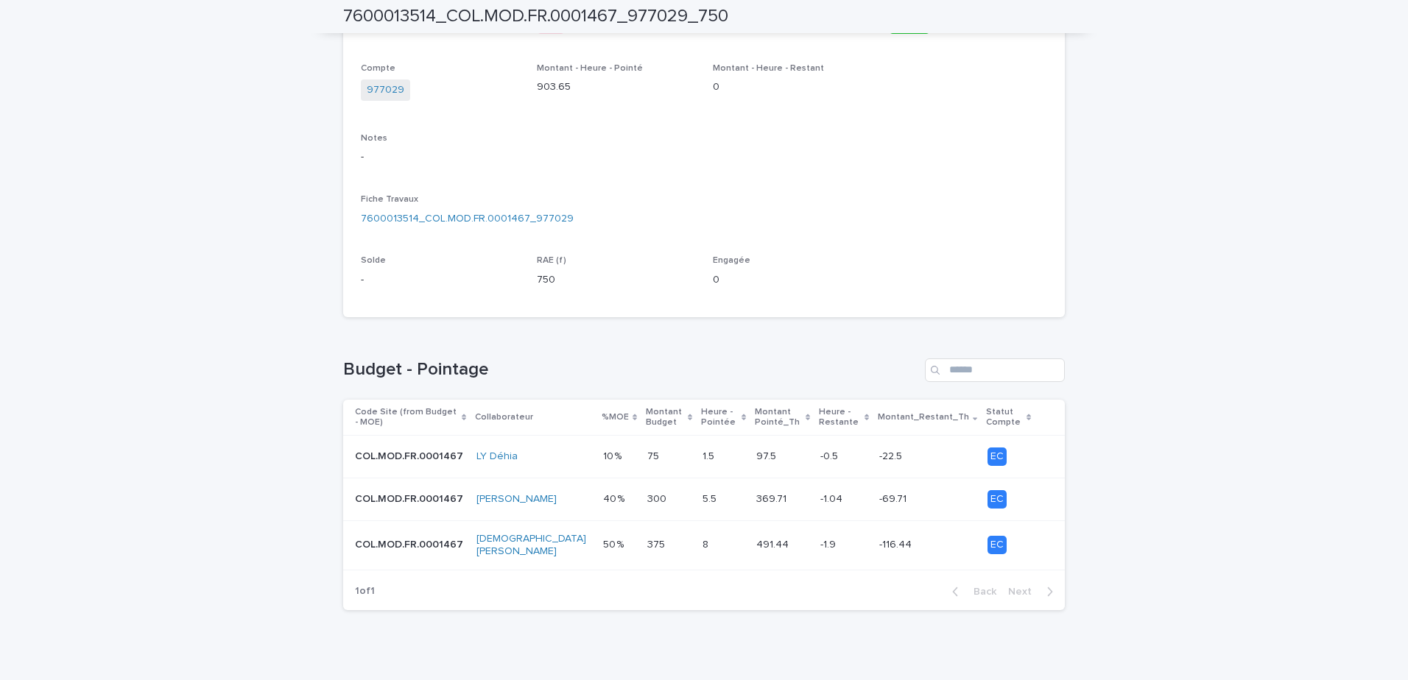
scroll to position [310, 0]
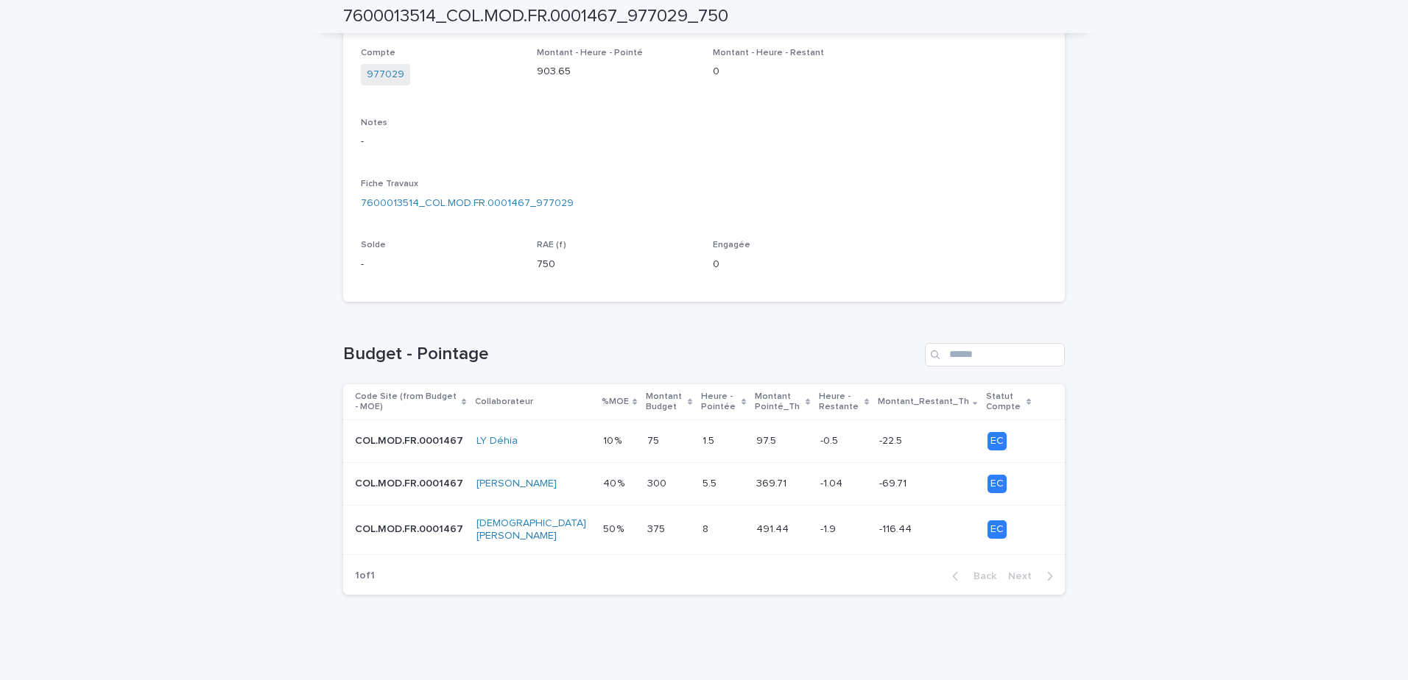
click at [711, 532] on p at bounding box center [724, 530] width 42 height 13
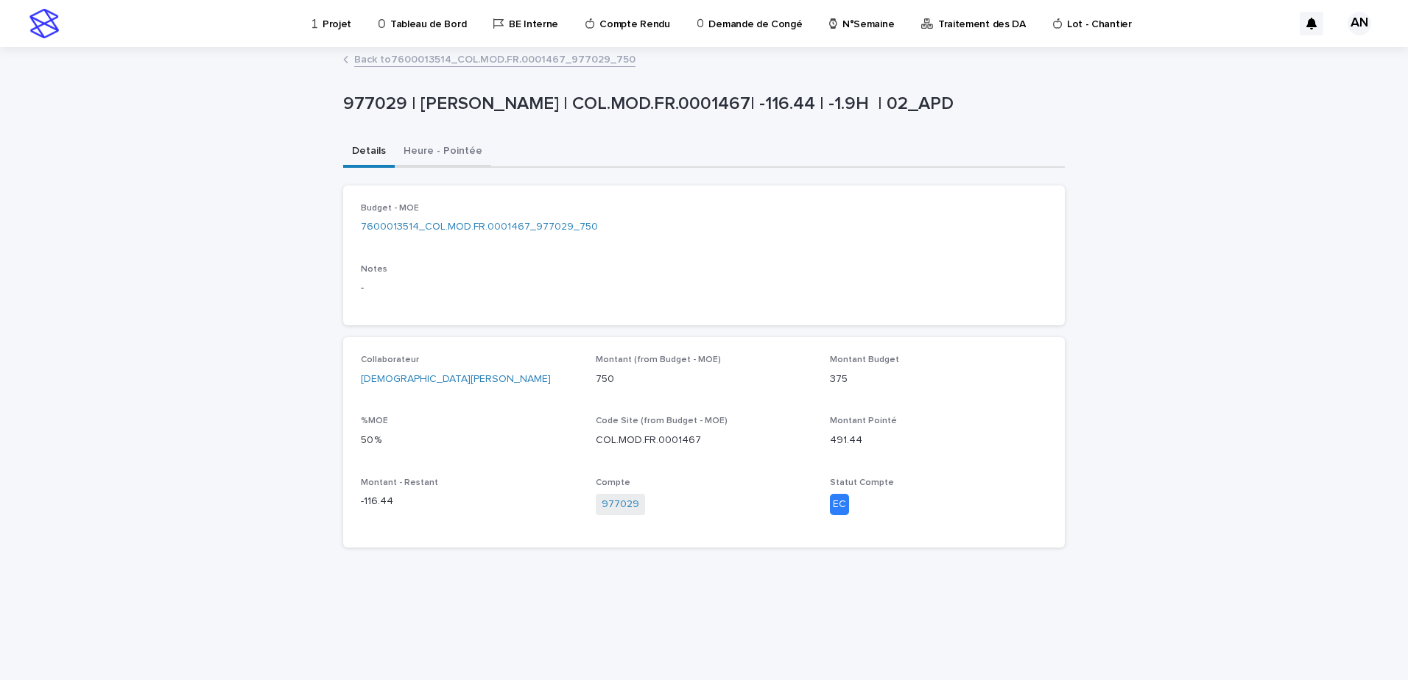
click at [461, 148] on button "Heure - Pointée" at bounding box center [443, 152] width 96 height 31
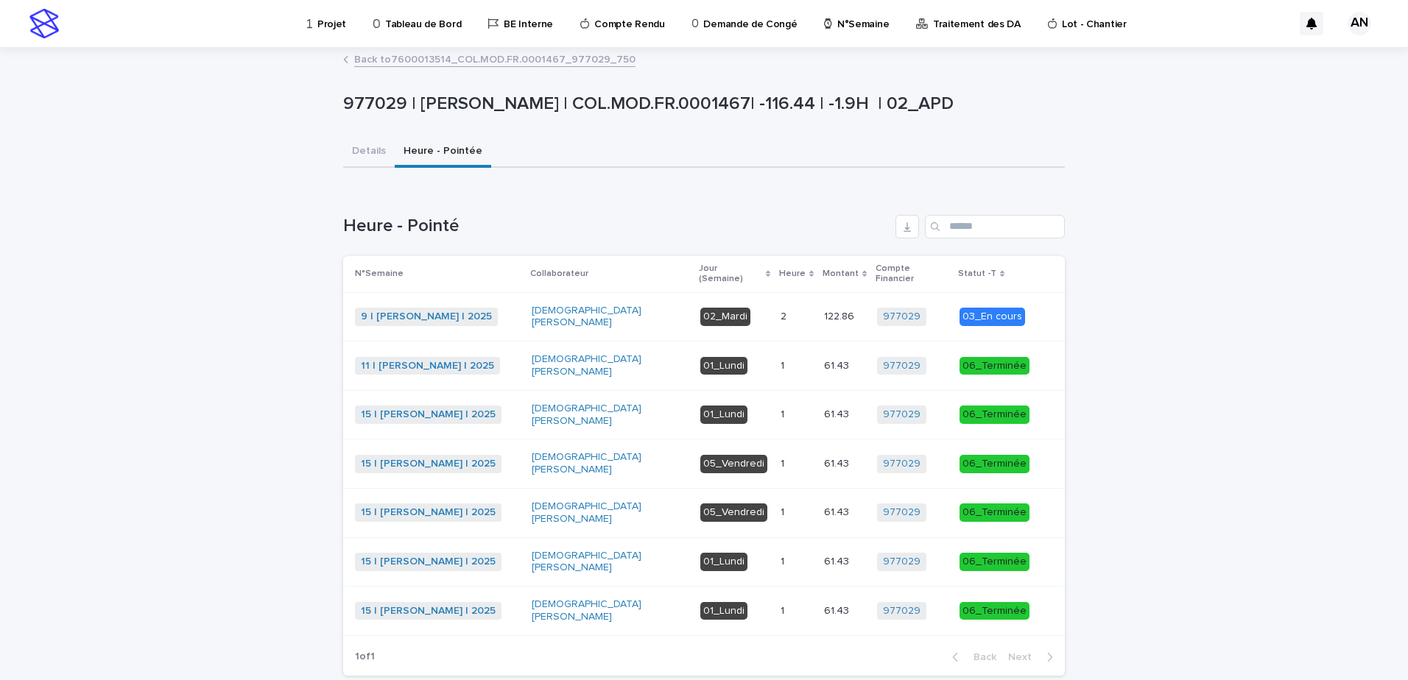
click at [473, 63] on link "Back to 7600013514_COL.MOD.FR.0001467_977029_750" at bounding box center [494, 58] width 281 height 17
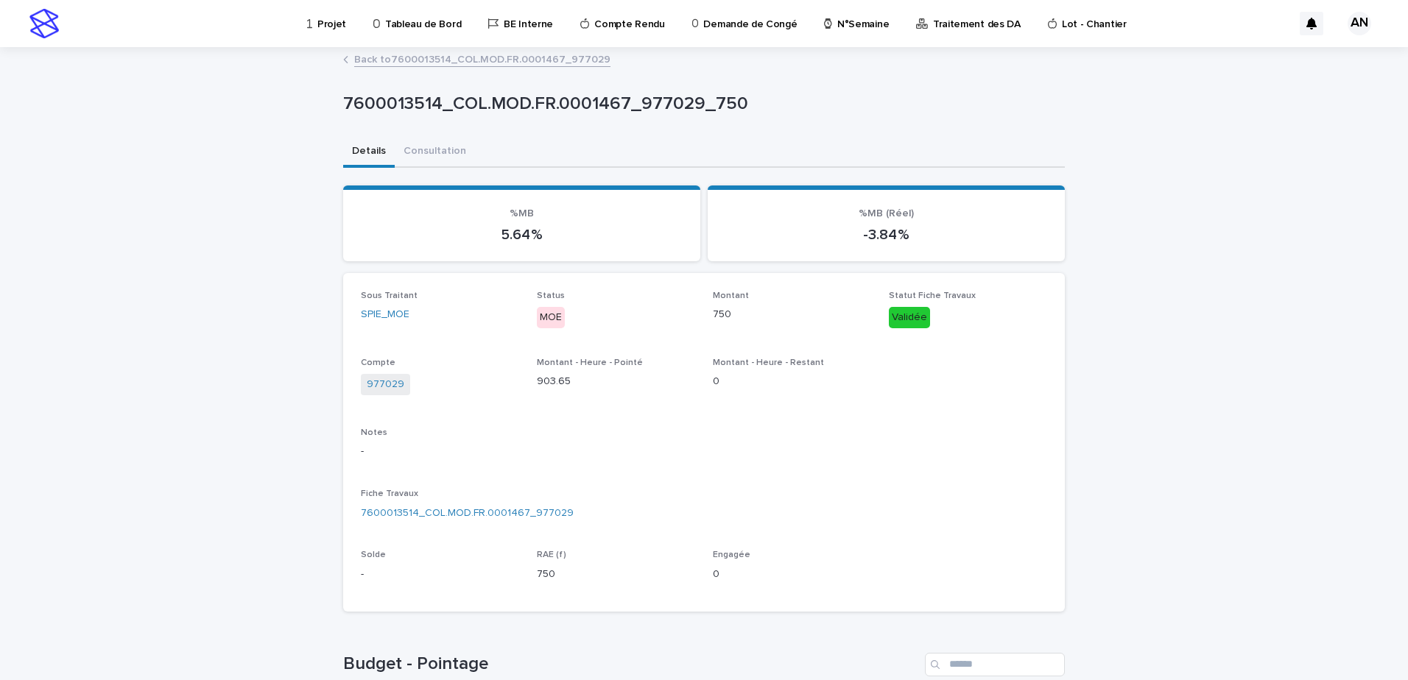
click at [490, 66] on link "Back to 7600013514_COL.MOD.FR.0001467_977029" at bounding box center [482, 58] width 256 height 17
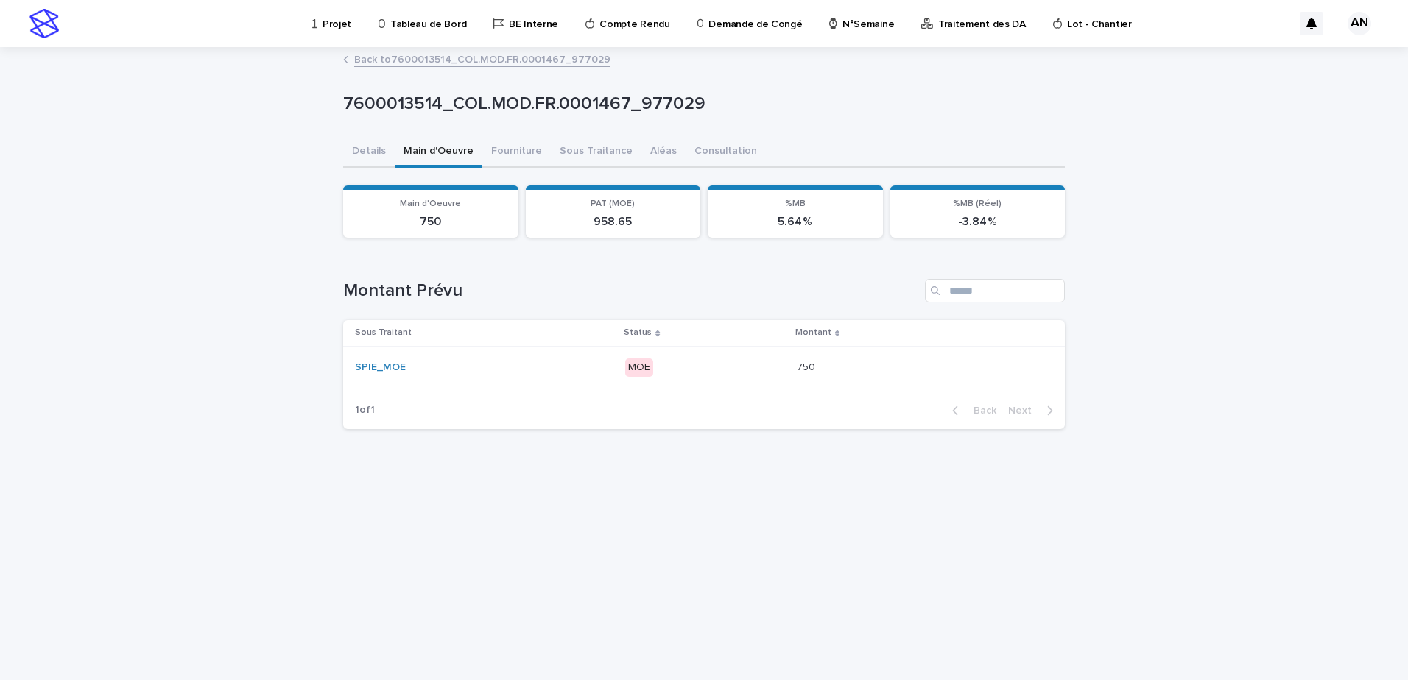
click at [333, 34] on link "Projet" at bounding box center [334, 23] width 47 height 46
